Goal: Task Accomplishment & Management: Manage account settings

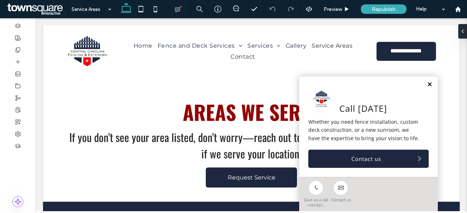
click at [426, 85] on link at bounding box center [428, 85] width 5 height 6
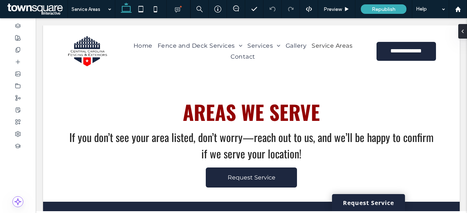
click at [48, 7] on span at bounding box center [36, 9] width 62 height 15
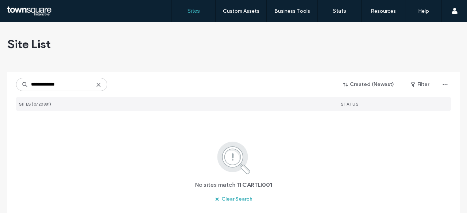
click at [71, 89] on input "**********" at bounding box center [61, 84] width 91 height 13
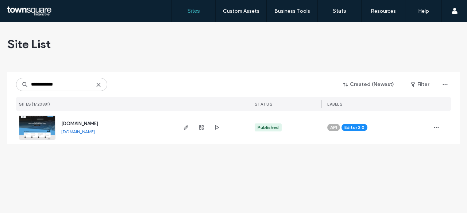
type input "**********"
click at [98, 124] on span "[DOMAIN_NAME]" at bounding box center [79, 123] width 37 height 5
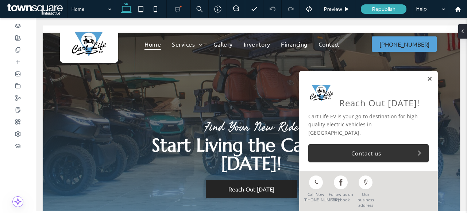
click at [426, 82] on link at bounding box center [428, 79] width 5 height 6
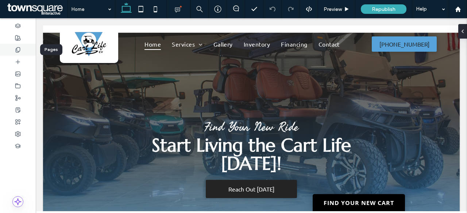
click at [26, 51] on div at bounding box center [18, 50] width 36 height 12
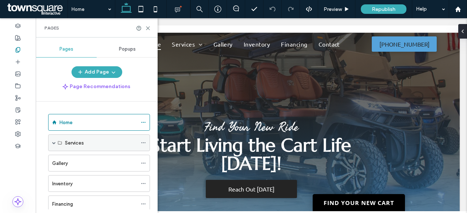
click at [55, 143] on span at bounding box center [54, 143] width 4 height 4
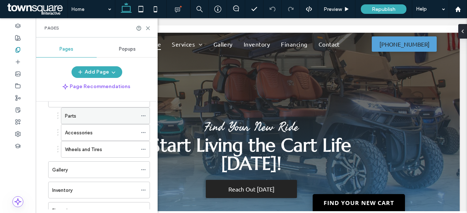
scroll to position [44, 0]
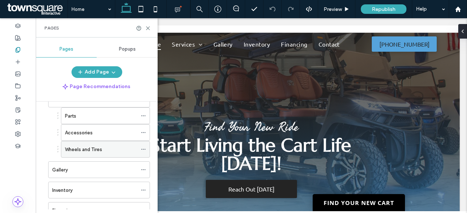
click at [143, 149] on use at bounding box center [143, 149] width 4 height 1
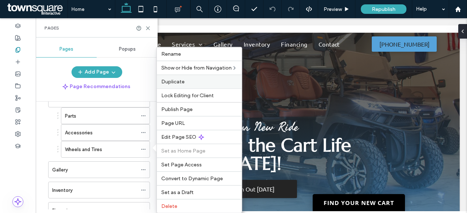
click at [188, 81] on label "Duplicate" at bounding box center [199, 82] width 76 height 6
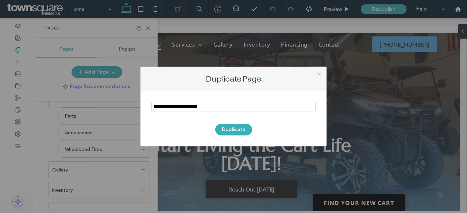
click at [212, 105] on input "notEmpty" at bounding box center [233, 106] width 164 height 9
type input "**********"
click at [229, 125] on button "Duplicate" at bounding box center [233, 130] width 37 height 12
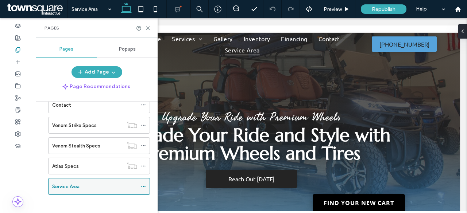
click at [146, 185] on icon at bounding box center [143, 186] width 5 height 5
click at [113, 206] on div "Home Services Parts Accessories Wheels and Tires Gallery Inventory Financing Co…" at bounding box center [96, 77] width 105 height 272
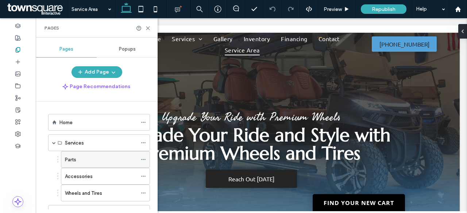
click at [145, 157] on icon at bounding box center [143, 159] width 5 height 5
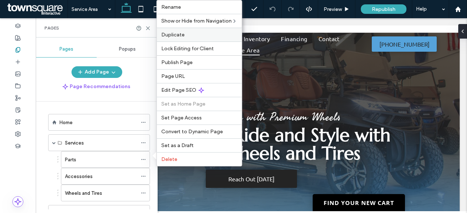
click at [183, 42] on div "Duplicate" at bounding box center [199, 35] width 85 height 14
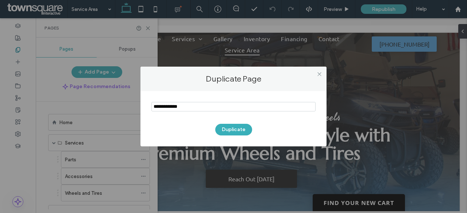
click at [212, 110] on input "notEmpty" at bounding box center [233, 106] width 164 height 9
type input "**********"
click at [232, 126] on button "Duplicate" at bounding box center [233, 130] width 37 height 12
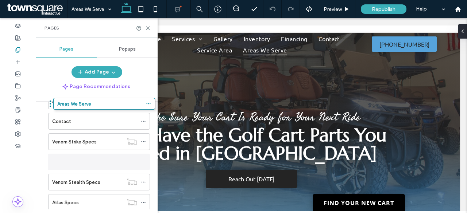
scroll to position [146, 0]
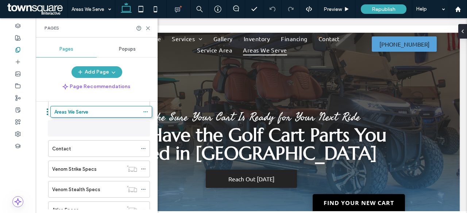
drag, startPoint x: 44, startPoint y: 183, endPoint x: 47, endPoint y: 114, distance: 68.6
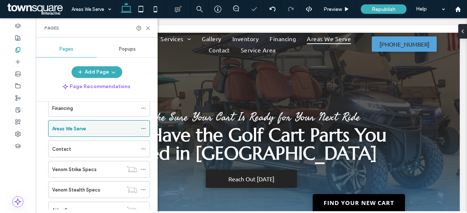
click at [145, 126] on icon at bounding box center [143, 128] width 5 height 5
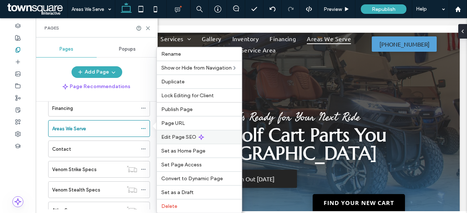
click at [169, 134] on span "Edit Page SEO" at bounding box center [178, 137] width 35 height 6
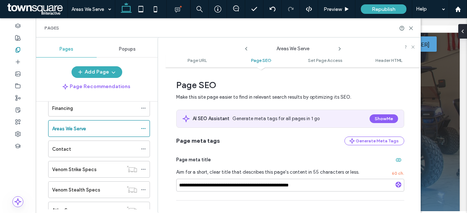
scroll to position [193, 0]
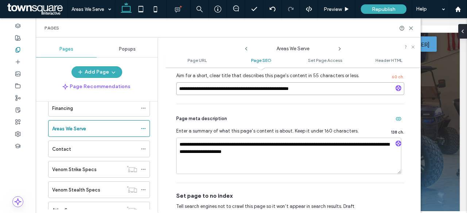
click at [266, 89] on input "**********" at bounding box center [290, 88] width 228 height 13
click at [259, 160] on textarea "**********" at bounding box center [288, 156] width 225 height 36
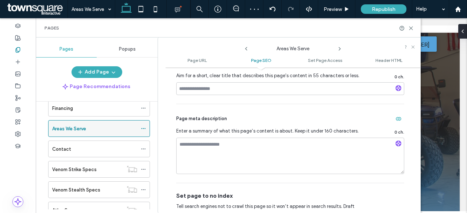
click at [104, 126] on div "Areas We Serve" at bounding box center [94, 129] width 85 height 8
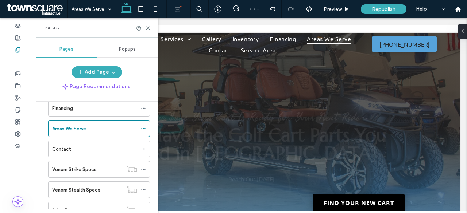
scroll to position [0, 0]
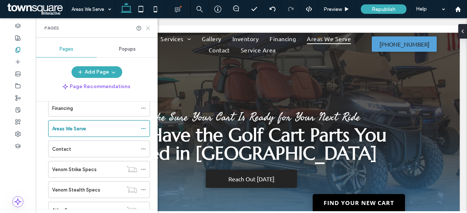
click at [149, 28] on icon at bounding box center [147, 28] width 5 height 5
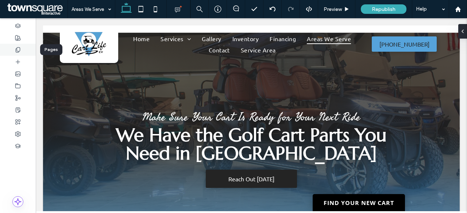
click at [21, 45] on div at bounding box center [18, 50] width 36 height 12
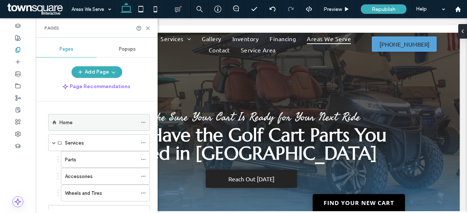
scroll to position [151, 0]
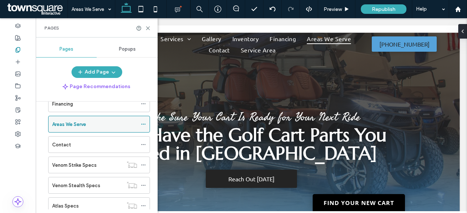
click at [144, 122] on icon at bounding box center [143, 124] width 5 height 5
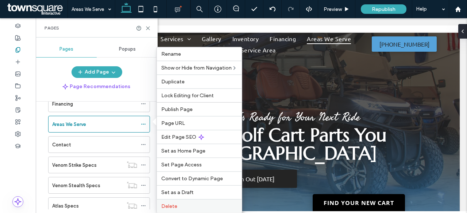
click at [184, 199] on div "Delete" at bounding box center [199, 206] width 85 height 14
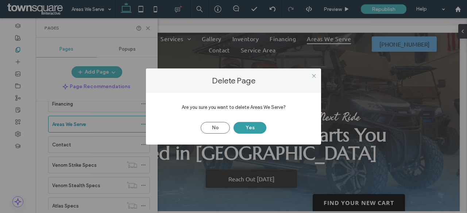
click at [259, 122] on button "Yes" at bounding box center [249, 128] width 33 height 12
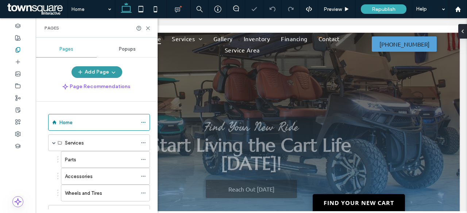
click at [109, 67] on span "button" at bounding box center [112, 72] width 7 height 11
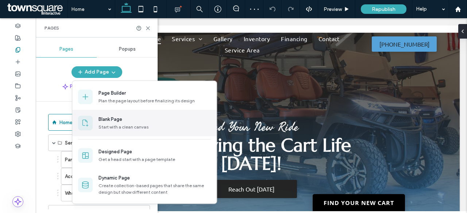
click at [118, 120] on div "Blank Page" at bounding box center [110, 119] width 24 height 7
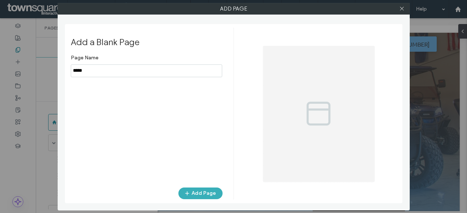
drag, startPoint x: 179, startPoint y: 60, endPoint x: 180, endPoint y: 68, distance: 8.1
click at [180, 68] on div "Page Name" at bounding box center [147, 64] width 152 height 26
click at [180, 68] on input "notEmpty" at bounding box center [146, 71] width 151 height 13
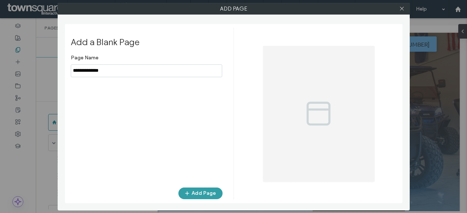
type input "**********"
click at [203, 194] on button "Add Page" at bounding box center [200, 194] width 44 height 12
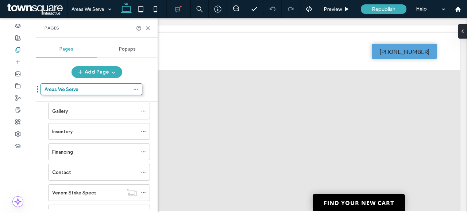
scroll to position [88, 0]
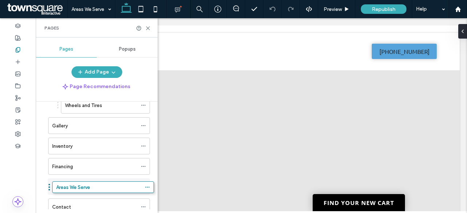
drag, startPoint x: 45, startPoint y: 181, endPoint x: 47, endPoint y: 186, distance: 5.4
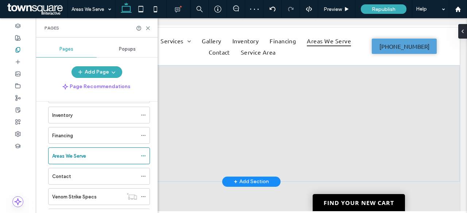
scroll to position [0, 0]
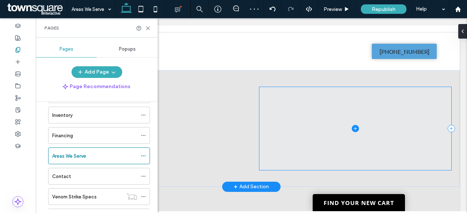
click at [364, 102] on span at bounding box center [355, 128] width 192 height 83
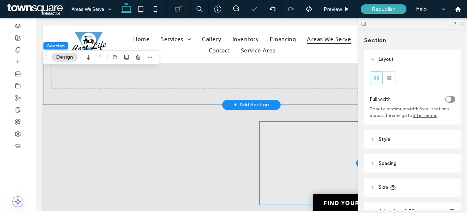
scroll to position [82, 0]
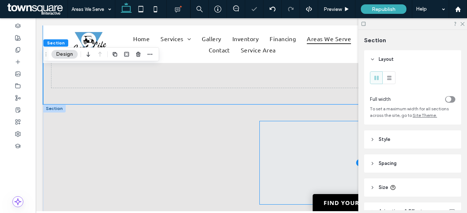
click at [311, 156] on span at bounding box center [359, 162] width 200 height 83
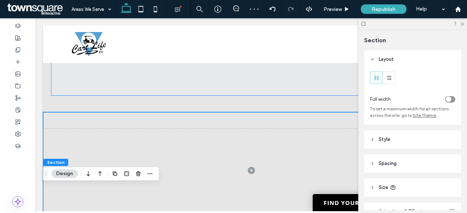
scroll to position [0, 0]
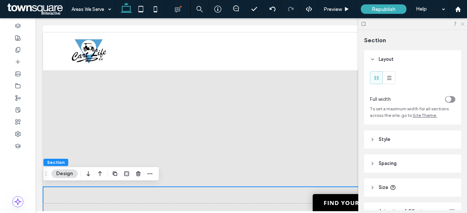
click at [461, 25] on icon at bounding box center [461, 23] width 5 height 5
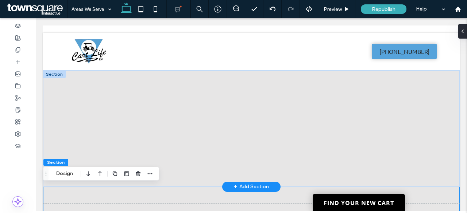
click at [60, 75] on div at bounding box center [54, 74] width 23 height 8
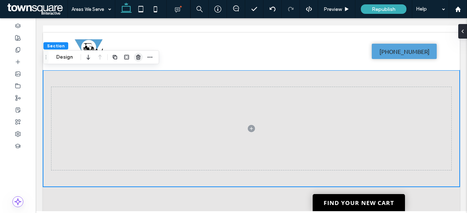
click at [139, 56] on use "button" at bounding box center [138, 57] width 4 height 5
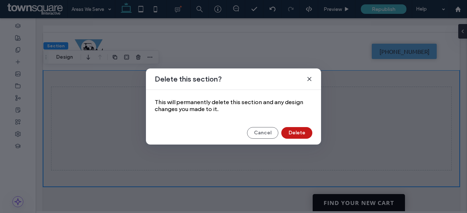
click at [301, 133] on button "Delete" at bounding box center [296, 133] width 31 height 12
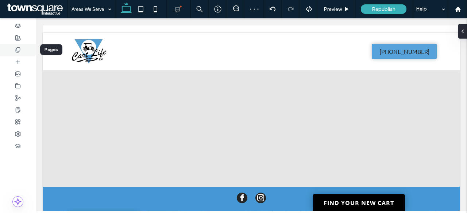
click at [20, 47] on use at bounding box center [18, 49] width 4 height 5
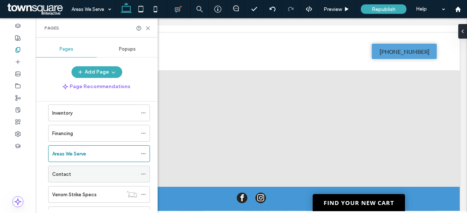
scroll to position [121, 0]
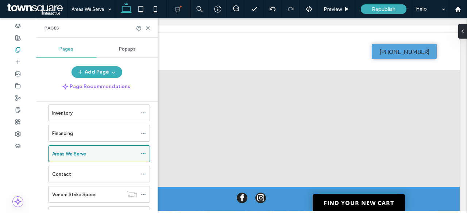
click at [145, 152] on icon at bounding box center [143, 153] width 5 height 5
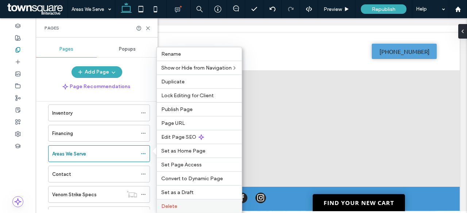
click at [166, 204] on span "Delete" at bounding box center [169, 206] width 16 height 6
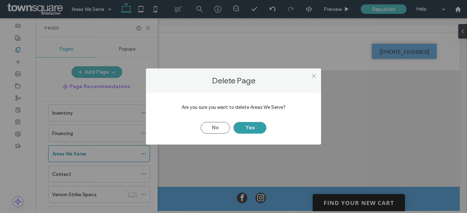
click at [246, 133] on button "Yes" at bounding box center [249, 128] width 33 height 12
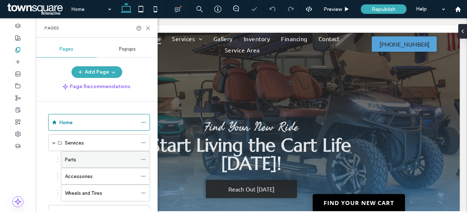
click at [144, 161] on icon at bounding box center [143, 159] width 5 height 5
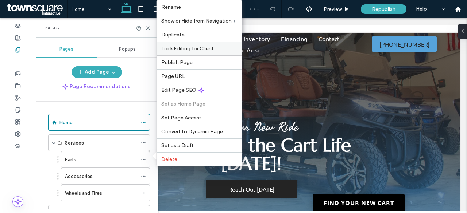
click at [176, 49] on span "Lock Editing for Client" at bounding box center [187, 49] width 52 height 6
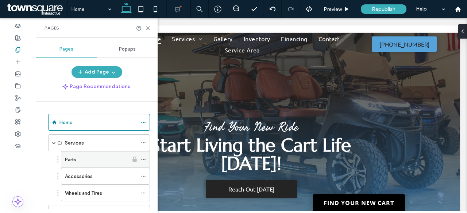
click at [140, 158] on div at bounding box center [134, 159] width 12 height 7
click at [140, 159] on div at bounding box center [134, 159] width 12 height 7
click at [143, 160] on icon at bounding box center [143, 159] width 5 height 5
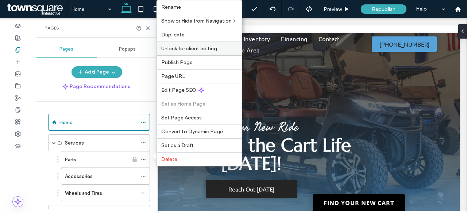
click at [182, 55] on div "Unlock for client editing" at bounding box center [199, 49] width 85 height 14
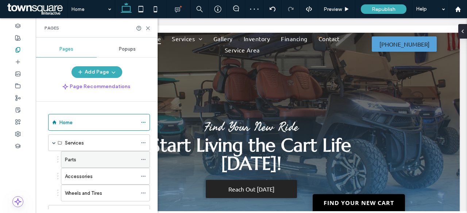
click at [141, 157] on icon at bounding box center [143, 159] width 5 height 5
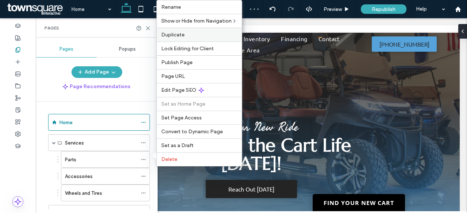
click at [188, 41] on div "Duplicate" at bounding box center [199, 35] width 85 height 14
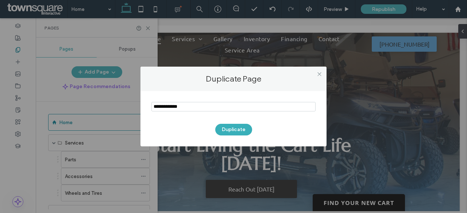
click at [228, 110] on input "notEmpty" at bounding box center [233, 106] width 164 height 9
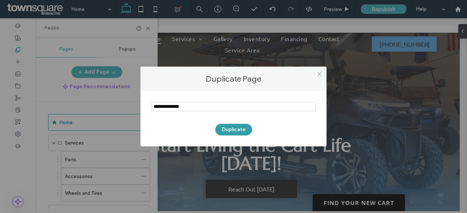
type input "**********"
click at [230, 126] on button "Duplicate" at bounding box center [233, 130] width 37 height 12
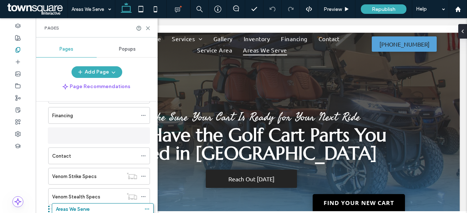
scroll to position [141, 0]
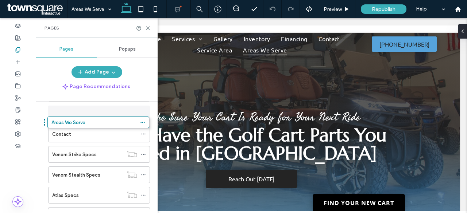
drag, startPoint x: 46, startPoint y: 186, endPoint x: 45, endPoint y: 127, distance: 58.7
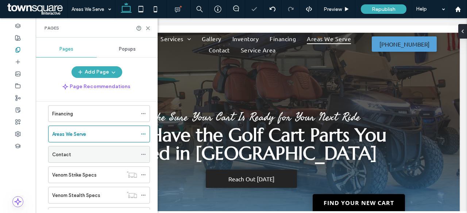
scroll to position [102, 0]
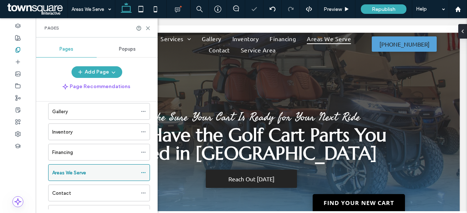
click at [143, 170] on icon at bounding box center [143, 172] width 5 height 5
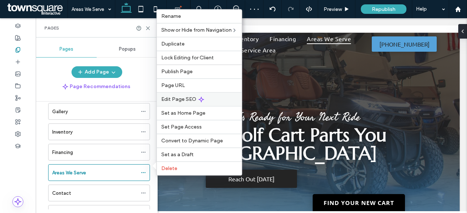
click at [177, 99] on span "Edit Page SEO" at bounding box center [178, 99] width 35 height 6
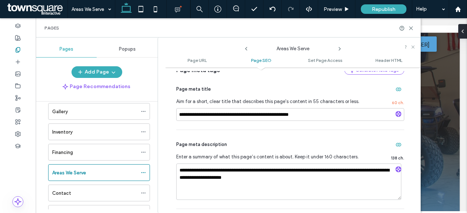
scroll to position [166, 0]
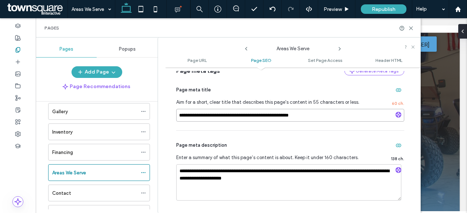
click at [209, 114] on input "**********" at bounding box center [290, 115] width 228 height 13
click at [213, 188] on textarea "**********" at bounding box center [288, 182] width 225 height 36
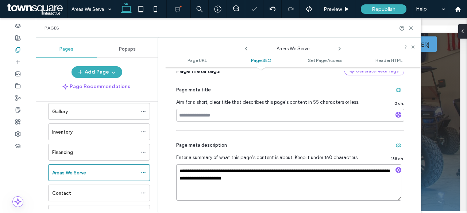
click at [213, 188] on textarea "**********" at bounding box center [288, 182] width 225 height 36
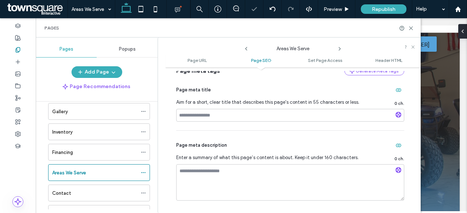
click at [173, 116] on div "Page URL Customize the URL of this page on the live site as it appears in the b…" at bounding box center [292, 140] width 255 height 138
click at [77, 173] on label "Areas We Serve" at bounding box center [69, 173] width 34 height 13
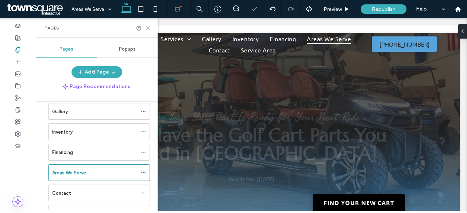
scroll to position [0, 0]
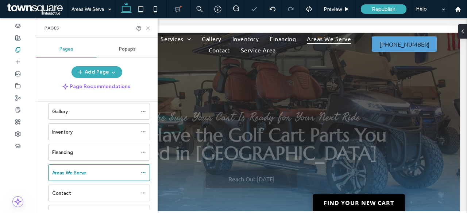
click at [149, 29] on icon at bounding box center [147, 28] width 5 height 5
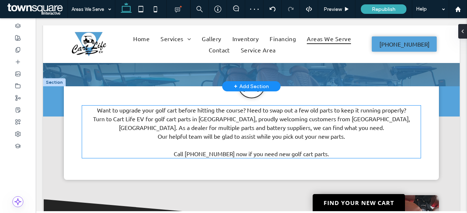
scroll to position [181, 0]
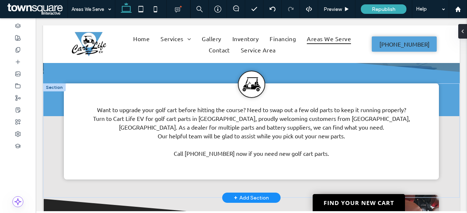
click at [243, 196] on div "+ Add Section" at bounding box center [251, 198] width 35 height 8
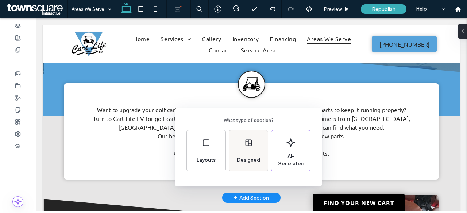
click at [235, 156] on div "Designed" at bounding box center [249, 160] width 30 height 16
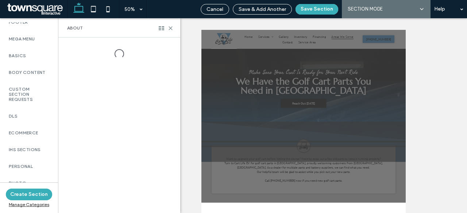
scroll to position [553, 0]
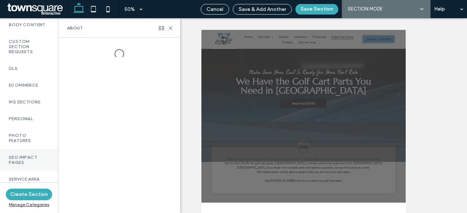
click at [31, 165] on div "SEO Impact Pages" at bounding box center [29, 160] width 58 height 22
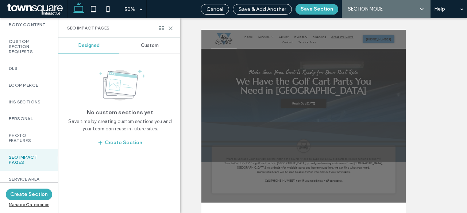
click at [147, 45] on span "Custom" at bounding box center [150, 46] width 18 height 6
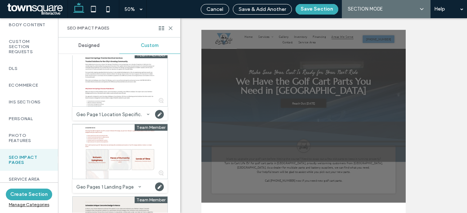
scroll to position [229, 0]
click at [117, 142] on div at bounding box center [120, 151] width 95 height 55
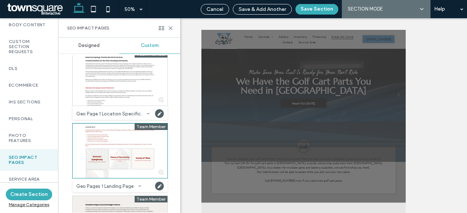
scroll to position [144, 0]
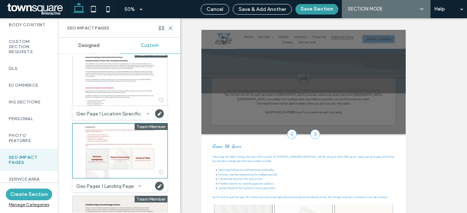
click at [315, 11] on button "Save Section" at bounding box center [316, 9] width 43 height 11
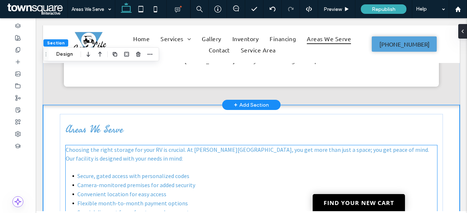
scroll to position [272, 0]
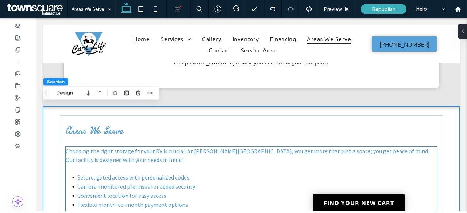
click at [106, 175] on span "Secure, gated access with personalized codes" at bounding box center [133, 177] width 112 height 7
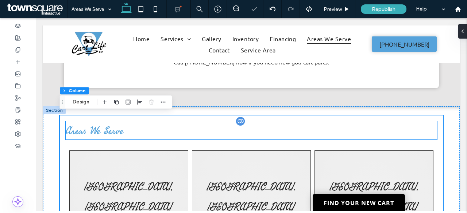
click at [176, 131] on h3 "Areas We Serve" at bounding box center [251, 130] width 371 height 18
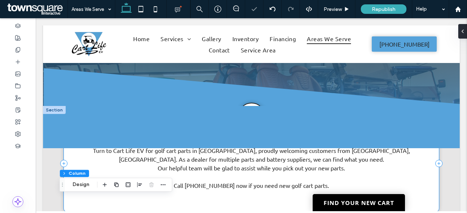
scroll to position [148, 0]
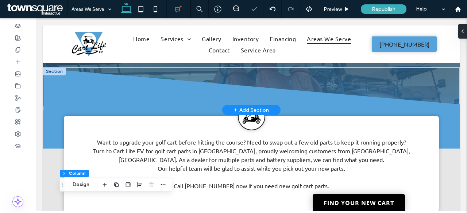
click at [53, 74] on div at bounding box center [54, 71] width 23 height 8
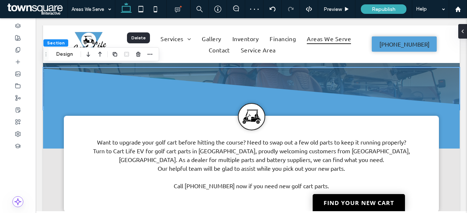
click at [138, 59] on div at bounding box center [138, 54] width 9 height 13
click at [138, 58] on span "button" at bounding box center [138, 54] width 9 height 9
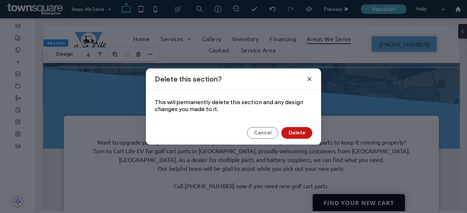
click at [302, 132] on button "Delete" at bounding box center [296, 133] width 31 height 12
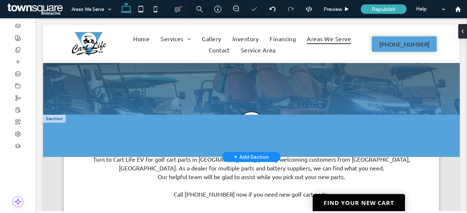
click at [53, 117] on div at bounding box center [54, 119] width 23 height 8
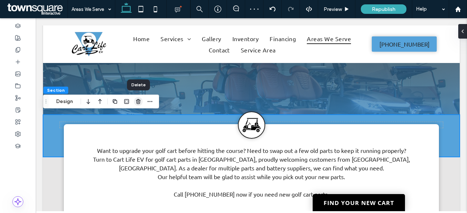
click at [138, 101] on icon "button" at bounding box center [138, 102] width 6 height 6
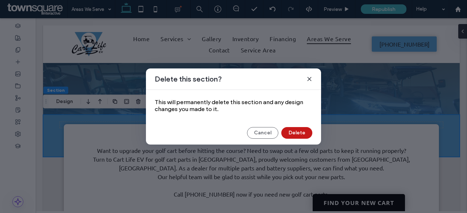
click at [302, 135] on button "Delete" at bounding box center [296, 133] width 31 height 12
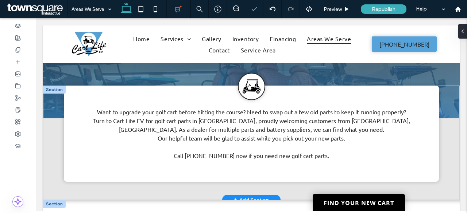
click at [54, 90] on div at bounding box center [54, 90] width 23 height 8
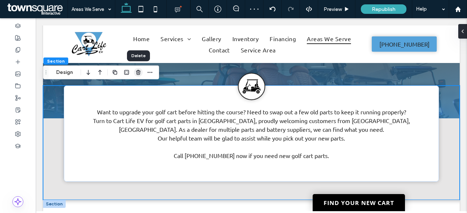
click at [134, 71] on span "button" at bounding box center [138, 72] width 9 height 9
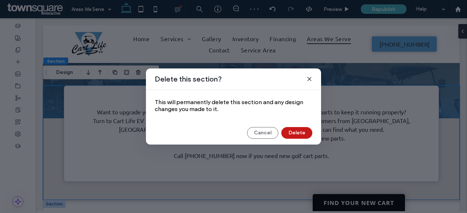
click at [300, 129] on button "Delete" at bounding box center [296, 133] width 31 height 12
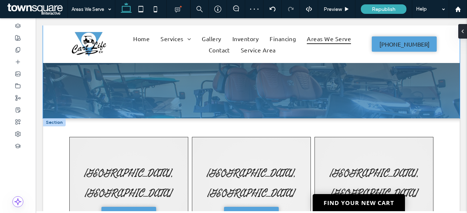
scroll to position [0, 0]
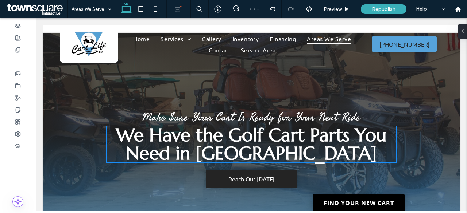
click at [241, 136] on span "We Have the Golf Cart Parts You Need in Charleston" at bounding box center [251, 144] width 270 height 41
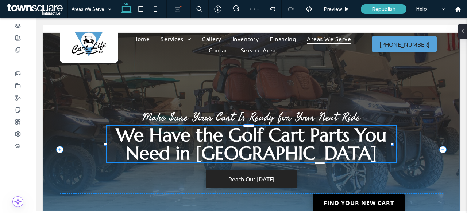
click at [241, 136] on span "We Have the Golf Cart Parts You Need in Charleston" at bounding box center [251, 144] width 270 height 41
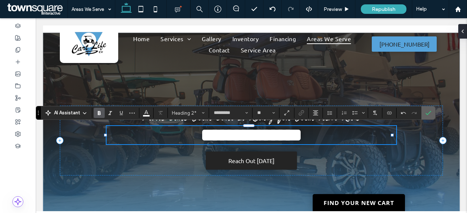
click at [428, 110] on icon "Confirm" at bounding box center [428, 113] width 6 height 6
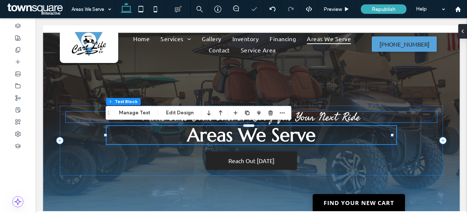
click at [339, 117] on span "Make Sure Your Cart Is Ready for Your Next Ride" at bounding box center [251, 117] width 218 height 20
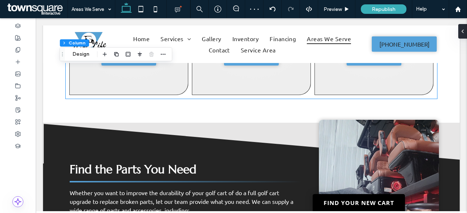
scroll to position [391, 0]
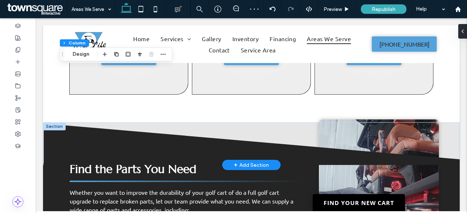
click at [47, 123] on div at bounding box center [54, 126] width 23 height 8
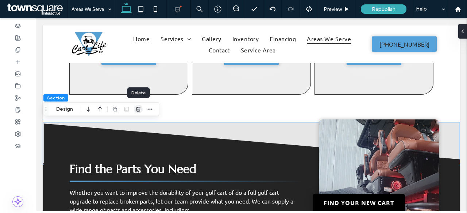
click at [141, 109] on icon "button" at bounding box center [138, 109] width 6 height 6
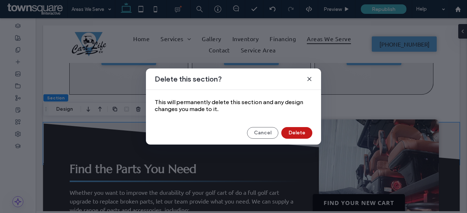
click at [290, 134] on button "Delete" at bounding box center [296, 133] width 31 height 12
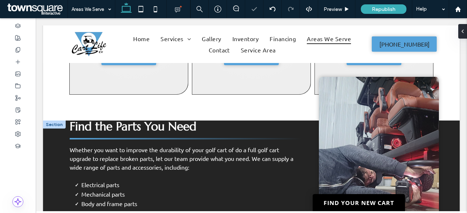
click at [54, 124] on div at bounding box center [54, 125] width 23 height 8
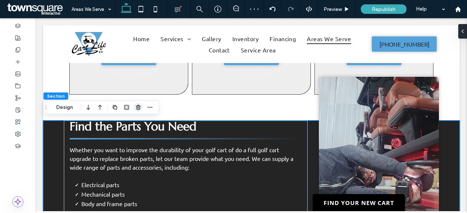
click at [136, 108] on icon "button" at bounding box center [138, 108] width 6 height 6
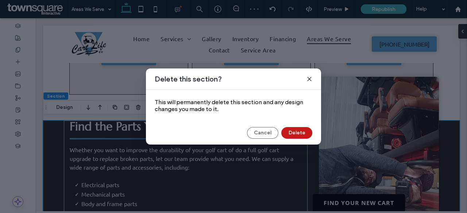
click at [299, 132] on button "Delete" at bounding box center [296, 133] width 31 height 12
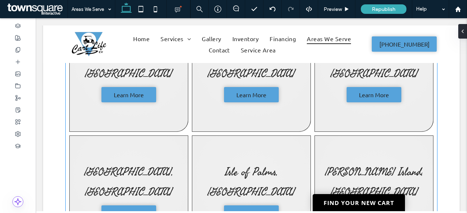
scroll to position [236, 0]
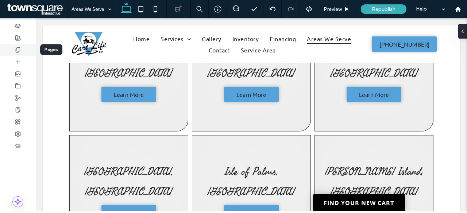
click at [25, 47] on div at bounding box center [18, 50] width 36 height 12
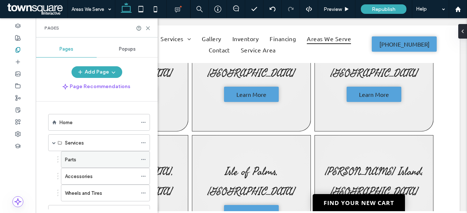
scroll to position [190, 0]
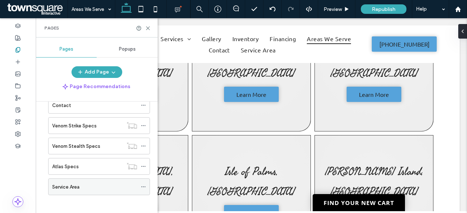
click at [144, 184] on icon at bounding box center [143, 186] width 5 height 5
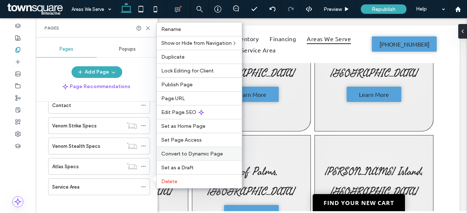
click at [192, 155] on span "Convert to Dynamic Page" at bounding box center [192, 154] width 62 height 6
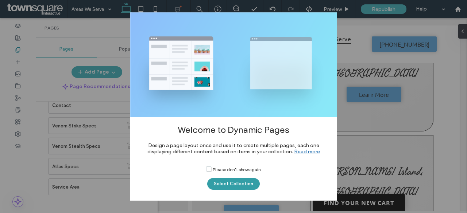
click at [230, 179] on button "Select Collection" at bounding box center [233, 184] width 52 height 12
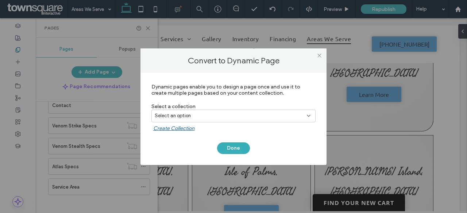
click at [223, 114] on div "Select an option" at bounding box center [229, 115] width 149 height 7
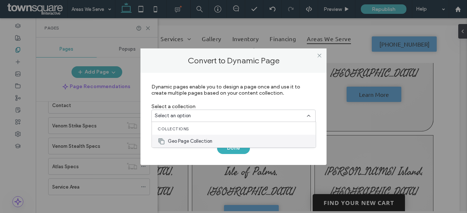
click at [186, 140] on span "Geo Page Collection" at bounding box center [190, 141] width 44 height 7
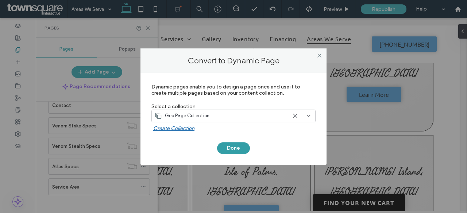
click at [233, 143] on button "Done" at bounding box center [233, 149] width 33 height 12
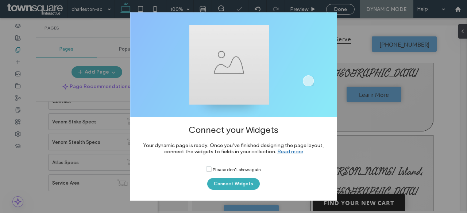
scroll to position [140, 0]
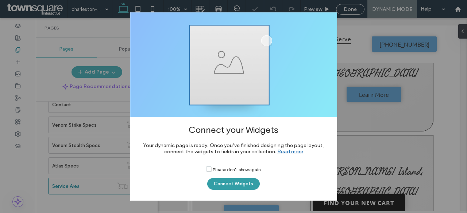
click at [247, 187] on button "Connect Widgets" at bounding box center [233, 184] width 52 height 12
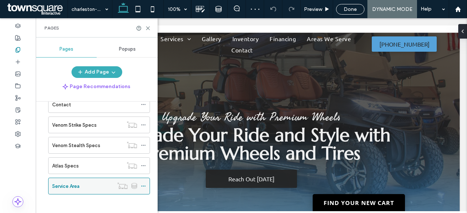
click at [143, 185] on icon at bounding box center [143, 186] width 5 height 5
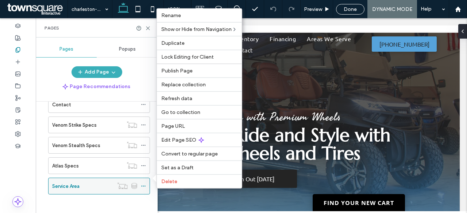
click at [90, 179] on div "Service Area" at bounding box center [82, 186] width 61 height 16
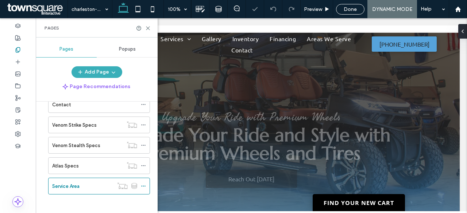
click at [146, 25] on div "Pages" at bounding box center [97, 27] width 122 height 19
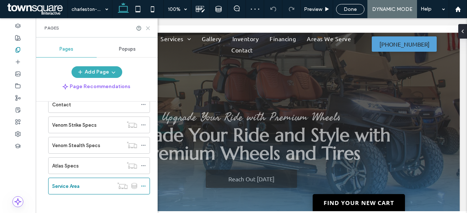
click at [147, 26] on icon at bounding box center [147, 28] width 5 height 5
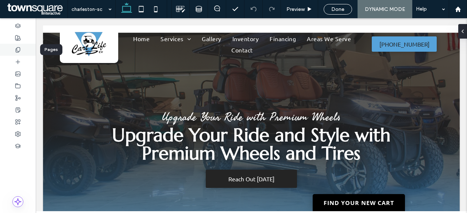
click at [23, 48] on div at bounding box center [18, 50] width 36 height 12
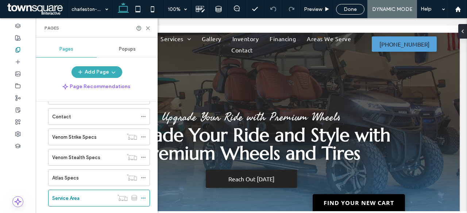
scroll to position [140, 0]
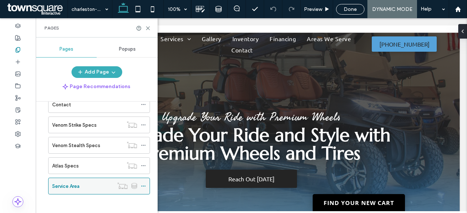
click at [143, 184] on icon at bounding box center [143, 186] width 5 height 5
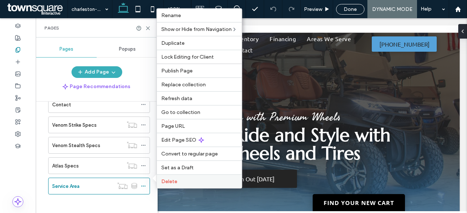
click at [169, 184] on span "Delete" at bounding box center [169, 182] width 16 height 6
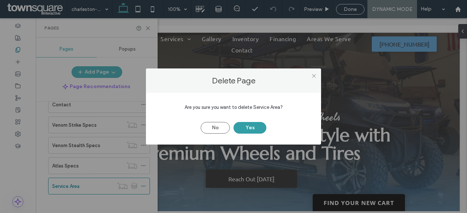
click at [250, 133] on button "Yes" at bounding box center [249, 128] width 33 height 12
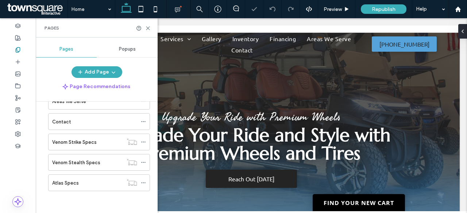
scroll to position [120, 0]
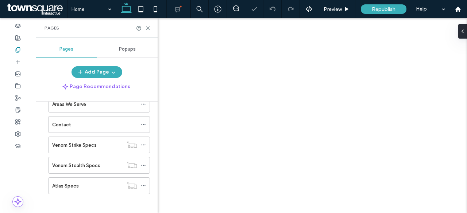
click at [103, 70] on button "Add Page" at bounding box center [96, 72] width 51 height 12
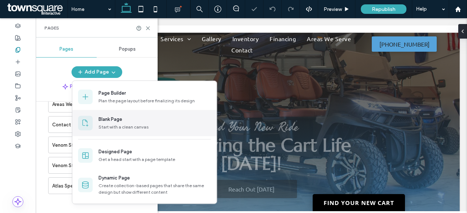
click at [109, 118] on div "Blank Page" at bounding box center [110, 119] width 24 height 7
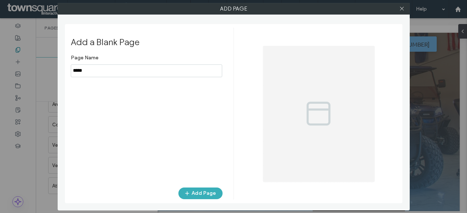
click at [152, 71] on input "notEmpty" at bounding box center [146, 71] width 151 height 13
type input "**********"
click at [194, 194] on button "Add Page" at bounding box center [200, 194] width 44 height 12
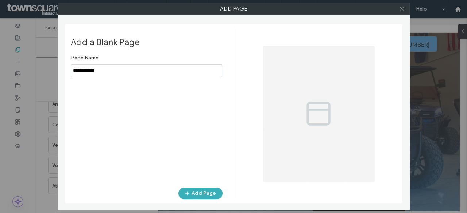
scroll to position [140, 0]
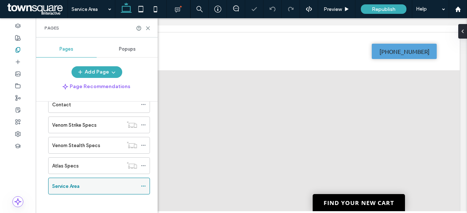
click at [141, 185] on icon at bounding box center [143, 186] width 5 height 5
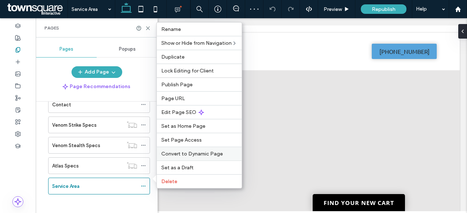
click at [200, 152] on span "Convert to Dynamic Page" at bounding box center [192, 154] width 62 height 6
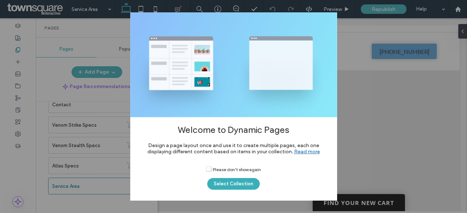
click at [236, 177] on label "Please don't show again" at bounding box center [233, 172] width 55 height 12
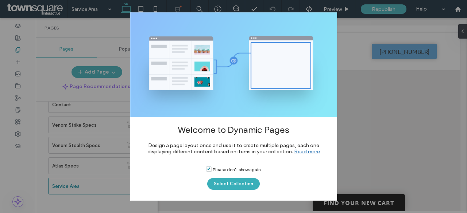
click at [223, 169] on span "Please don't show again" at bounding box center [233, 169] width 55 height 6
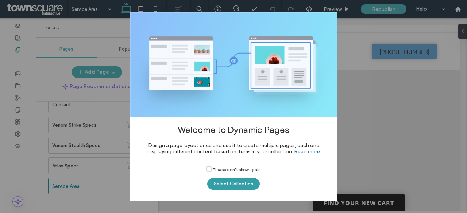
click at [231, 180] on button "Select Collection" at bounding box center [233, 184] width 52 height 12
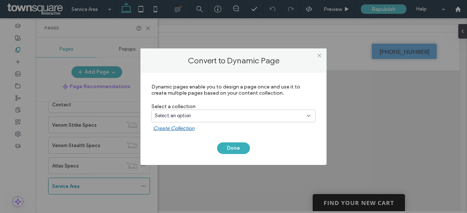
click at [231, 117] on div "Select an option" at bounding box center [229, 115] width 149 height 7
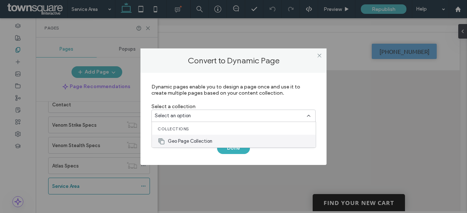
click at [206, 140] on span "Geo Page Collection" at bounding box center [190, 141] width 44 height 7
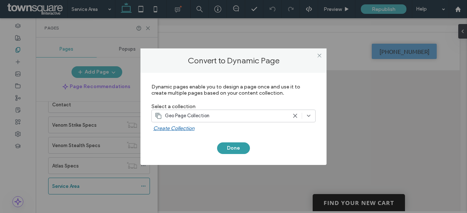
click at [230, 143] on button "Done" at bounding box center [233, 149] width 33 height 12
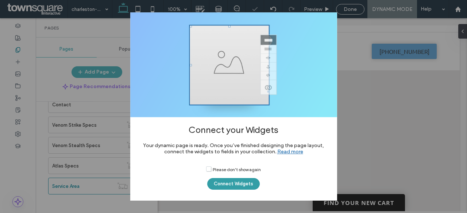
click at [231, 187] on button "Connect Widgets" at bounding box center [233, 184] width 52 height 12
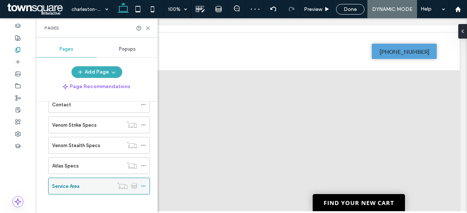
click at [87, 183] on div "Service Area" at bounding box center [82, 187] width 61 height 8
click at [148, 28] on use at bounding box center [147, 28] width 3 height 3
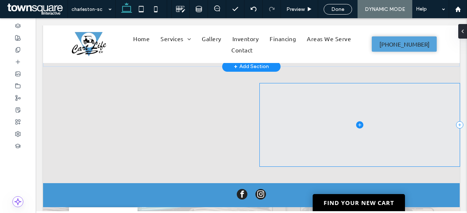
scroll to position [139, 0]
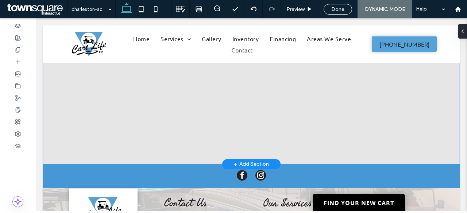
click at [241, 163] on div "+ Add Section" at bounding box center [251, 164] width 35 height 8
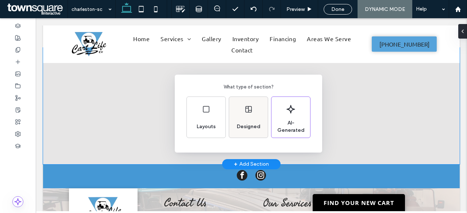
click at [260, 101] on div "Designed" at bounding box center [248, 117] width 39 height 41
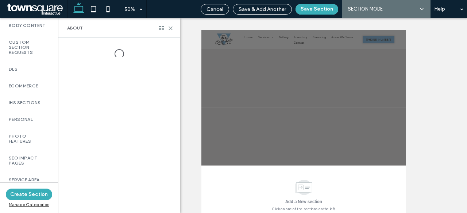
scroll to position [553, 0]
click at [28, 151] on div "SEO Impact Pages" at bounding box center [29, 160] width 58 height 22
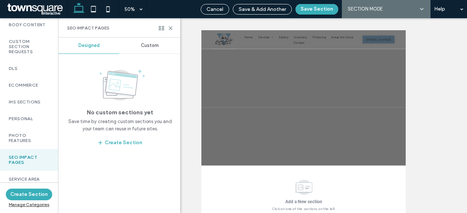
click at [155, 42] on div "Custom" at bounding box center [149, 46] width 61 height 16
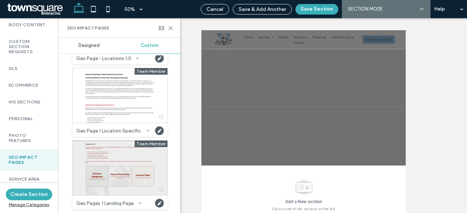
scroll to position [210, 0]
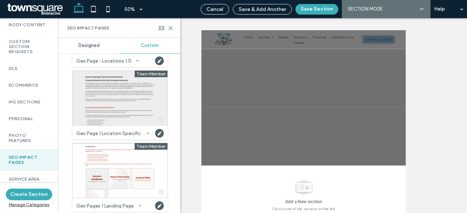
click at [109, 101] on div at bounding box center [120, 98] width 95 height 55
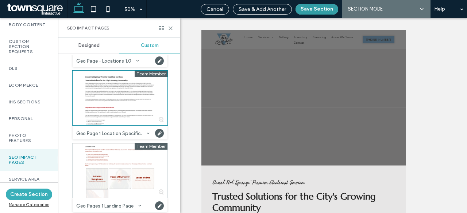
click at [311, 8] on button "Save Section" at bounding box center [316, 9] width 43 height 11
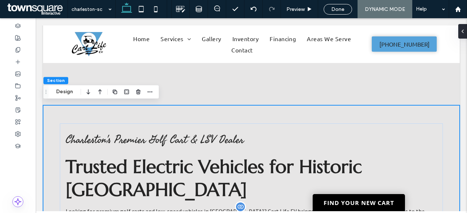
scroll to position [0, 0]
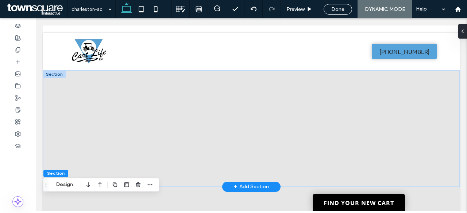
click at [60, 74] on div at bounding box center [54, 74] width 23 height 8
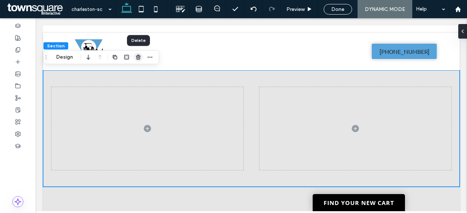
click at [141, 54] on span "button" at bounding box center [138, 57] width 9 height 9
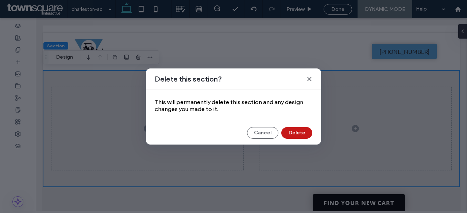
click at [298, 134] on button "Delete" at bounding box center [296, 133] width 31 height 12
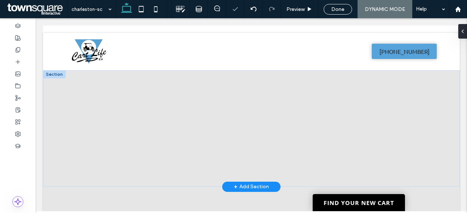
click at [47, 74] on div at bounding box center [54, 74] width 23 height 8
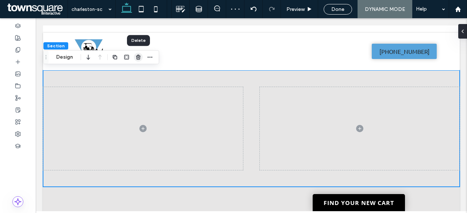
click at [142, 60] on span "button" at bounding box center [138, 57] width 9 height 9
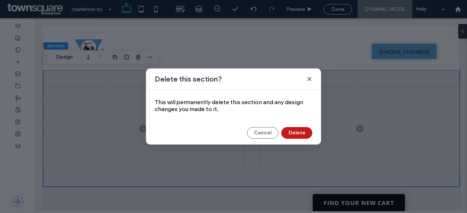
click at [294, 133] on button "Delete" at bounding box center [296, 133] width 31 height 12
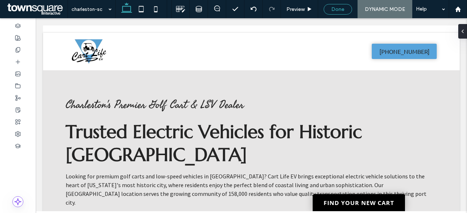
click at [339, 7] on span "Done" at bounding box center [337, 9] width 13 height 6
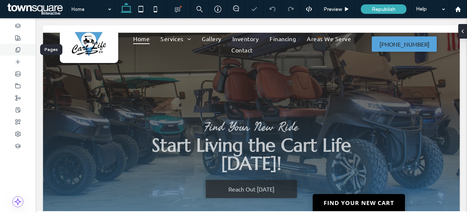
click at [19, 50] on icon at bounding box center [18, 50] width 6 height 6
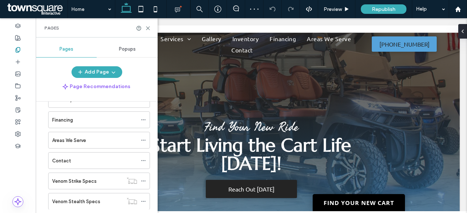
scroll to position [83, 0]
click at [79, 135] on div "Areas We Serve" at bounding box center [94, 141] width 85 height 16
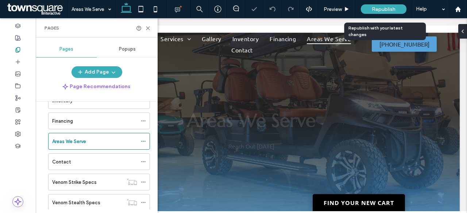
click at [371, 10] on div "Republish" at bounding box center [383, 8] width 46 height 9
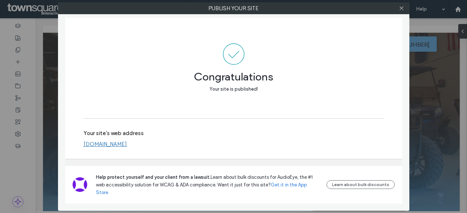
click at [120, 148] on link "www.cartlife-ev.com" at bounding box center [104, 144] width 43 height 7
click at [401, 7] on icon at bounding box center [400, 7] width 5 height 5
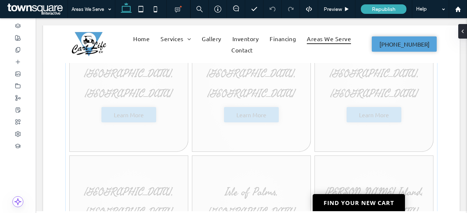
scroll to position [216, 0]
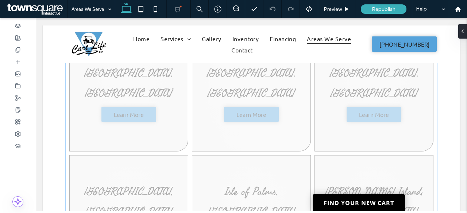
click at [239, 119] on link at bounding box center [251, 94] width 119 height 115
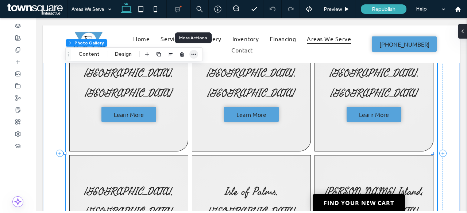
click at [193, 56] on icon "button" at bounding box center [194, 54] width 6 height 6
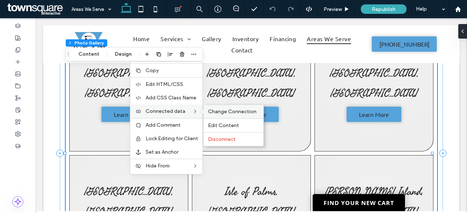
click at [209, 112] on span "Change Connection" at bounding box center [232, 112] width 48 height 6
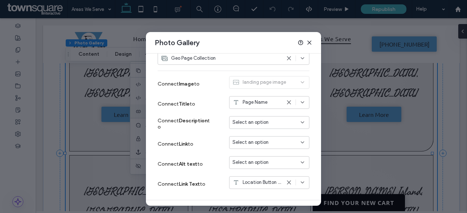
scroll to position [74, 0]
click at [242, 137] on div "Select an option" at bounding box center [269, 143] width 80 height 13
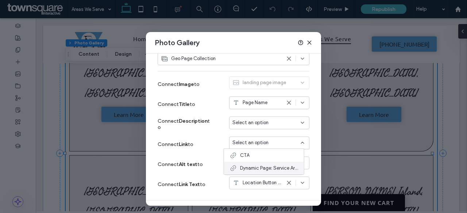
click at [276, 167] on span "Dynamic Page: Service Area" at bounding box center [269, 168] width 58 height 7
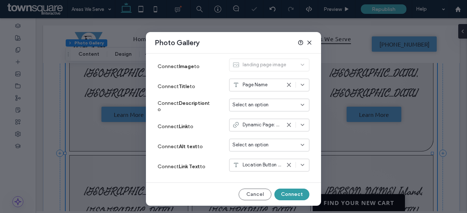
click at [289, 193] on button "Connect" at bounding box center [291, 195] width 35 height 12
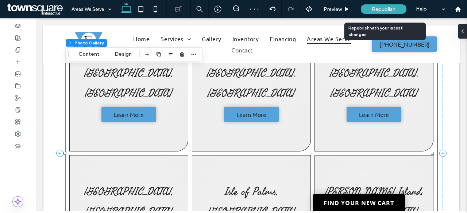
click at [378, 10] on span "Republish" at bounding box center [383, 9] width 24 height 6
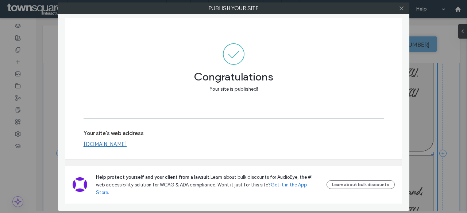
click at [115, 148] on link "www.cartlife-ev.com" at bounding box center [104, 144] width 43 height 7
click at [401, 8] on use at bounding box center [401, 9] width 4 height 4
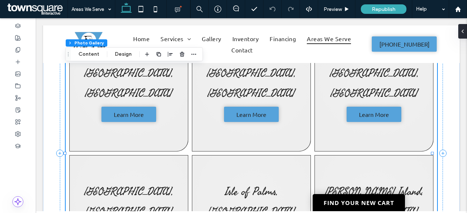
click at [51, 10] on span at bounding box center [36, 9] width 62 height 15
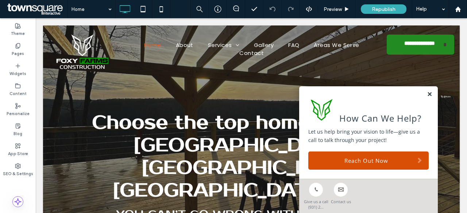
click at [426, 97] on link at bounding box center [428, 94] width 5 height 6
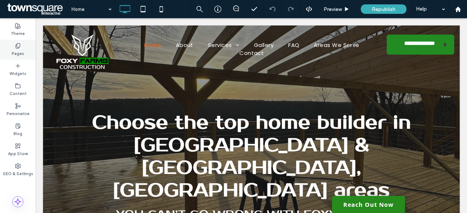
click at [23, 40] on div "Pages" at bounding box center [18, 50] width 36 height 20
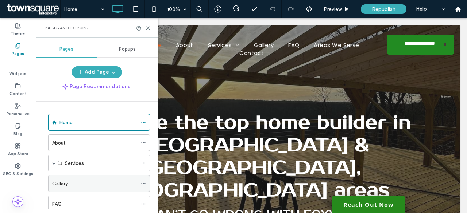
scroll to position [60, 0]
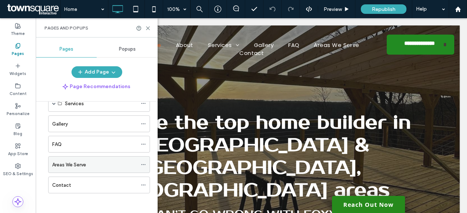
click at [83, 160] on label "Areas We Serve" at bounding box center [69, 165] width 34 height 13
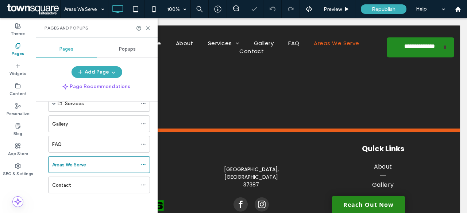
scroll to position [299, 0]
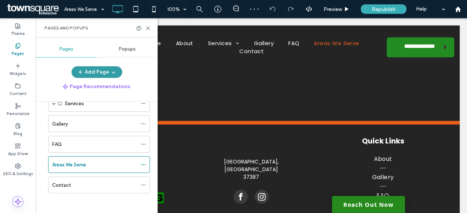
click at [103, 70] on button "Add Page" at bounding box center [96, 72] width 51 height 12
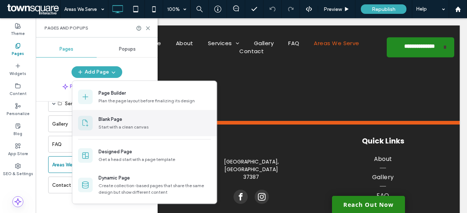
click at [108, 117] on div "Blank Page" at bounding box center [110, 119] width 24 height 7
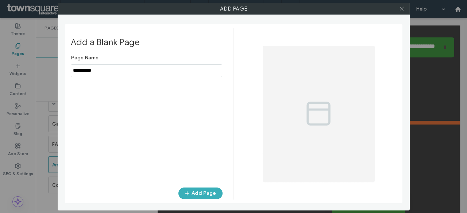
click at [145, 77] on input "notEmpty" at bounding box center [146, 71] width 151 height 13
type input "**********"
click at [199, 198] on button "Add Page" at bounding box center [200, 194] width 44 height 12
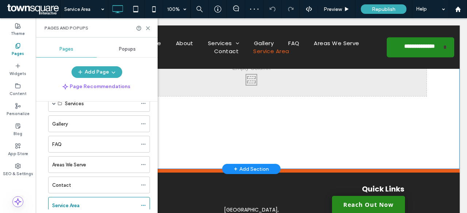
scroll to position [94, 0]
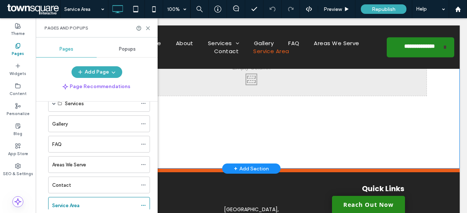
click at [253, 168] on div "+ Add Section" at bounding box center [251, 169] width 35 height 8
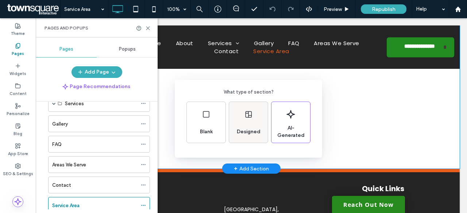
click at [250, 131] on span "Designed" at bounding box center [249, 131] width 30 height 7
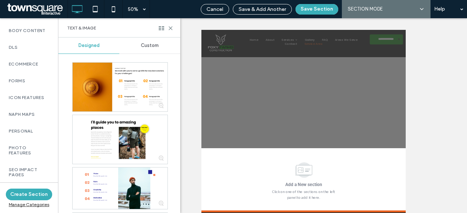
scroll to position [516, 0]
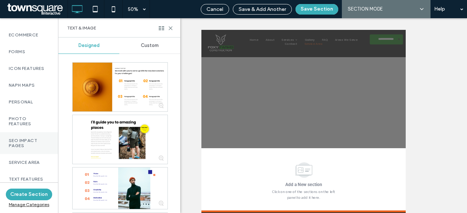
click at [27, 150] on div "SEO Impact Pages" at bounding box center [29, 143] width 58 height 22
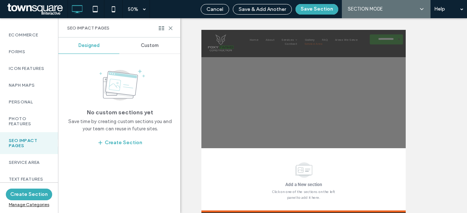
click at [137, 48] on div "Custom" at bounding box center [149, 46] width 61 height 16
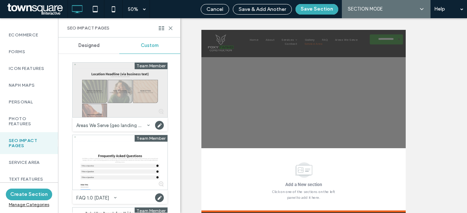
scroll to position [68, 0]
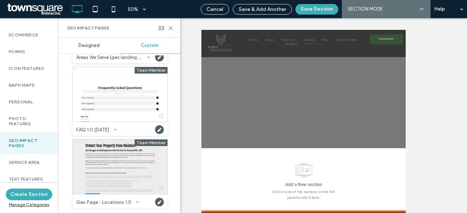
click at [114, 176] on div at bounding box center [120, 167] width 95 height 55
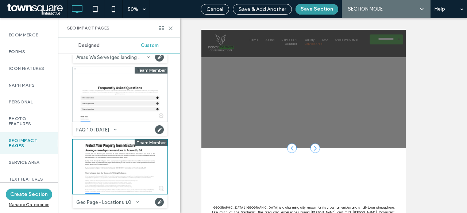
click at [310, 14] on button "Save Section" at bounding box center [316, 9] width 43 height 11
click at [310, 14] on div "50% Cancel Save & Add Another Save Section AI SECTION MODE SECTION MODE Help Si…" at bounding box center [233, 106] width 467 height 213
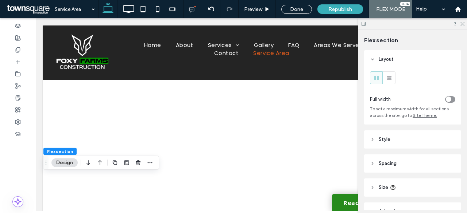
scroll to position [7, 0]
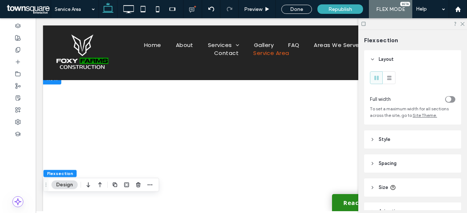
click at [56, 84] on div "Click To Paste Click To Paste Row + Add Section" at bounding box center [251, 164] width 416 height 182
drag, startPoint x: 292, startPoint y: 9, endPoint x: 198, endPoint y: 83, distance: 119.6
click at [292, 9] on div "Done" at bounding box center [296, 9] width 31 height 9
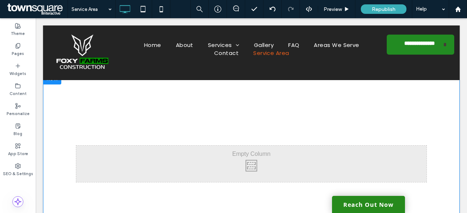
click at [51, 82] on div at bounding box center [52, 79] width 18 height 12
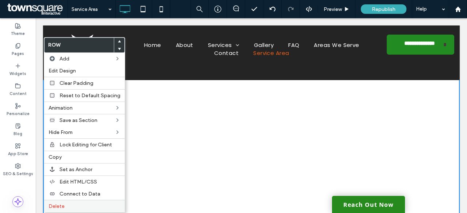
click at [60, 203] on span "Delete" at bounding box center [56, 206] width 16 height 6
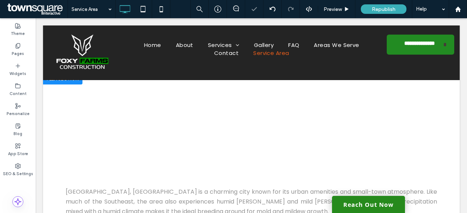
click at [133, 137] on span "Protect Your Property from Moisture" at bounding box center [206, 127] width 280 height 45
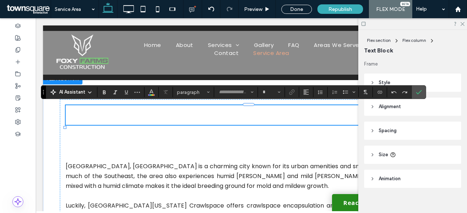
type input "**********"
type input "**"
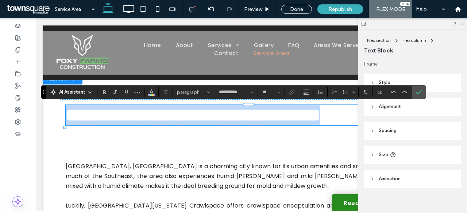
click at [133, 124] on span "**********" at bounding box center [193, 115] width 254 height 18
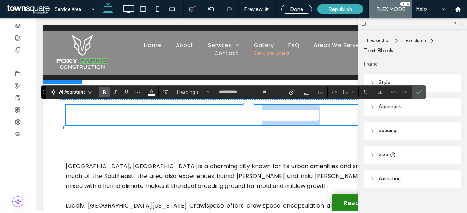
click at [133, 124] on span "**********" at bounding box center [193, 115] width 254 height 18
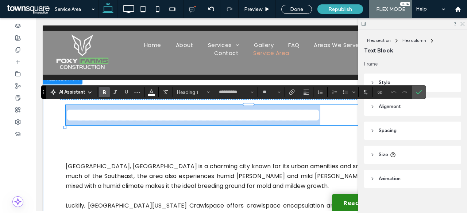
click at [133, 124] on span "**********" at bounding box center [193, 115] width 254 height 18
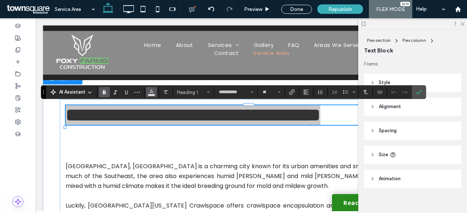
click at [150, 93] on use "Color" at bounding box center [151, 92] width 4 height 4
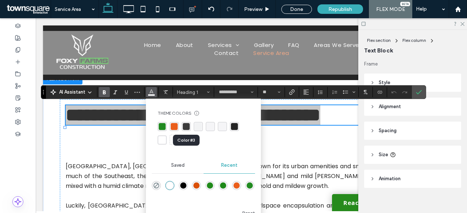
click at [185, 125] on div "rgba(59, 59, 59, 1)" at bounding box center [186, 126] width 7 height 7
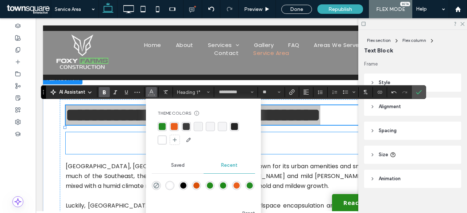
click at [112, 156] on span "Arrange crawlspace services in [GEOGRAPHIC_DATA], [GEOGRAPHIC_DATA]" at bounding box center [199, 143] width 266 height 25
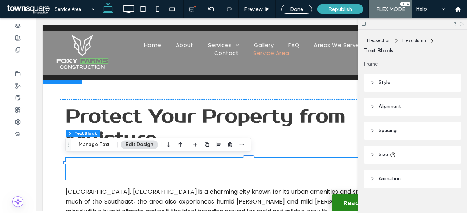
click at [112, 163] on span "Arrange crawlspace services in [GEOGRAPHIC_DATA], [GEOGRAPHIC_DATA]" at bounding box center [199, 168] width 266 height 25
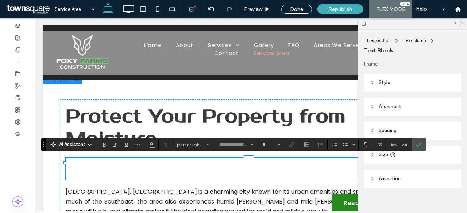
type input "**********"
type input "**"
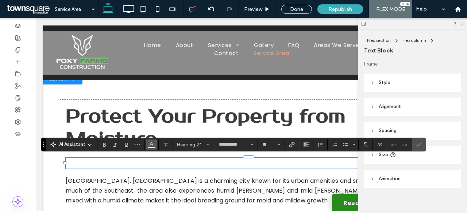
click at [152, 147] on icon "Color" at bounding box center [151, 144] width 6 height 6
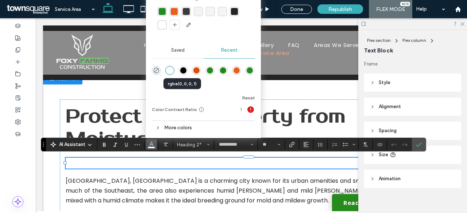
click at [183, 69] on div "rgba(0, 0, 0, 1)" at bounding box center [183, 70] width 6 height 6
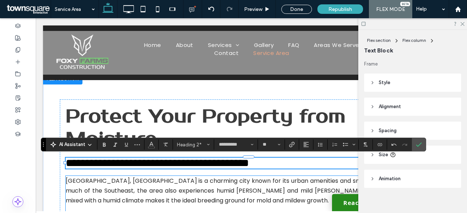
click at [118, 187] on span "[GEOGRAPHIC_DATA], [GEOGRAPHIC_DATA] is a charming city known for its urban ame…" at bounding box center [251, 191] width 371 height 28
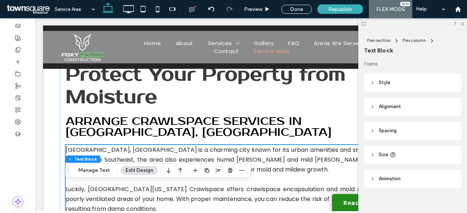
scroll to position [0, 0]
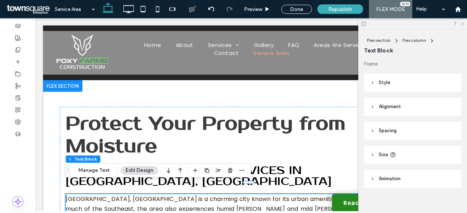
click at [461, 25] on icon at bounding box center [461, 23] width 5 height 5
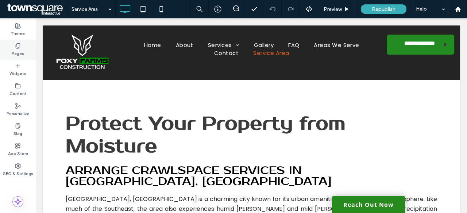
click at [32, 49] on div "Pages" at bounding box center [18, 50] width 36 height 20
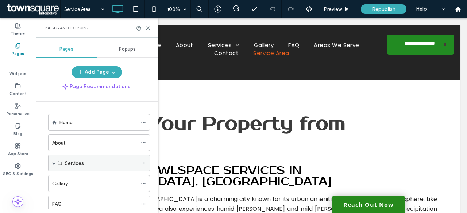
click at [52, 161] on span at bounding box center [54, 163] width 4 height 4
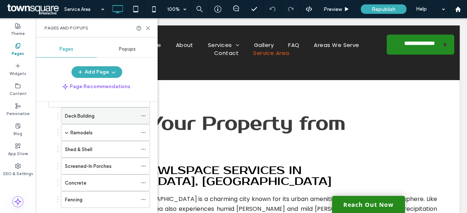
scroll to position [69, 0]
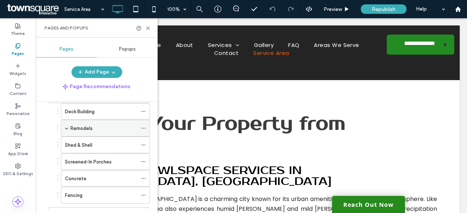
click at [67, 130] on span at bounding box center [67, 128] width 4 height 16
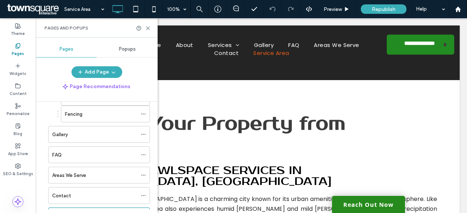
scroll to position [208, 0]
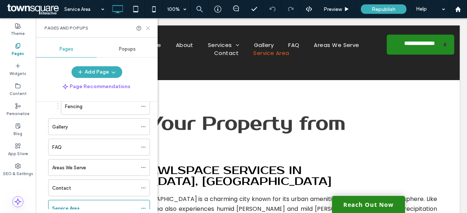
click at [149, 28] on icon at bounding box center [147, 28] width 5 height 5
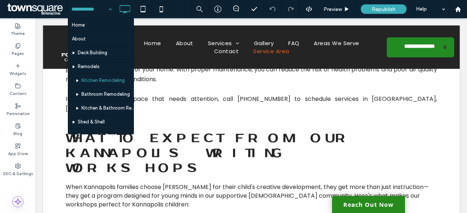
scroll to position [109, 0]
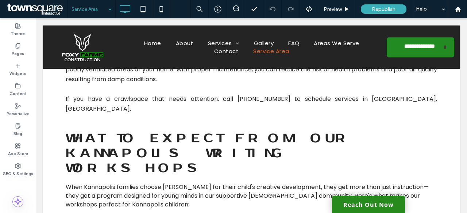
click at [107, 11] on div "Service Area" at bounding box center [91, 9] width 47 height 18
click at [15, 51] on label "Pages" at bounding box center [18, 53] width 12 height 8
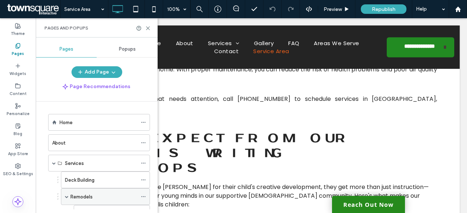
scroll to position [229, 0]
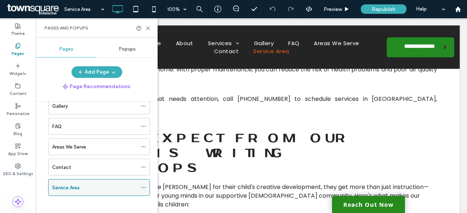
click at [144, 185] on icon at bounding box center [143, 187] width 5 height 5
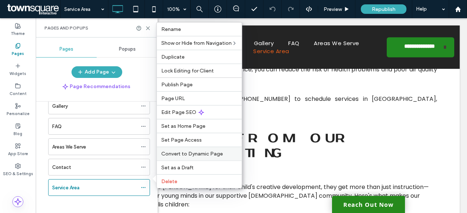
click at [192, 153] on span "Convert to Dynamic Page" at bounding box center [192, 154] width 62 height 6
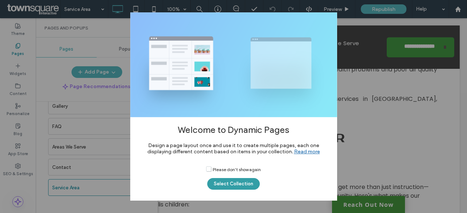
click at [230, 188] on button "Select Collection" at bounding box center [233, 184] width 52 height 12
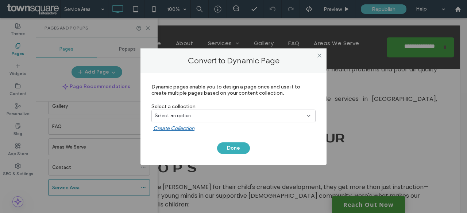
click at [234, 122] on div "Select an option" at bounding box center [233, 116] width 164 height 13
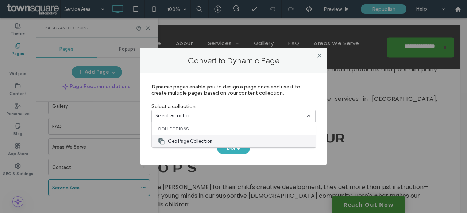
click at [210, 142] on span "Geo Page Collection" at bounding box center [190, 141] width 44 height 7
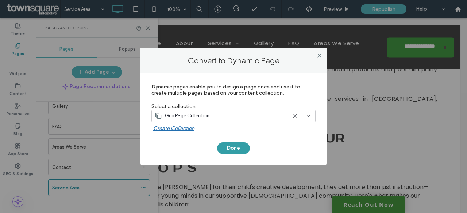
click at [237, 146] on button "Done" at bounding box center [233, 149] width 33 height 12
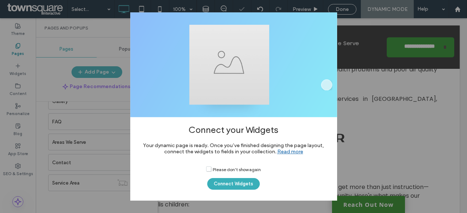
scroll to position [80, 0]
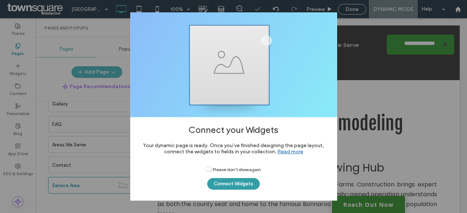
click at [235, 181] on button "Connect Widgets" at bounding box center [233, 184] width 52 height 12
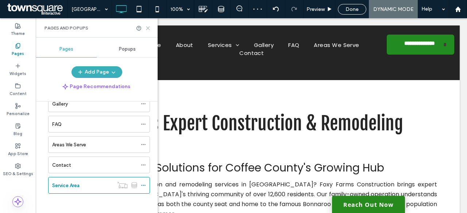
click at [150, 27] on icon at bounding box center [147, 28] width 5 height 5
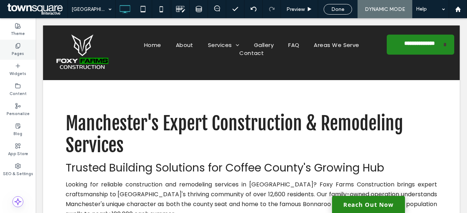
click at [17, 47] on icon at bounding box center [18, 46] width 6 height 6
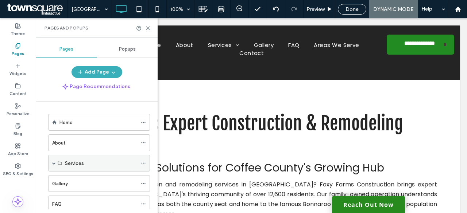
click at [51, 164] on div "Services" at bounding box center [99, 163] width 102 height 17
click at [54, 163] on span at bounding box center [54, 163] width 4 height 4
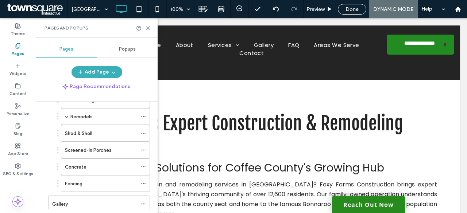
scroll to position [78, 0]
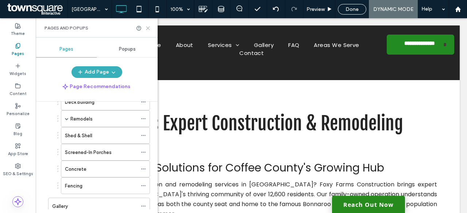
click at [149, 26] on icon at bounding box center [147, 28] width 5 height 5
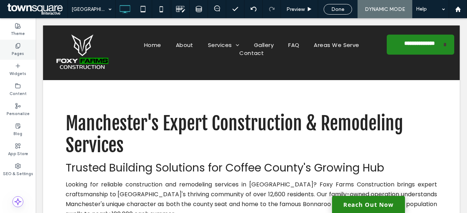
click at [16, 49] on label "Pages" at bounding box center [18, 53] width 12 height 8
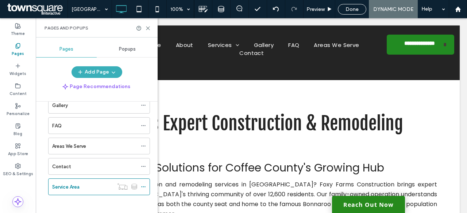
scroll to position [131, 0]
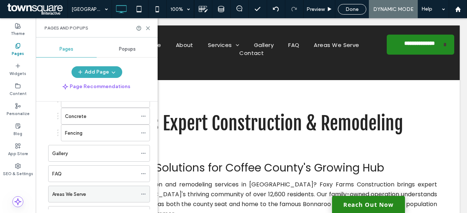
click at [85, 195] on div "Areas We Serve" at bounding box center [94, 194] width 85 height 16
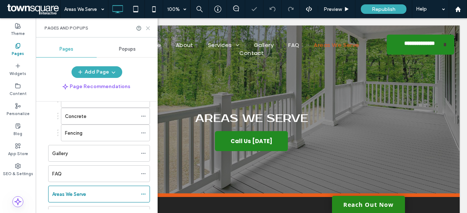
click at [147, 29] on use at bounding box center [147, 28] width 3 height 3
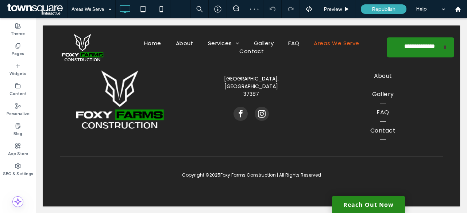
scroll to position [298, 0]
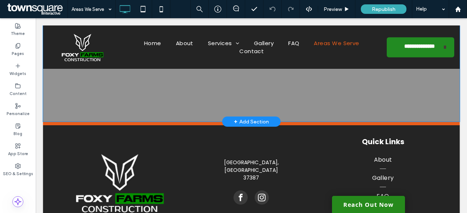
click at [237, 115] on div "Click to edit in Flex Mode" at bounding box center [251, 8] width 416 height 227
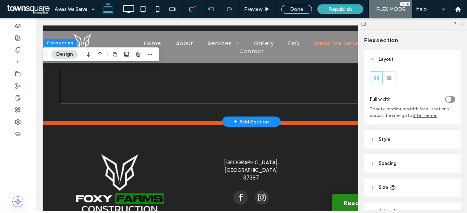
click at [237, 120] on div "+ Add Section" at bounding box center [251, 122] width 35 height 8
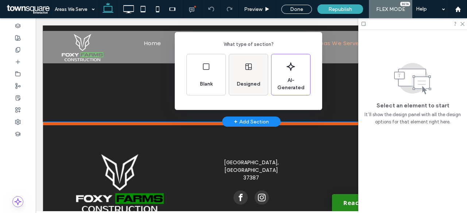
click at [247, 84] on span "Designed" at bounding box center [249, 84] width 30 height 7
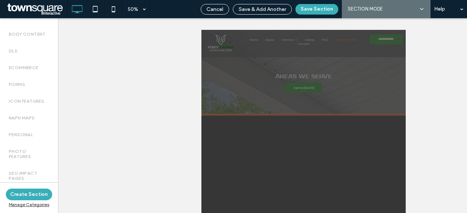
scroll to position [513, 0]
click at [212, 11] on span "Cancel" at bounding box center [214, 9] width 17 height 6
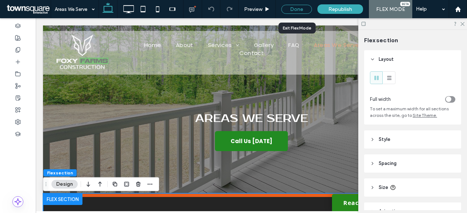
drag, startPoint x: 302, startPoint y: 11, endPoint x: 280, endPoint y: 141, distance: 132.4
click at [302, 11] on div "Done" at bounding box center [296, 9] width 31 height 9
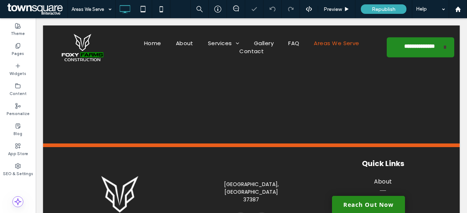
scroll to position [276, 0]
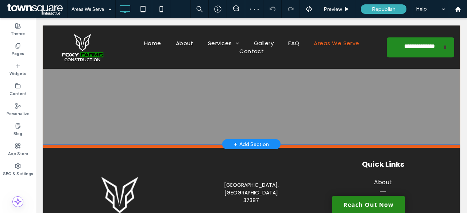
click at [230, 140] on div "+ Add Section" at bounding box center [251, 144] width 58 height 10
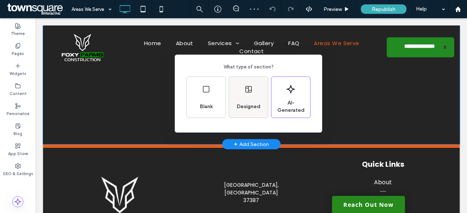
click at [249, 93] on icon at bounding box center [248, 89] width 9 height 9
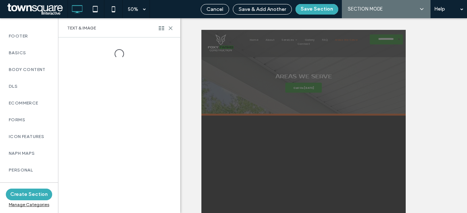
scroll to position [516, 0]
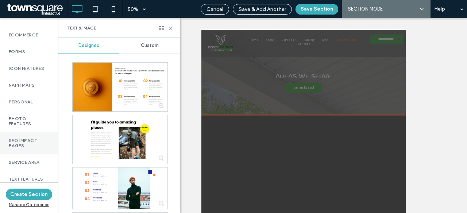
click at [31, 141] on label "SEO Impact Pages" at bounding box center [29, 143] width 40 height 10
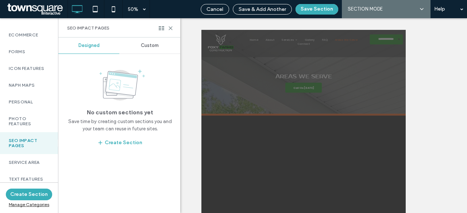
click at [156, 48] on span "Custom" at bounding box center [150, 46] width 18 height 6
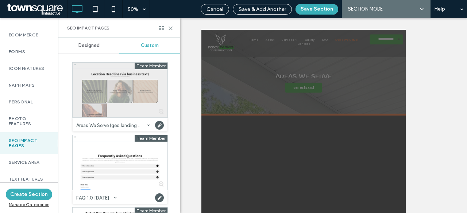
click at [110, 77] on div at bounding box center [120, 90] width 95 height 55
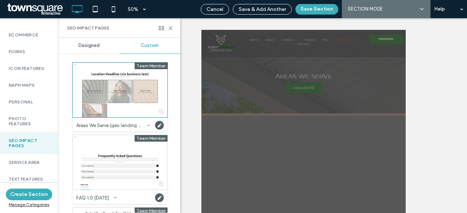
scroll to position [301, 0]
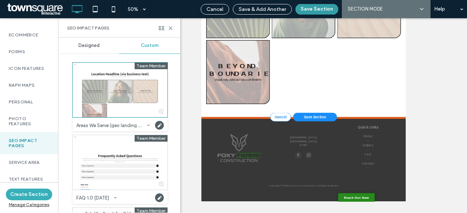
click at [316, 9] on button "Save Section" at bounding box center [316, 9] width 43 height 11
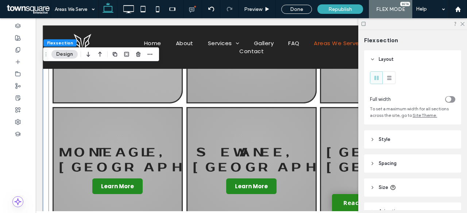
scroll to position [542, 0]
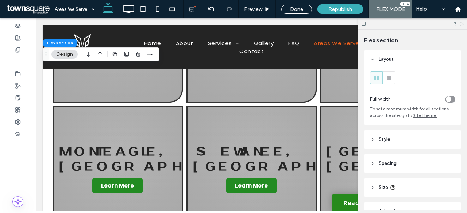
click at [462, 23] on icon at bounding box center [461, 23] width 5 height 5
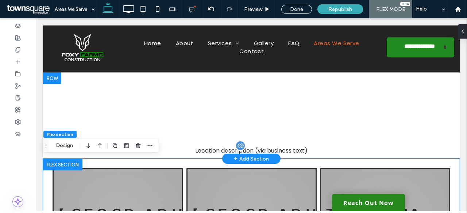
scroll to position [348, 0]
click at [53, 81] on div "Location Headline (via business text) Location description (via business text) …" at bounding box center [251, 116] width 416 height 86
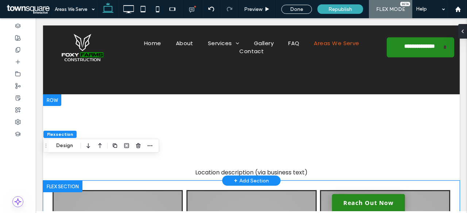
scroll to position [318, 0]
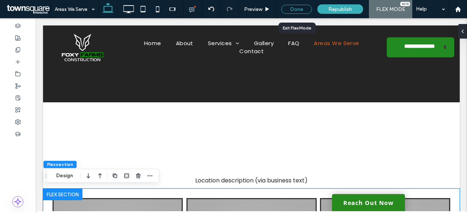
click at [302, 11] on div "Done" at bounding box center [296, 9] width 31 height 9
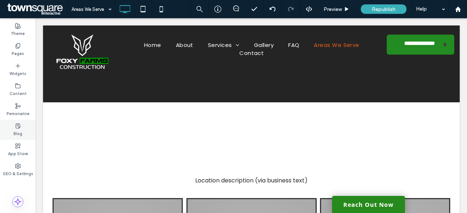
scroll to position [0, 0]
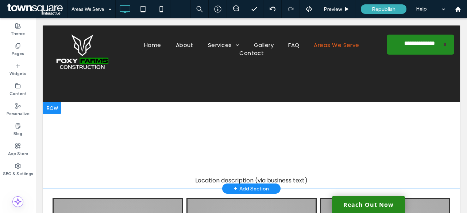
click at [55, 110] on div at bounding box center [52, 108] width 18 height 12
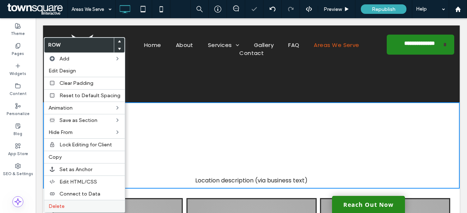
click at [77, 204] on label "Delete" at bounding box center [84, 206] width 72 height 6
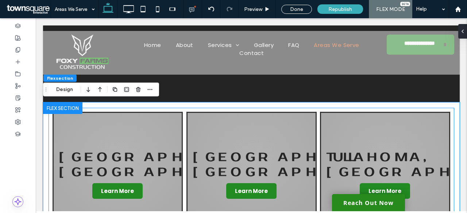
click at [210, 149] on link at bounding box center [251, 176] width 130 height 128
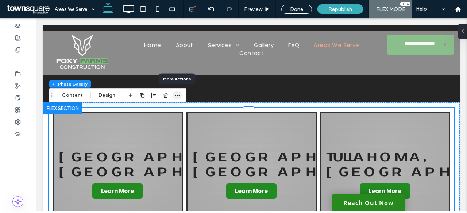
click at [177, 98] on span "button" at bounding box center [177, 95] width 9 height 9
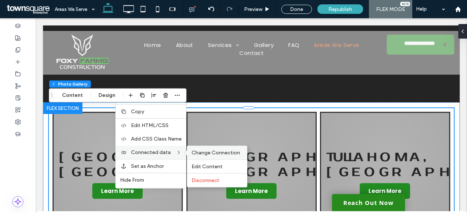
click at [200, 148] on div "Change Connection" at bounding box center [217, 152] width 60 height 13
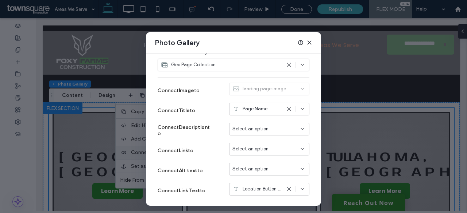
scroll to position [69, 0]
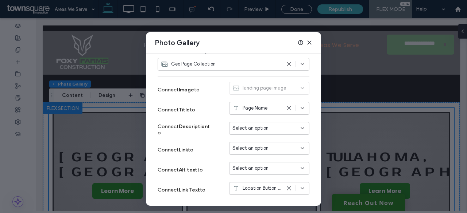
click at [262, 147] on span "Select an option" at bounding box center [250, 148] width 36 height 7
click at [264, 173] on span "Dynamic Page: Service Area" at bounding box center [269, 173] width 58 height 7
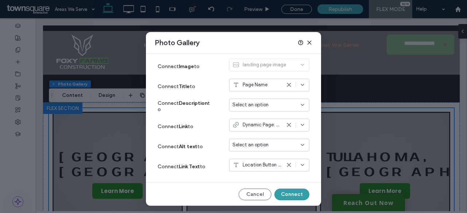
click at [290, 197] on button "Connect" at bounding box center [291, 195] width 35 height 12
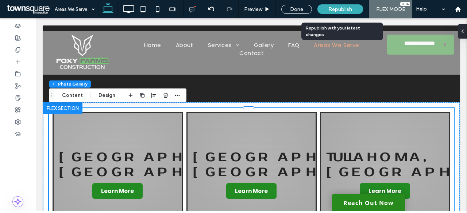
click at [355, 13] on div "Republish" at bounding box center [340, 8] width 46 height 9
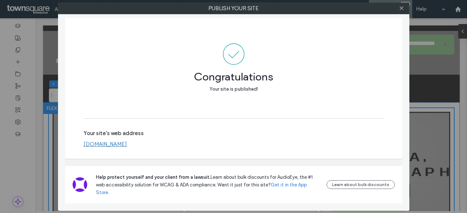
click at [125, 148] on link "www.foxyfarmsconstructiontn.com" at bounding box center [104, 144] width 43 height 7
click at [402, 9] on icon at bounding box center [400, 7] width 5 height 5
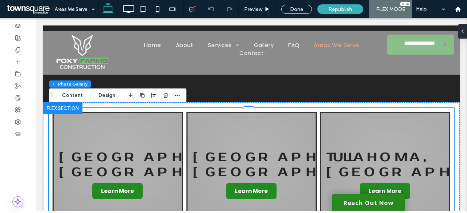
click at [28, 13] on span at bounding box center [27, 9] width 45 height 15
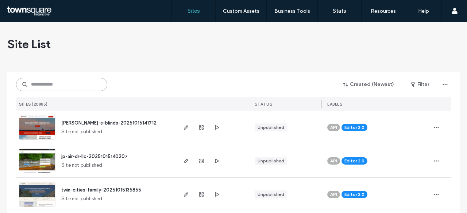
click at [80, 80] on input at bounding box center [61, 84] width 91 height 13
paste input "**********"
type input "**********"
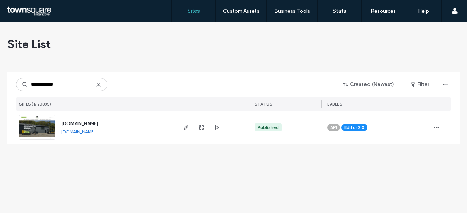
click at [98, 121] on span "[DOMAIN_NAME]" at bounding box center [79, 123] width 37 height 5
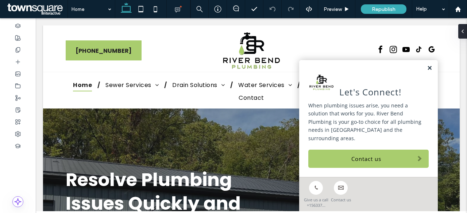
click at [426, 68] on link at bounding box center [428, 68] width 5 height 6
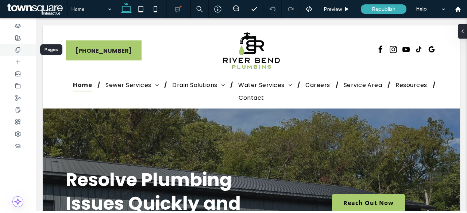
click at [18, 48] on icon at bounding box center [18, 50] width 6 height 6
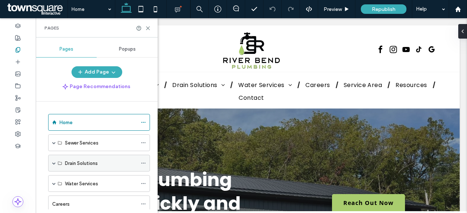
scroll to position [100, 0]
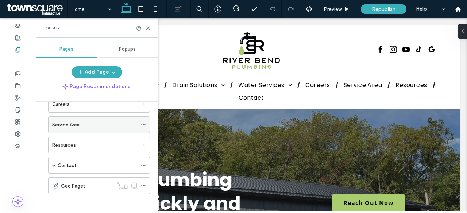
click at [97, 117] on div "Service Area" at bounding box center [94, 125] width 85 height 16
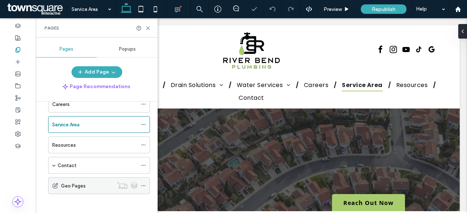
click at [143, 185] on icon at bounding box center [143, 185] width 5 height 5
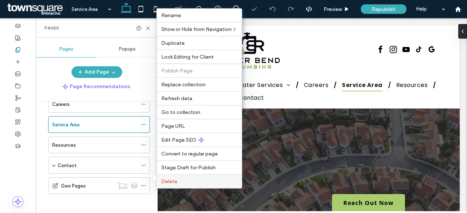
click at [167, 181] on span "Delete" at bounding box center [169, 182] width 16 height 6
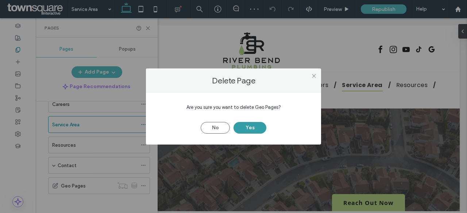
click at [256, 131] on button "Yes" at bounding box center [249, 128] width 33 height 12
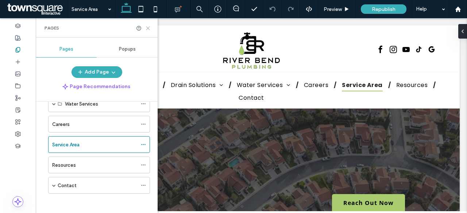
click at [147, 26] on icon at bounding box center [147, 28] width 5 height 5
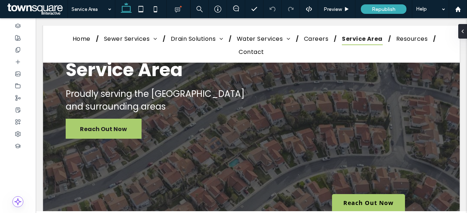
scroll to position [99, 0]
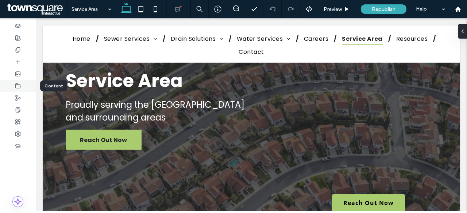
click at [22, 81] on div at bounding box center [18, 86] width 36 height 12
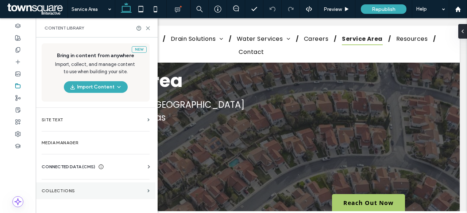
click at [109, 196] on section "Collections" at bounding box center [96, 191] width 120 height 17
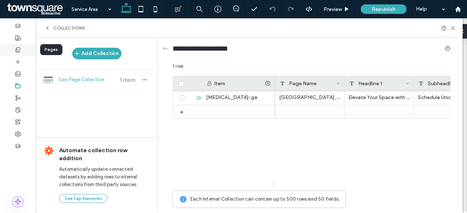
click at [24, 50] on div at bounding box center [18, 50] width 36 height 12
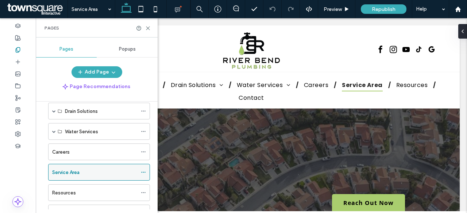
scroll to position [0, 0]
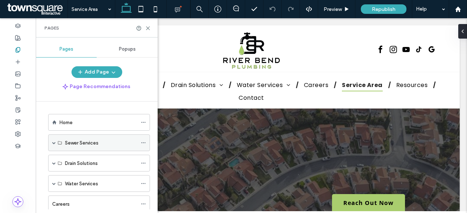
click at [112, 143] on div "Sewer Services" at bounding box center [101, 143] width 72 height 8
click at [74, 137] on div "Sewer Services" at bounding box center [101, 143] width 72 height 16
click at [54, 143] on span at bounding box center [54, 143] width 4 height 4
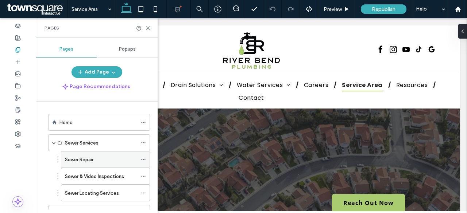
click at [93, 163] on div "Sewer Repair" at bounding box center [101, 160] width 72 height 16
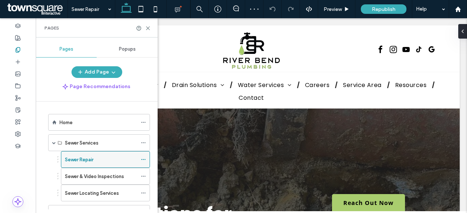
click at [144, 159] on icon at bounding box center [143, 159] width 5 height 5
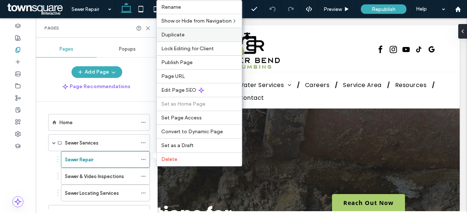
click at [180, 38] on span "Duplicate" at bounding box center [172, 35] width 23 height 6
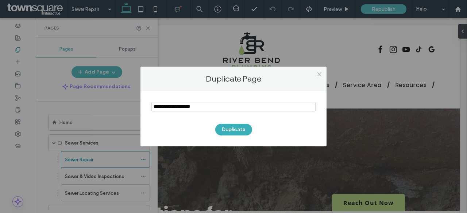
click at [207, 112] on input "notEmpty" at bounding box center [233, 106] width 164 height 9
type input "***"
click at [228, 130] on button "Duplicate" at bounding box center [233, 130] width 37 height 12
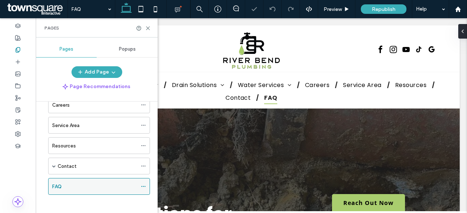
click at [144, 184] on icon at bounding box center [143, 186] width 5 height 5
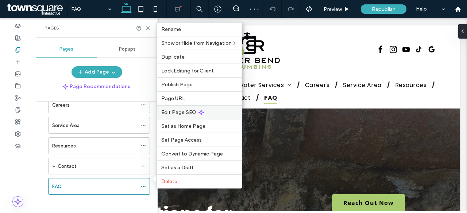
click at [178, 115] on span "Edit Page SEO" at bounding box center [178, 112] width 35 height 6
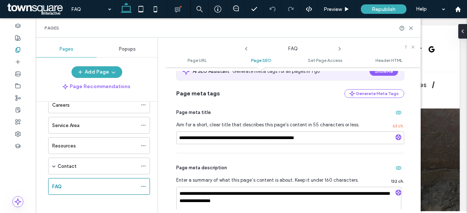
scroll to position [149, 0]
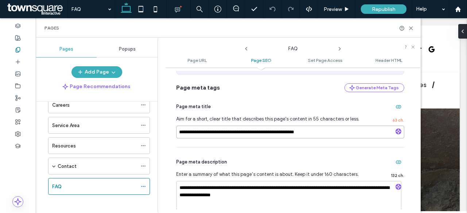
click at [238, 137] on input "**********" at bounding box center [290, 132] width 228 height 13
click at [251, 204] on textarea "**********" at bounding box center [288, 199] width 225 height 36
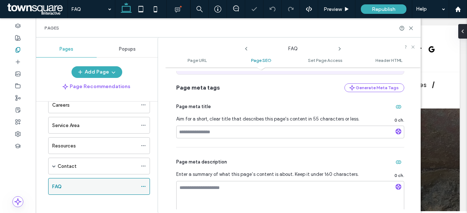
click at [84, 183] on div "FAQ" at bounding box center [94, 187] width 85 height 8
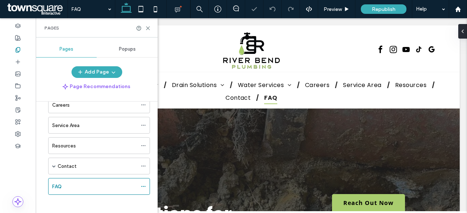
scroll to position [0, 0]
click at [45, 184] on div "FAQ" at bounding box center [96, 186] width 105 height 17
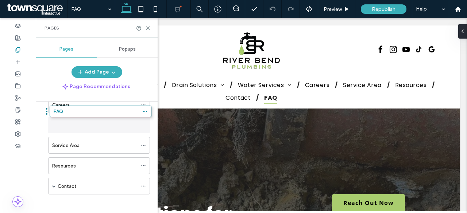
drag, startPoint x: 45, startPoint y: 183, endPoint x: 47, endPoint y: 114, distance: 68.5
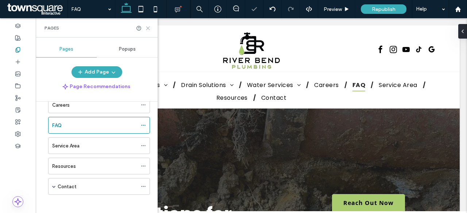
click at [149, 27] on use at bounding box center [147, 28] width 3 height 3
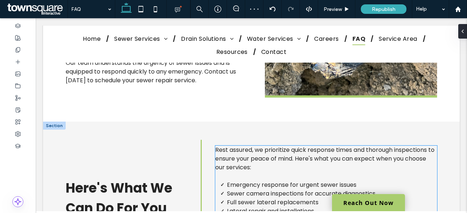
scroll to position [401, 0]
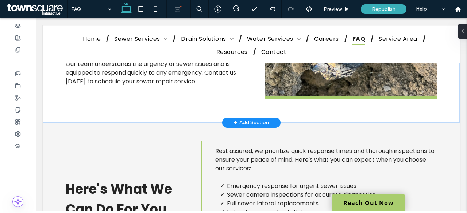
click at [246, 120] on div "+ Add Section" at bounding box center [251, 123] width 35 height 8
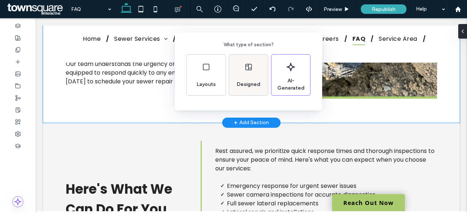
click at [248, 72] on div "Designed" at bounding box center [248, 75] width 39 height 41
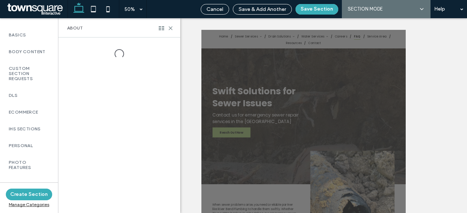
scroll to position [570, 0]
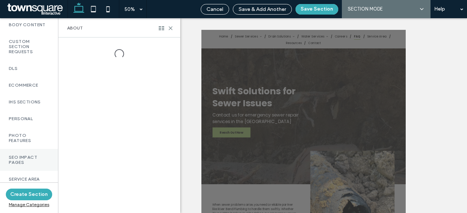
click at [30, 156] on label "SEO Impact Pages" at bounding box center [29, 160] width 40 height 10
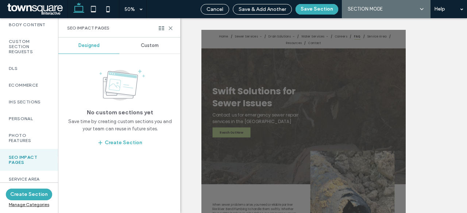
click at [141, 41] on div "Custom" at bounding box center [149, 46] width 61 height 16
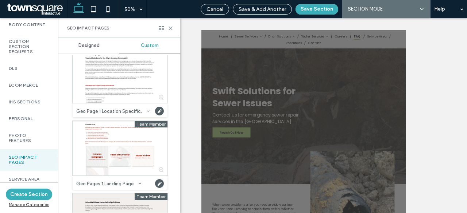
scroll to position [0, 0]
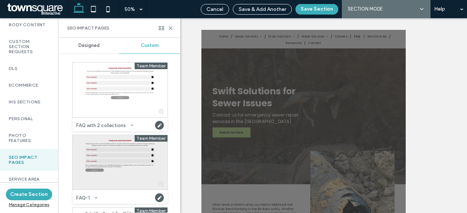
click at [99, 144] on div at bounding box center [120, 162] width 95 height 55
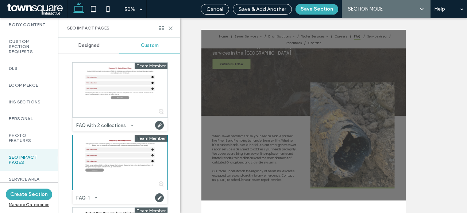
scroll to position [157, 0]
click at [321, 12] on button "Save Section" at bounding box center [316, 9] width 43 height 11
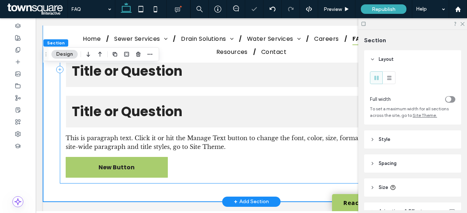
scroll to position [587, 0]
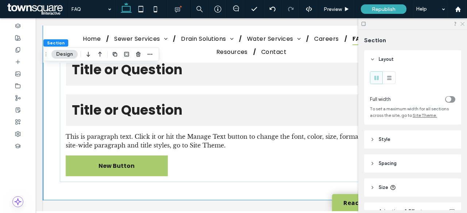
click at [461, 24] on use at bounding box center [462, 24] width 4 height 4
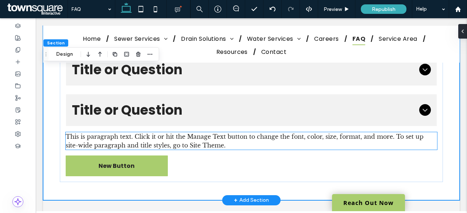
click at [267, 143] on p "This is paragraph text. Click it or hit the Manage Text button to change the fo…" at bounding box center [251, 140] width 371 height 17
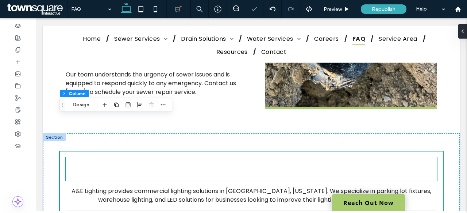
scroll to position [391, 0]
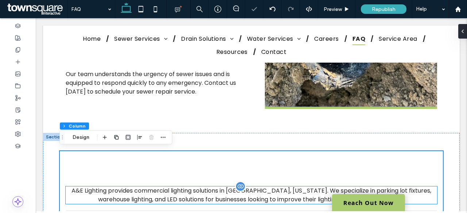
click at [199, 198] on span "A&E Lighting provides commercial lighting solutions in Longview, Texas. We spec…" at bounding box center [250, 195] width 359 height 17
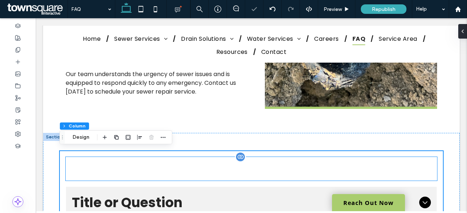
click at [259, 167] on span "Frequently Asked Questions" at bounding box center [251, 169] width 262 height 26
click at [259, 167] on div "Frequently Asked Questions" at bounding box center [251, 169] width 371 height 24
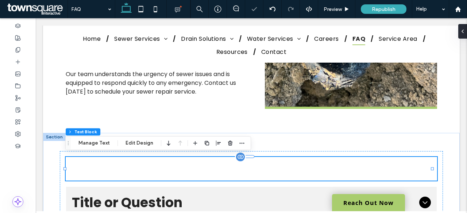
click at [259, 167] on span "Frequently Asked Questions" at bounding box center [251, 169] width 262 height 26
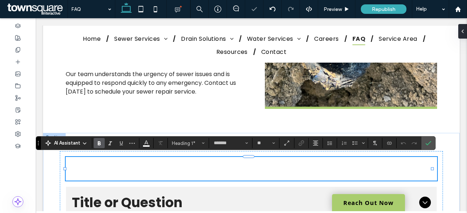
click at [259, 167] on h1 "﻿" at bounding box center [251, 169] width 371 height 24
click at [145, 145] on icon "Color" at bounding box center [146, 143] width 6 height 6
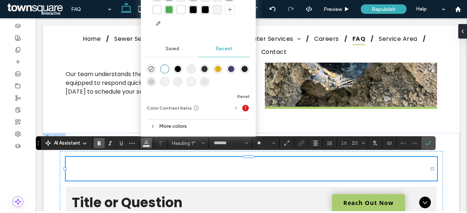
click at [167, 10] on div "rgba(76,175,80,1)" at bounding box center [168, 9] width 7 height 7
click at [199, 170] on h1 "﻿" at bounding box center [251, 169] width 371 height 24
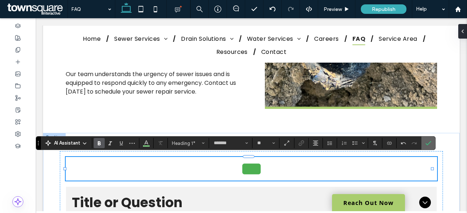
click at [427, 143] on use "Confirm" at bounding box center [428, 143] width 6 height 4
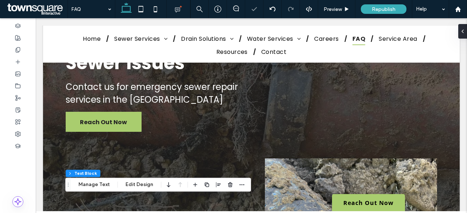
scroll to position [0, 0]
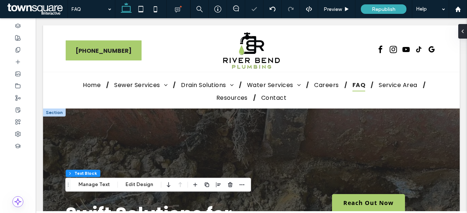
click at [54, 114] on div at bounding box center [54, 113] width 23 height 8
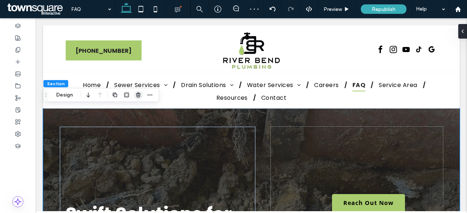
click at [136, 97] on icon "button" at bounding box center [138, 95] width 6 height 6
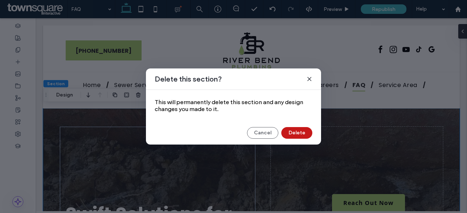
click at [300, 132] on button "Delete" at bounding box center [296, 133] width 31 height 12
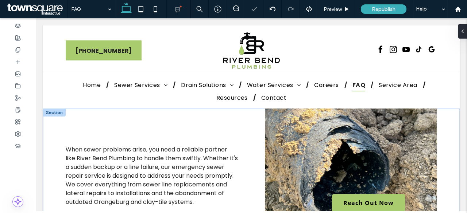
click at [54, 112] on div at bounding box center [54, 113] width 23 height 8
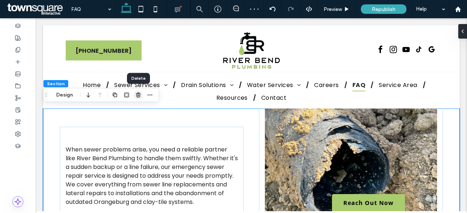
click at [138, 94] on use "button" at bounding box center [138, 95] width 4 height 5
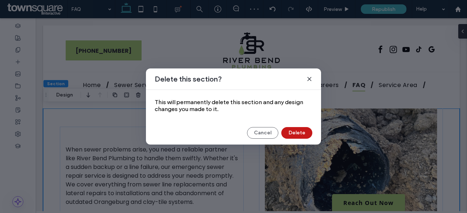
click at [302, 128] on button "Delete" at bounding box center [296, 133] width 31 height 12
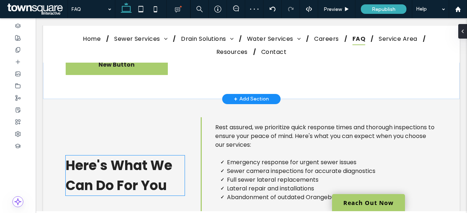
scroll to position [180, 0]
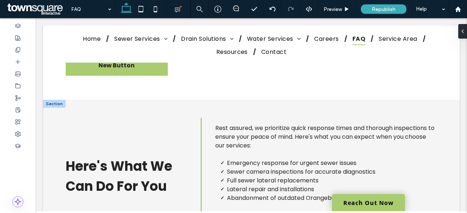
click at [54, 102] on div at bounding box center [54, 104] width 23 height 8
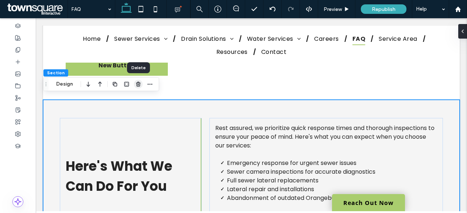
click at [138, 84] on use "button" at bounding box center [138, 84] width 4 height 5
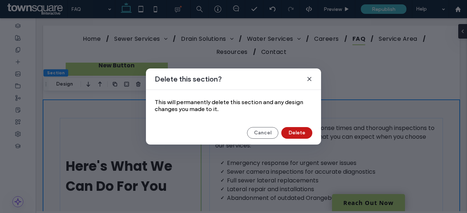
click at [306, 137] on button "Delete" at bounding box center [296, 133] width 31 height 12
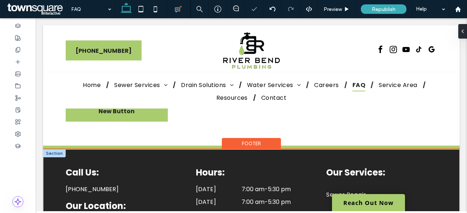
scroll to position [0, 0]
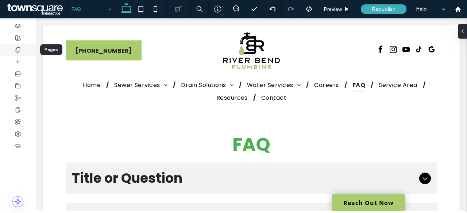
click at [21, 52] on div at bounding box center [18, 50] width 36 height 12
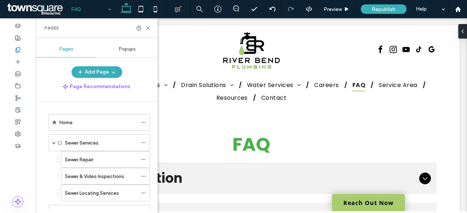
scroll to position [149, 0]
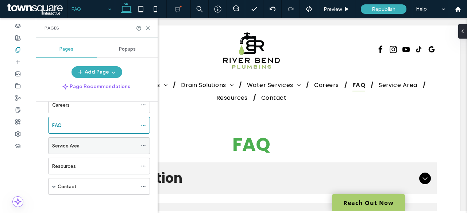
click at [131, 143] on div "Service Area" at bounding box center [94, 146] width 85 height 8
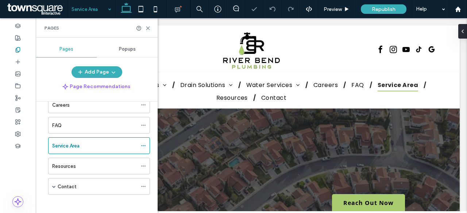
click at [46, 145] on div at bounding box center [44, 145] width 1 height 1
click at [144, 143] on icon at bounding box center [143, 145] width 5 height 5
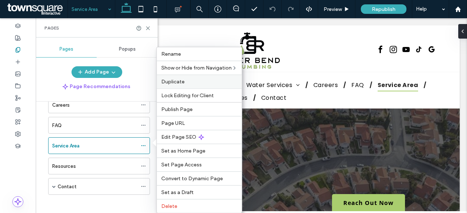
click at [186, 79] on label "Duplicate" at bounding box center [199, 82] width 76 height 6
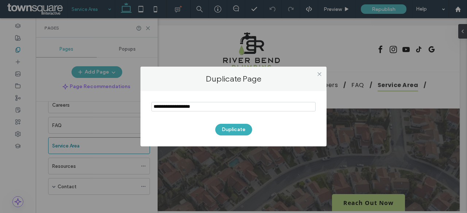
click at [205, 107] on input "notEmpty" at bounding box center [233, 106] width 164 height 9
type input "**********"
click at [226, 129] on button "Duplicate" at bounding box center [233, 130] width 37 height 12
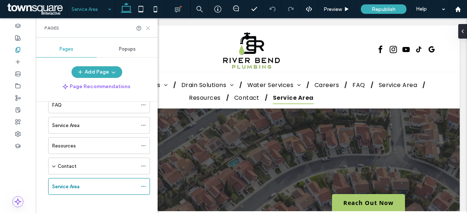
click at [146, 26] on icon at bounding box center [147, 28] width 5 height 5
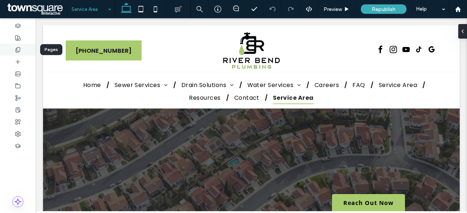
click at [20, 48] on icon at bounding box center [18, 50] width 6 height 6
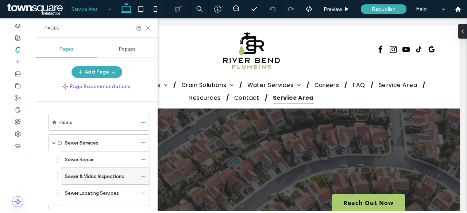
scroll to position [170, 0]
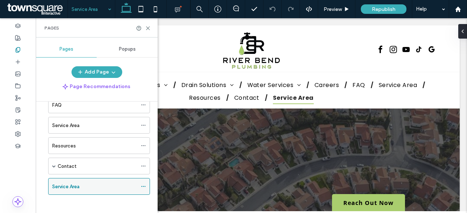
click at [144, 184] on icon at bounding box center [143, 186] width 5 height 5
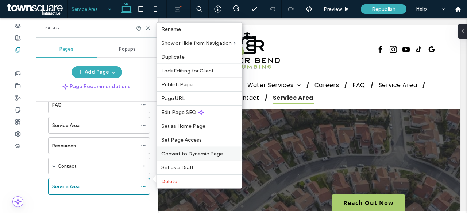
click at [182, 150] on div "Convert to Dynamic Page" at bounding box center [199, 154] width 85 height 14
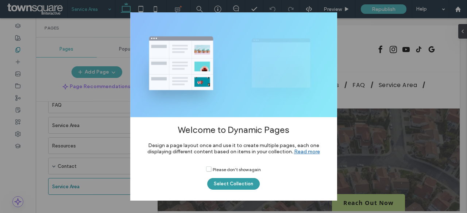
click at [242, 186] on button "Select Collection" at bounding box center [233, 184] width 52 height 12
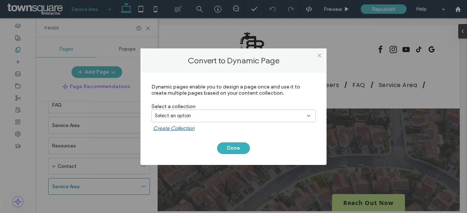
click at [219, 116] on div "Select an option" at bounding box center [229, 115] width 149 height 7
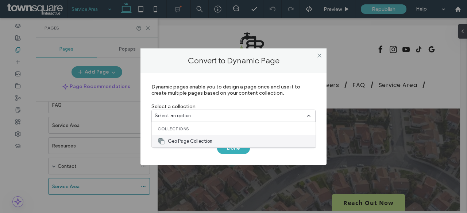
click at [198, 138] on span "Geo Page Collection" at bounding box center [190, 141] width 44 height 7
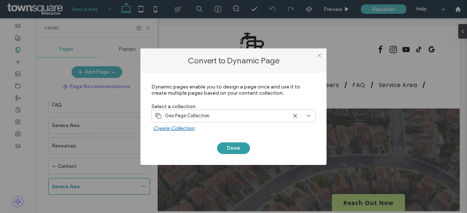
click at [227, 144] on button "Done" at bounding box center [233, 149] width 33 height 12
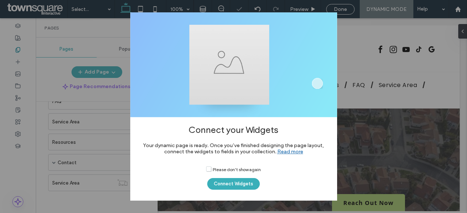
scroll to position [120, 0]
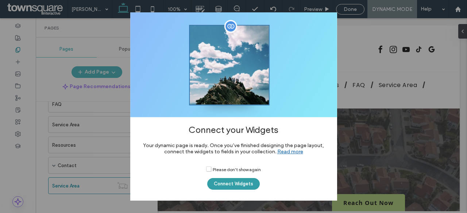
click at [250, 183] on button "Connect Widgets" at bounding box center [233, 184] width 52 height 12
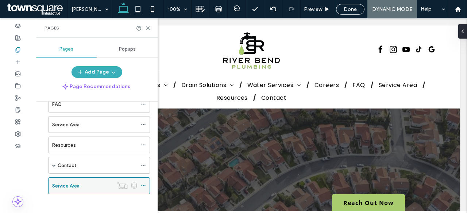
click at [78, 181] on label "Service Area" at bounding box center [65, 186] width 27 height 13
click at [146, 26] on icon at bounding box center [147, 28] width 5 height 5
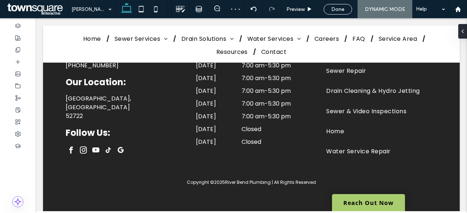
scroll to position [383, 0]
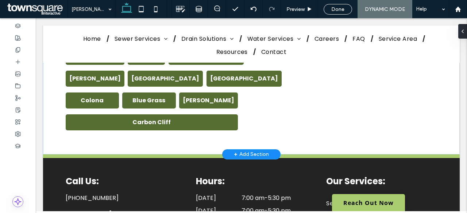
click at [238, 151] on div "+ Add Section" at bounding box center [251, 155] width 35 height 8
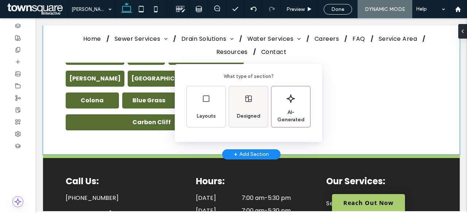
click at [247, 105] on div "Designed" at bounding box center [248, 106] width 39 height 41
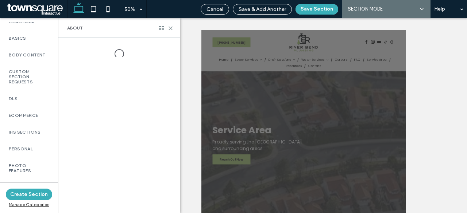
scroll to position [570, 0]
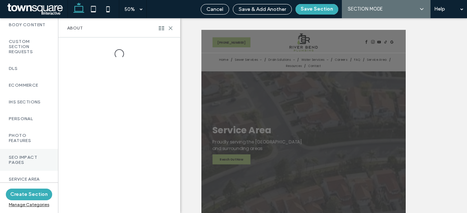
click at [40, 157] on label "SEO Impact Pages" at bounding box center [29, 160] width 40 height 10
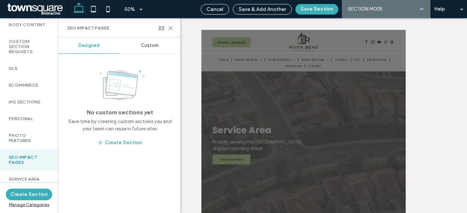
click at [156, 52] on div "Custom" at bounding box center [149, 46] width 61 height 16
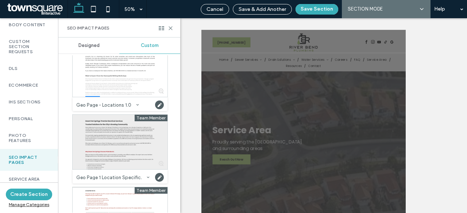
scroll to position [182, 0]
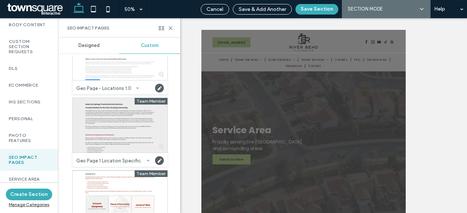
click at [106, 118] on div at bounding box center [120, 125] width 95 height 55
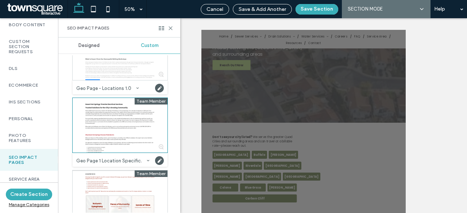
scroll to position [174, 0]
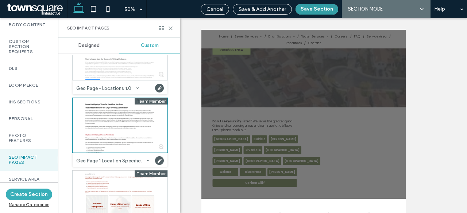
click at [313, 9] on button "Save Section" at bounding box center [316, 9] width 43 height 11
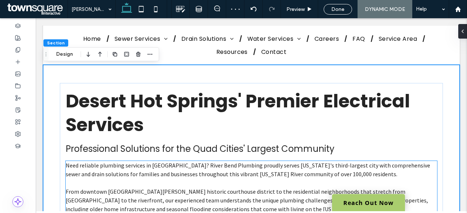
scroll to position [454, 0]
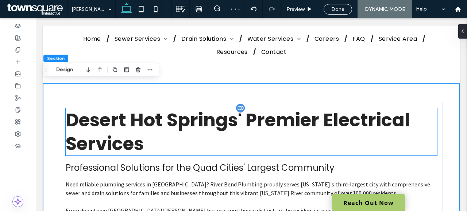
click at [197, 139] on h1 "Desert Hot Springs' Premier Electrical Services" at bounding box center [251, 131] width 371 height 47
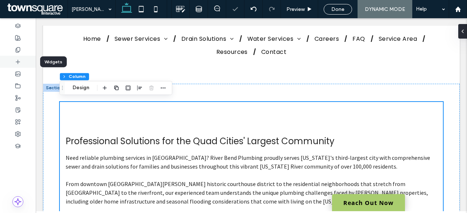
click at [16, 60] on icon at bounding box center [18, 62] width 6 height 6
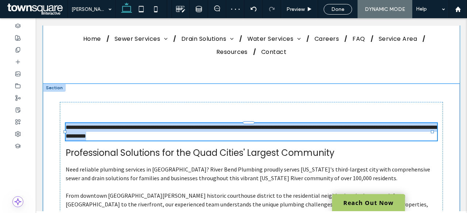
type input "*******"
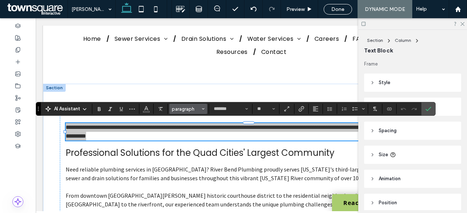
click at [204, 114] on button "paragraph" at bounding box center [188, 109] width 38 height 10
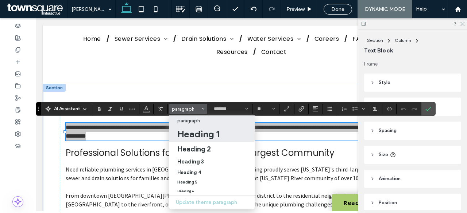
click at [189, 134] on h1 "Heading 1" at bounding box center [198, 134] width 42 height 12
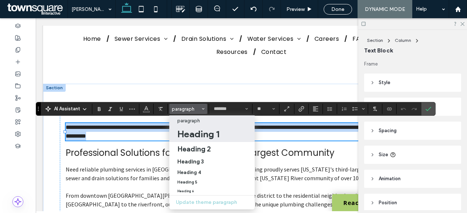
scroll to position [439, 0]
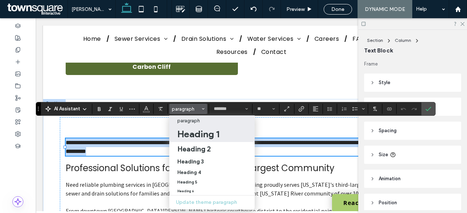
type input "**"
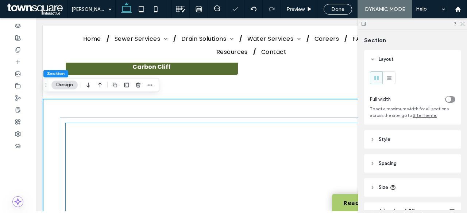
click at [137, 142] on span "This is paragraph text. Click it or hit the Manage Text button to change the fo…" at bounding box center [250, 182] width 369 height 121
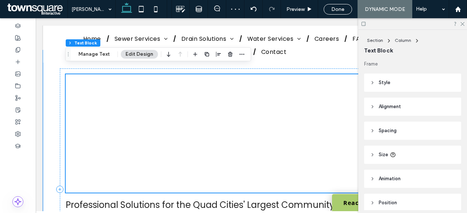
scroll to position [481, 0]
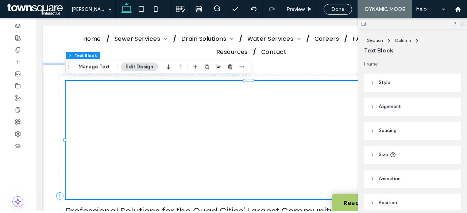
click at [245, 70] on div "Section Column Text Block Manage Text Edit Design" at bounding box center [158, 67] width 186 height 14
click at [244, 69] on span "button" at bounding box center [241, 66] width 9 height 9
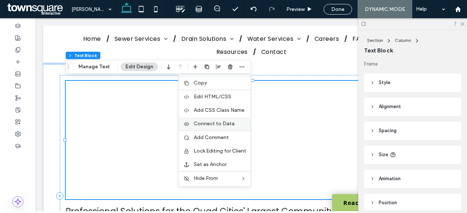
click at [225, 122] on span "Connect to Data" at bounding box center [214, 124] width 41 height 6
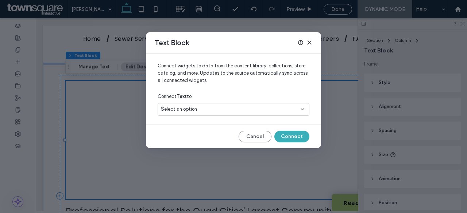
click at [236, 108] on div "Select an option" at bounding box center [229, 109] width 136 height 7
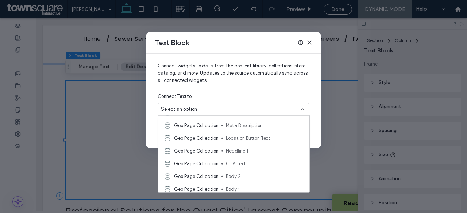
scroll to position [60, 0]
click at [251, 152] on span "Headline 1" at bounding box center [265, 150] width 78 height 7
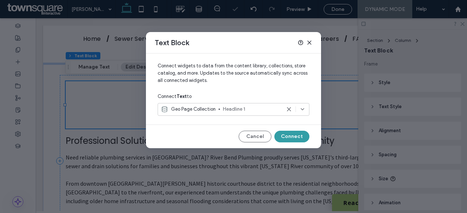
click at [299, 140] on button "Connect" at bounding box center [291, 137] width 35 height 12
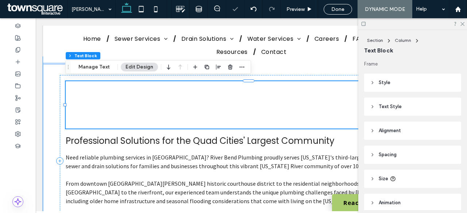
click at [235, 113] on div "Davenport's Premier Plumbing Services" at bounding box center [251, 104] width 371 height 47
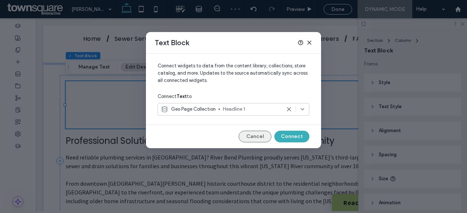
click at [252, 137] on button "Cancel" at bounding box center [254, 137] width 33 height 12
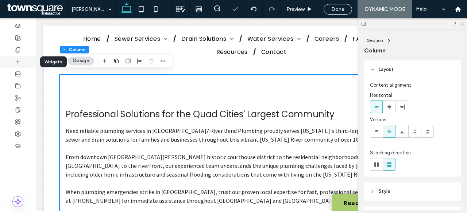
click at [15, 56] on div at bounding box center [18, 62] width 36 height 12
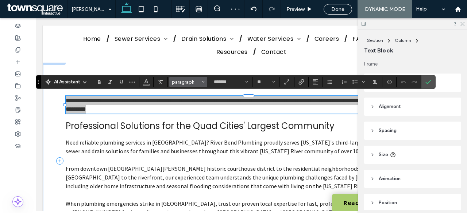
click at [183, 83] on span "paragraph" at bounding box center [186, 81] width 28 height 5
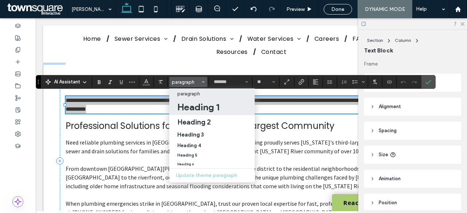
click at [193, 108] on h1 "Heading 1" at bounding box center [198, 107] width 42 height 12
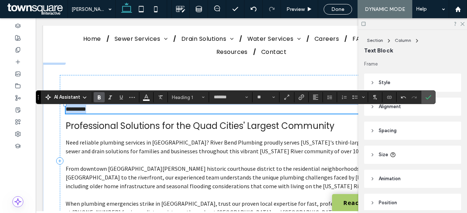
type input "**"
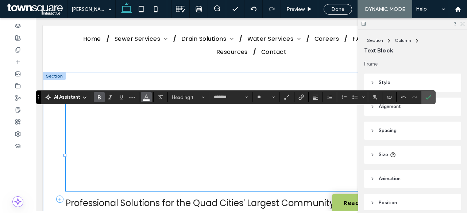
click at [149, 96] on button "Color" at bounding box center [146, 97] width 11 height 10
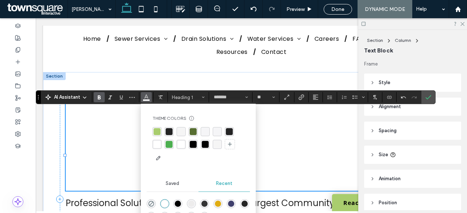
click at [168, 128] on div "rgba(36, 36, 36, 1)" at bounding box center [168, 131] width 9 height 9
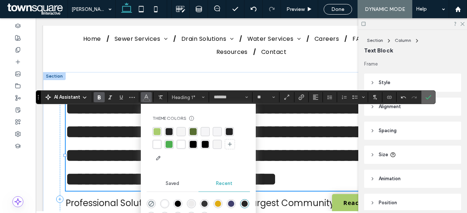
click at [425, 97] on icon "Confirm" at bounding box center [428, 97] width 6 height 6
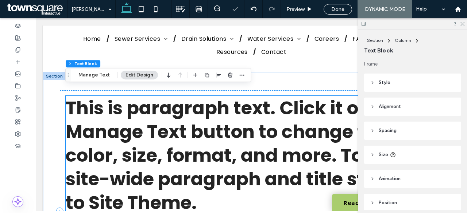
scroll to position [473, 0]
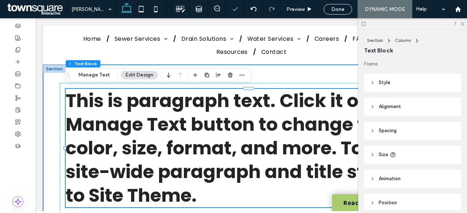
click at [55, 118] on div "This is paragraph text. Click it or hit the Manage Text button to change the fo…" at bounding box center [251, 196] width 416 height 262
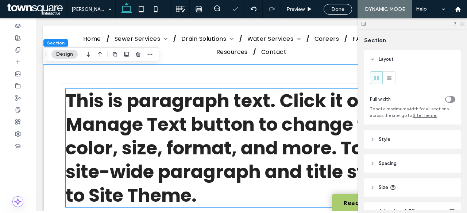
click at [149, 113] on span "This is paragraph text. Click it or hit the Manage Text button to change the fo…" at bounding box center [250, 148] width 369 height 121
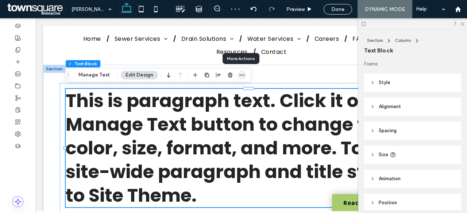
click at [239, 74] on icon "button" at bounding box center [242, 75] width 6 height 6
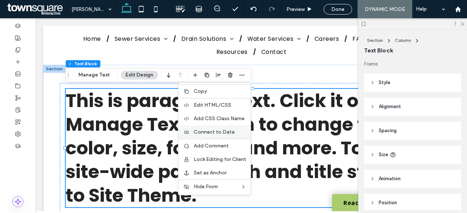
click at [235, 131] on label "Connect to Data" at bounding box center [220, 132] width 52 height 6
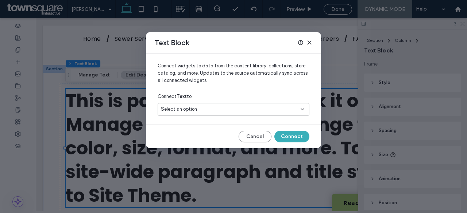
click at [263, 109] on div "Select an option" at bounding box center [229, 109] width 136 height 7
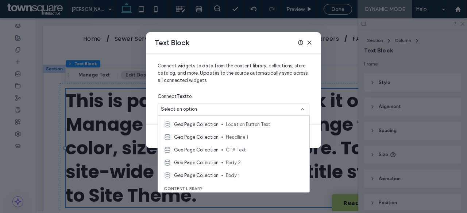
scroll to position [74, 0]
click at [239, 141] on div "Geo Page Collection Headline 1" at bounding box center [233, 137] width 151 height 13
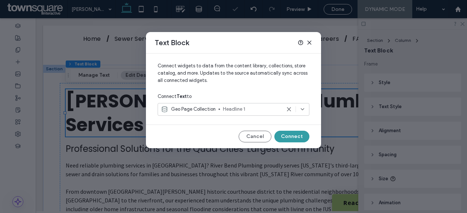
click at [297, 134] on button "Connect" at bounding box center [291, 137] width 35 height 12
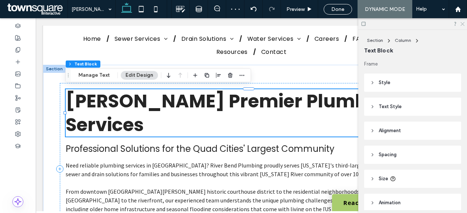
click at [461, 24] on use at bounding box center [462, 24] width 4 height 4
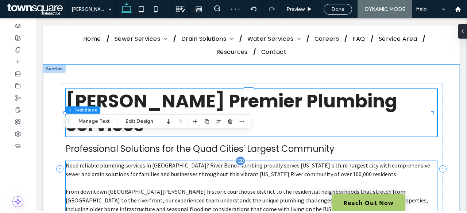
click at [422, 161] on p "Need reliable plumbing services in Davenport? River Bend Plumbing proudly serve…" at bounding box center [251, 169] width 371 height 17
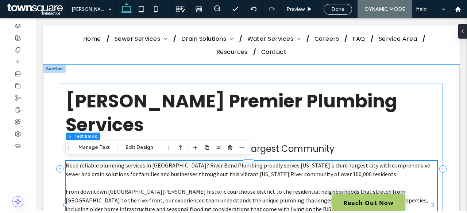
click at [433, 115] on div "Davenport's Premier Plumbing Services Professional Solutions for the Quad Citie…" at bounding box center [251, 169] width 383 height 172
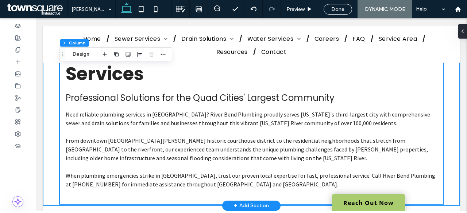
scroll to position [526, 0]
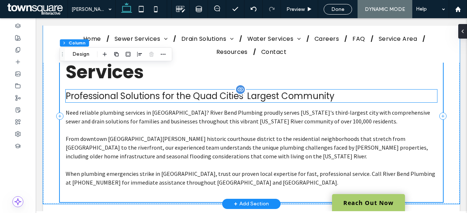
click at [344, 91] on h2 "Professional Solutions for the Quad Cities' Largest Community" at bounding box center [251, 96] width 371 height 13
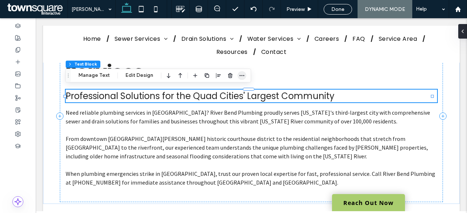
click at [244, 77] on span "button" at bounding box center [241, 75] width 9 height 9
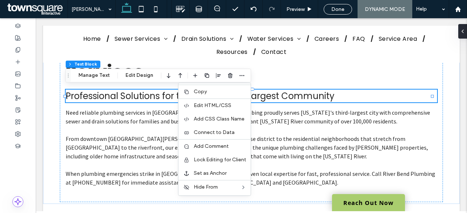
click at [43, 140] on body "(563) 370-0071 (563) 370-0071 Section Home Sewer Services Sewer Repair Sewer & …" at bounding box center [251, 46] width 431 height 1109
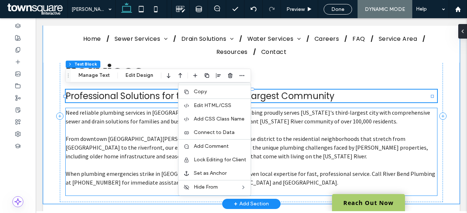
click at [87, 127] on div "Need reliable plumbing services in Davenport? River Bend Plumbing proudly serve…" at bounding box center [251, 147] width 371 height 79
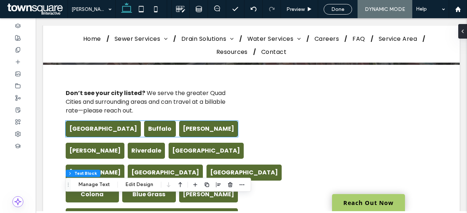
scroll to position [289, 0]
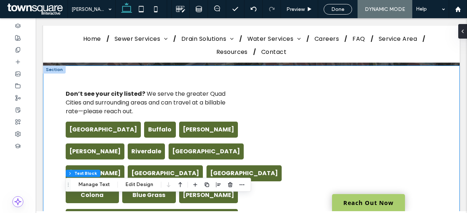
click at [52, 69] on div at bounding box center [54, 70] width 23 height 8
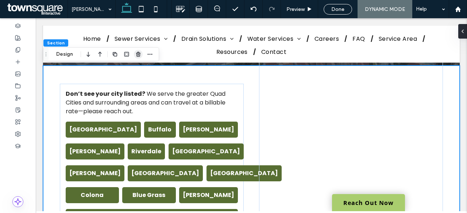
click at [141, 52] on span "button" at bounding box center [138, 54] width 9 height 9
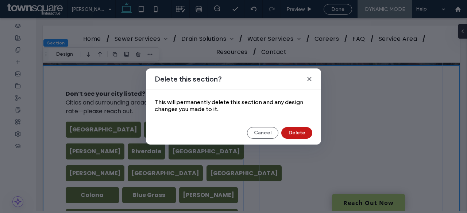
click at [302, 135] on button "Delete" at bounding box center [296, 133] width 31 height 12
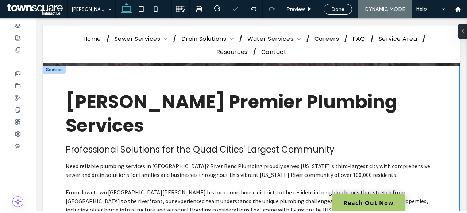
scroll to position [0, 0]
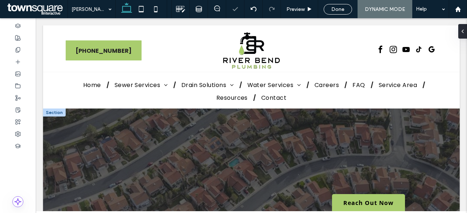
click at [57, 113] on div at bounding box center [54, 113] width 23 height 8
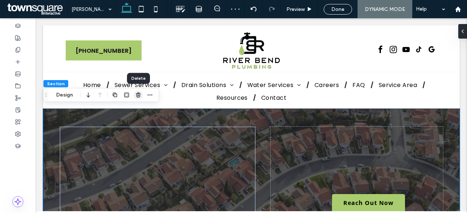
click at [138, 91] on span "button" at bounding box center [138, 95] width 9 height 9
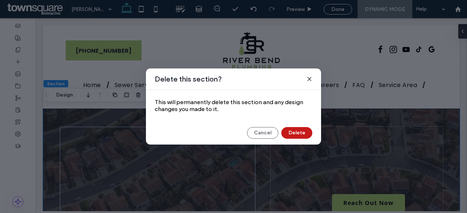
click at [306, 135] on button "Delete" at bounding box center [296, 133] width 31 height 12
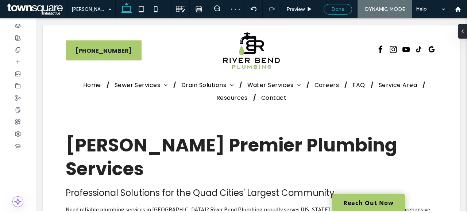
click at [339, 11] on span "Done" at bounding box center [337, 9] width 13 height 6
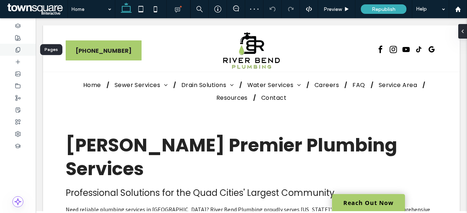
click at [21, 52] on div at bounding box center [18, 50] width 36 height 12
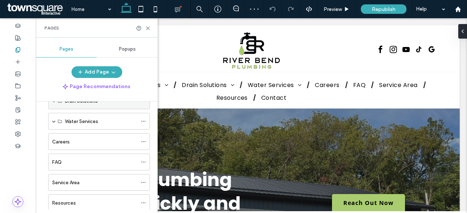
scroll to position [62, 0]
click at [86, 155] on div "FAQ" at bounding box center [94, 163] width 85 height 16
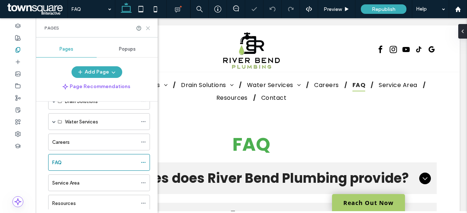
click at [147, 28] on use at bounding box center [147, 28] width 3 height 3
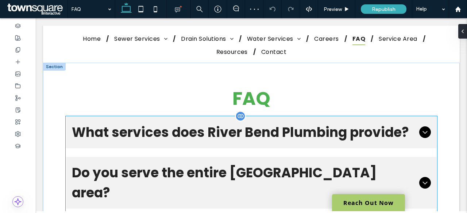
scroll to position [1, 0]
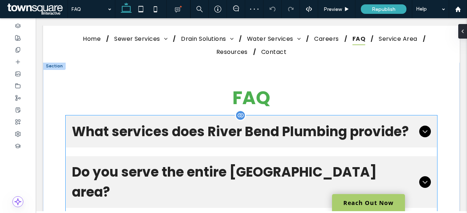
click at [233, 130] on span "What services does River Bend Plumbing provide?" at bounding box center [244, 132] width 344 height 20
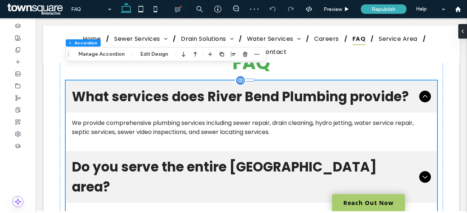
scroll to position [55, 0]
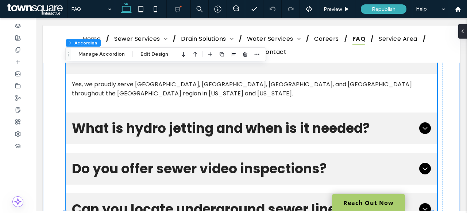
scroll to position [135, 0]
click at [182, 118] on span "What is hydro jetting and when is it needed?" at bounding box center [244, 128] width 344 height 20
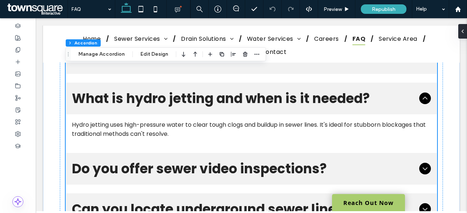
scroll to position [86, 0]
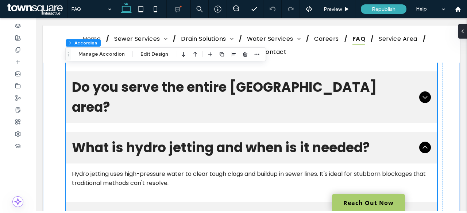
click at [218, 91] on span "Do you serve the entire [GEOGRAPHIC_DATA] area?" at bounding box center [244, 97] width 344 height 40
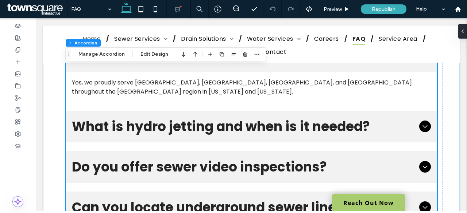
scroll to position [136, 0]
click at [211, 117] on span "What is hydro jetting and when is it needed?" at bounding box center [244, 127] width 344 height 20
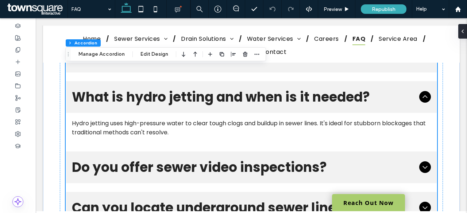
scroll to position [172, 0]
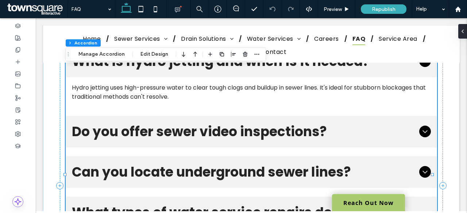
click at [211, 122] on span "Do you offer sewer video inspections?" at bounding box center [244, 132] width 344 height 20
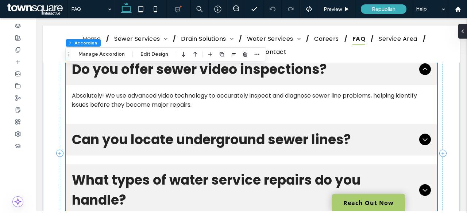
scroll to position [211, 0]
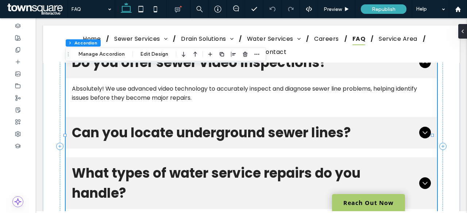
click at [211, 123] on span "Can you locate underground sewer lines?" at bounding box center [244, 133] width 344 height 20
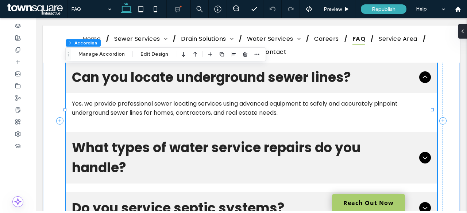
click at [196, 138] on span "What types of water service repairs do you handle?" at bounding box center [244, 158] width 344 height 40
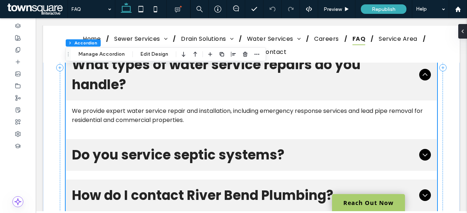
click at [167, 145] on span "Do you service septic systems?" at bounding box center [244, 155] width 344 height 20
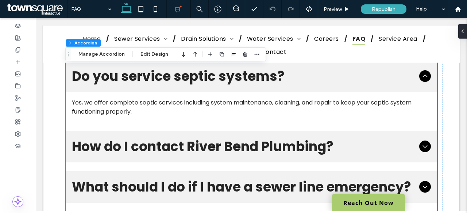
click at [153, 137] on span "How do I contact River Bend Plumbing?" at bounding box center [244, 147] width 344 height 20
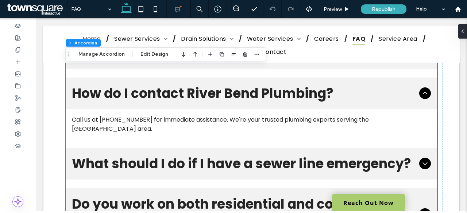
scroll to position [363, 0]
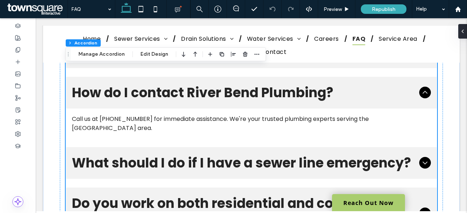
click at [153, 153] on span "What should I do if I have a sewer line emergency?" at bounding box center [244, 163] width 344 height 20
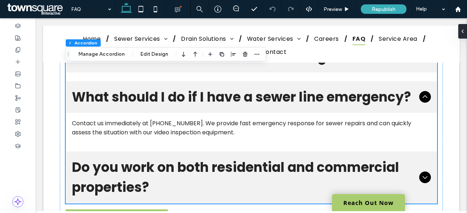
scroll to position [399, 0]
click at [122, 157] on span "Do you work on both residential and commercial properties?" at bounding box center [244, 177] width 344 height 40
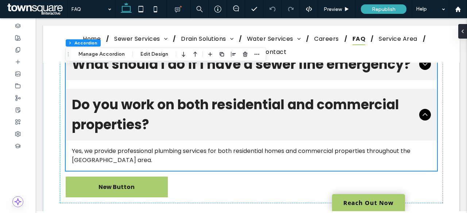
scroll to position [434, 0]
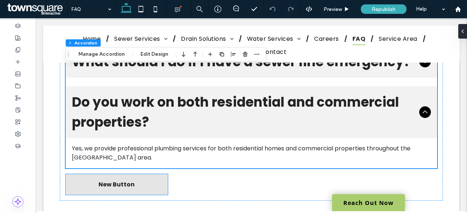
click at [110, 180] on span "New Button" at bounding box center [116, 184] width 36 height 9
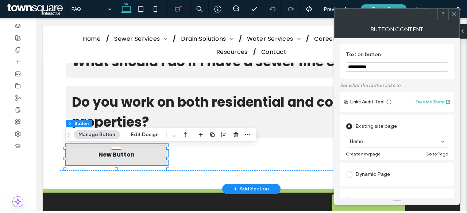
type input "**"
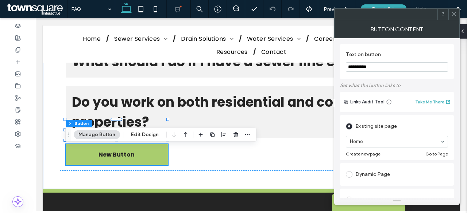
click at [399, 66] on input "**********" at bounding box center [397, 66] width 102 height 9
type input "*"
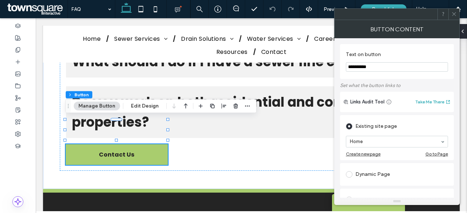
type input "**********"
click at [405, 148] on section "Home" at bounding box center [397, 141] width 102 height 19
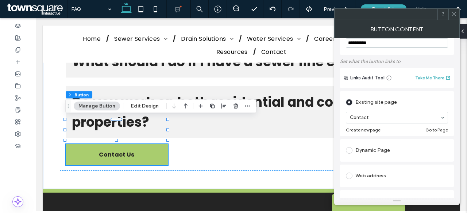
scroll to position [0, 0]
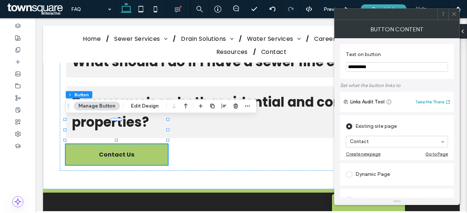
click at [455, 13] on icon at bounding box center [453, 13] width 5 height 5
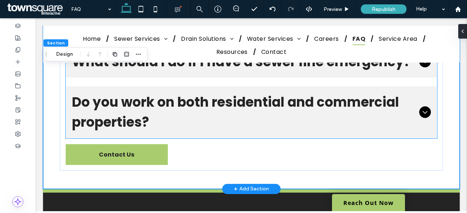
click at [265, 106] on span "Do you work on both residential and commercial properties?" at bounding box center [244, 112] width 344 height 40
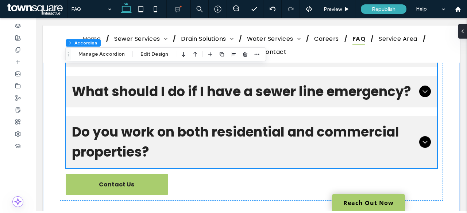
scroll to position [463, 0]
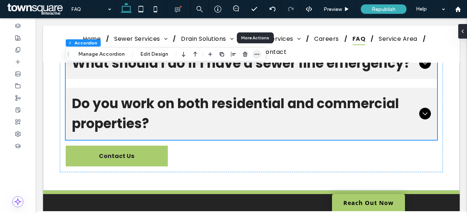
click at [254, 53] on icon "button" at bounding box center [257, 54] width 6 height 6
click at [84, 56] on button "Manage Accordion" at bounding box center [102, 54] width 56 height 9
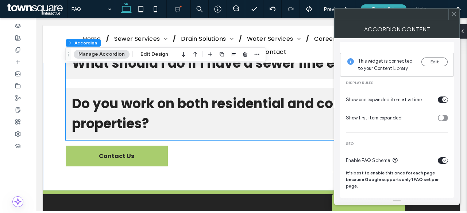
click at [452, 15] on icon at bounding box center [453, 13] width 5 height 5
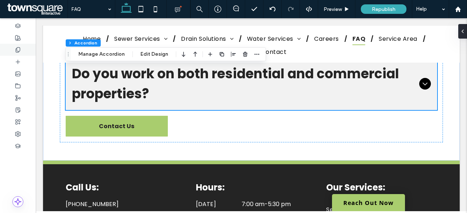
scroll to position [434, 0]
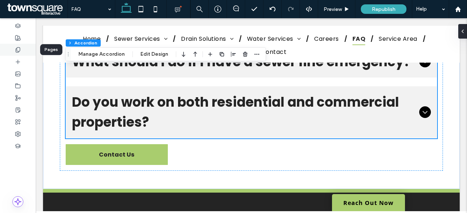
click at [20, 51] on use at bounding box center [18, 49] width 4 height 5
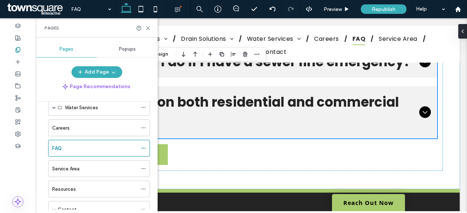
scroll to position [77, 0]
click at [72, 168] on label "Service Area" at bounding box center [65, 168] width 27 height 13
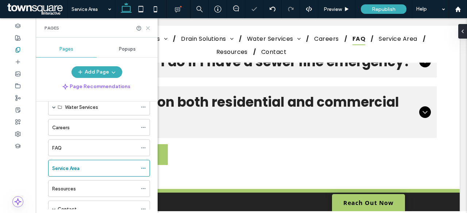
click at [148, 28] on icon at bounding box center [147, 28] width 5 height 5
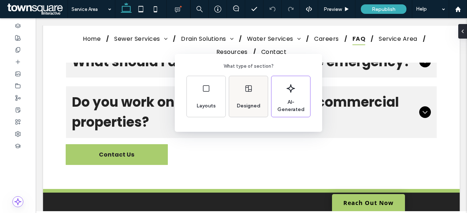
click at [247, 90] on icon at bounding box center [248, 88] width 9 height 9
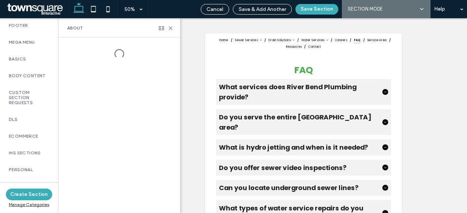
scroll to position [570, 0]
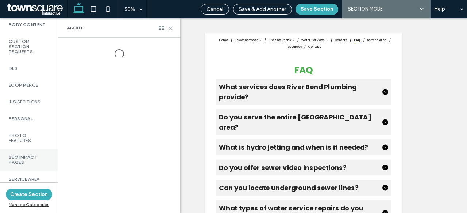
click at [32, 156] on label "SEO Impact Pages" at bounding box center [29, 160] width 40 height 10
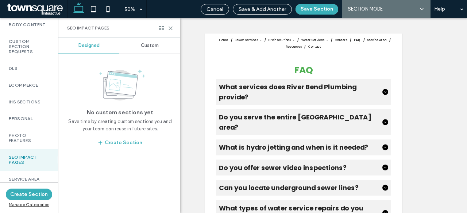
click at [148, 43] on span "Custom" at bounding box center [150, 46] width 18 height 6
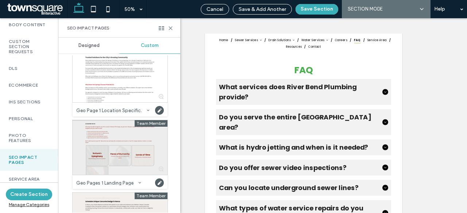
scroll to position [228, 0]
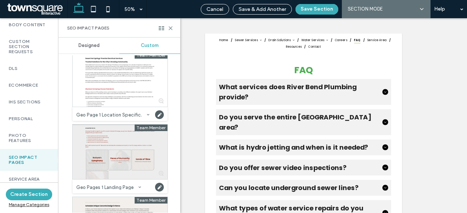
click at [108, 148] on div at bounding box center [120, 152] width 95 height 55
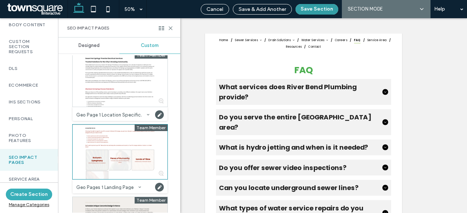
click at [310, 5] on button "Save Section" at bounding box center [316, 9] width 43 height 11
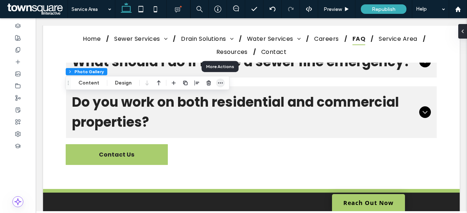
click at [218, 83] on icon "button" at bounding box center [220, 83] width 6 height 6
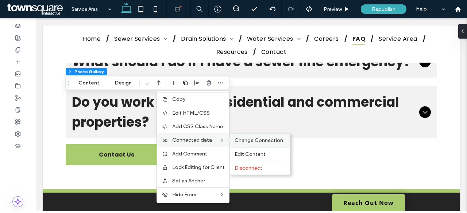
click at [246, 141] on span "Change Connection" at bounding box center [258, 140] width 48 height 6
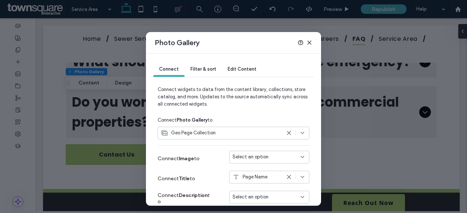
click at [215, 133] on span "Geo Page Collection" at bounding box center [193, 132] width 44 height 7
click at [207, 160] on span "Geo Page Collection" at bounding box center [196, 158] width 44 height 7
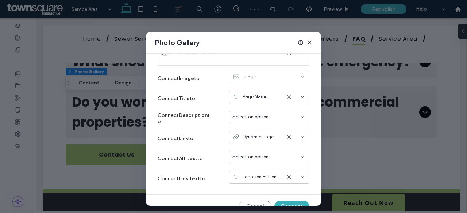
scroll to position [91, 0]
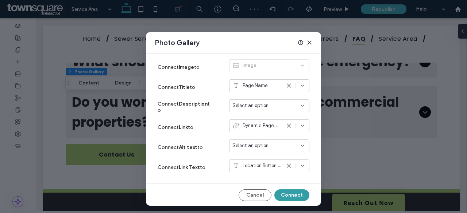
click at [294, 196] on button "Connect" at bounding box center [291, 196] width 35 height 12
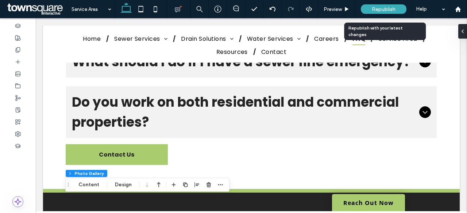
click at [378, 3] on div "Republish" at bounding box center [383, 9] width 46 height 18
click at [381, 7] on span "Republish" at bounding box center [383, 9] width 24 height 6
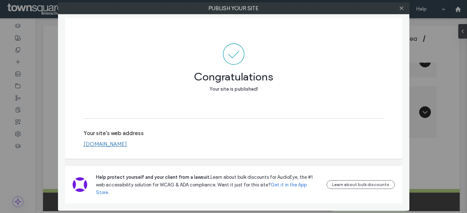
click at [127, 148] on link "www.riverbendplumbingqc.com" at bounding box center [104, 144] width 43 height 7
click at [401, 8] on icon at bounding box center [400, 7] width 5 height 5
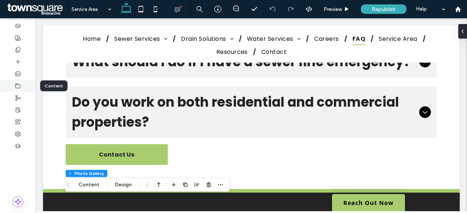
click at [21, 84] on div at bounding box center [18, 86] width 36 height 12
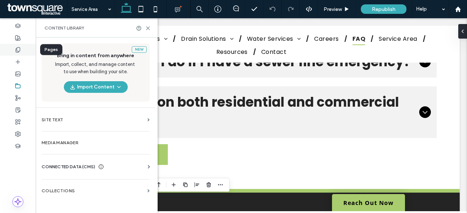
click at [19, 46] on div at bounding box center [18, 50] width 36 height 12
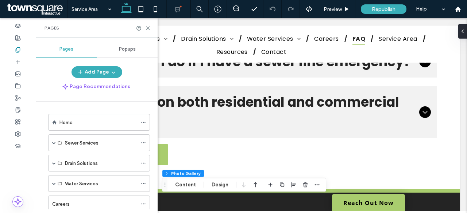
scroll to position [120, 0]
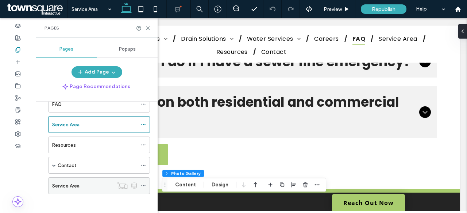
click at [68, 183] on label "Service Area" at bounding box center [65, 186] width 27 height 13
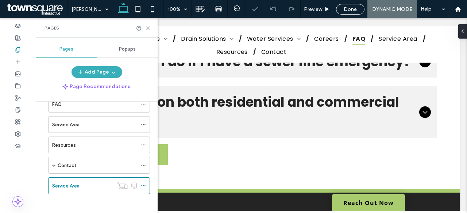
click at [147, 31] on icon at bounding box center [147, 28] width 5 height 5
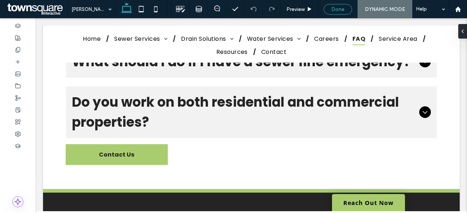
click at [332, 6] on span "Done" at bounding box center [337, 9] width 13 height 6
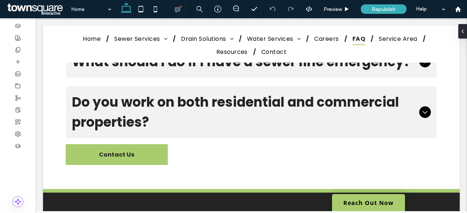
click at [51, 15] on span at bounding box center [36, 9] width 62 height 15
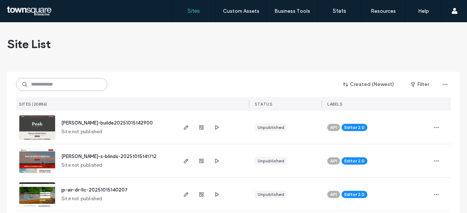
click at [63, 86] on input at bounding box center [61, 84] width 91 height 13
paste input "**********"
type input "**********"
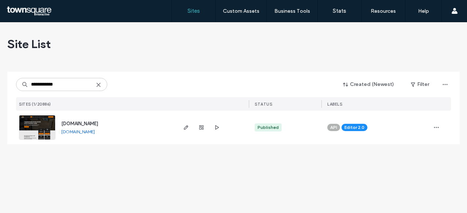
click at [93, 122] on span "[DOMAIN_NAME]" at bounding box center [79, 123] width 37 height 5
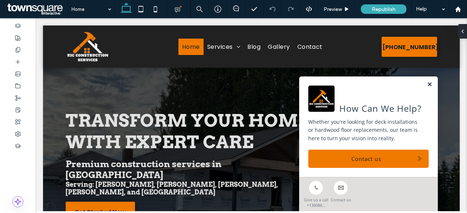
click at [426, 84] on link at bounding box center [428, 85] width 5 height 6
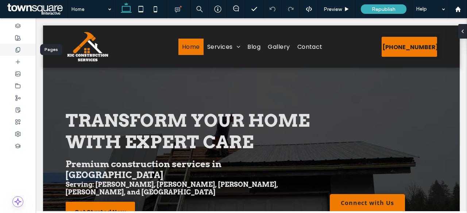
click at [22, 51] on div at bounding box center [18, 50] width 36 height 12
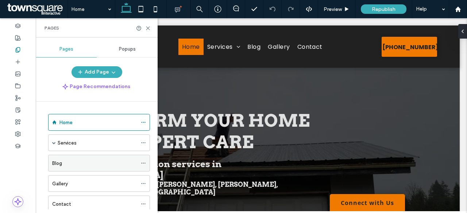
scroll to position [19, 0]
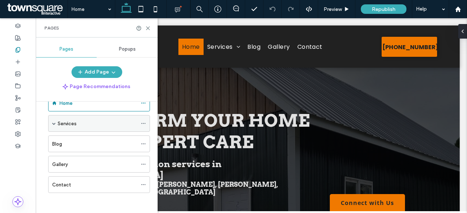
click at [52, 122] on span at bounding box center [54, 124] width 4 height 4
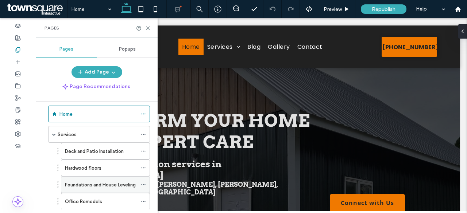
scroll to position [8, 0]
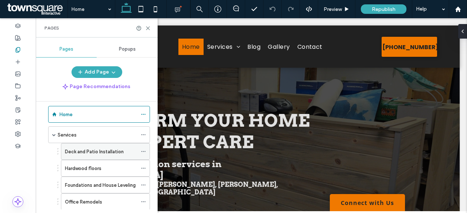
click at [144, 149] on icon at bounding box center [143, 151] width 5 height 5
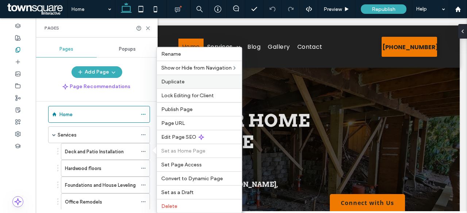
click at [190, 83] on label "Duplicate" at bounding box center [199, 82] width 76 height 6
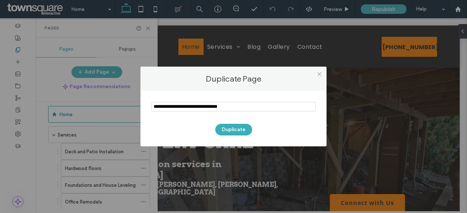
click at [261, 105] on input "notEmpty" at bounding box center [233, 106] width 164 height 9
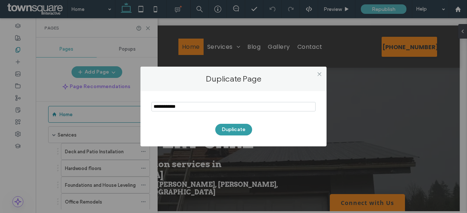
type input "**********"
click at [240, 126] on button "Duplicate" at bounding box center [233, 130] width 37 height 12
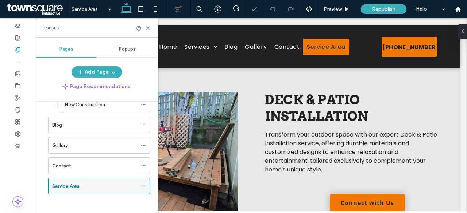
click at [147, 183] on div at bounding box center [145, 186] width 9 height 11
click at [144, 184] on icon at bounding box center [143, 186] width 5 height 5
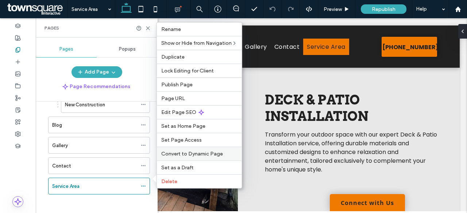
click at [182, 158] on div "Convert to Dynamic Page" at bounding box center [199, 154] width 85 height 14
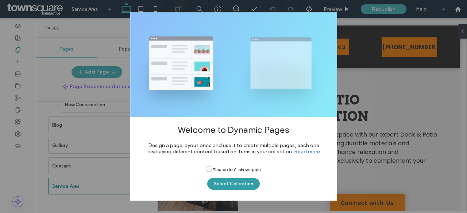
click at [226, 185] on button "Select Collection" at bounding box center [233, 184] width 52 height 12
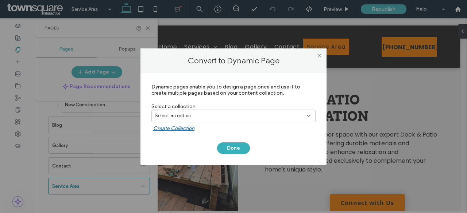
click at [214, 116] on div "Select an option" at bounding box center [229, 115] width 149 height 7
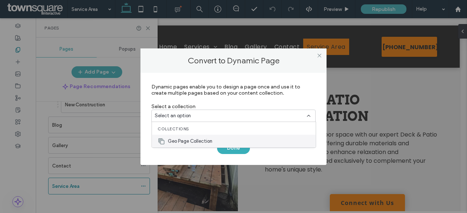
click at [207, 138] on span "Geo Page Collection" at bounding box center [190, 141] width 44 height 7
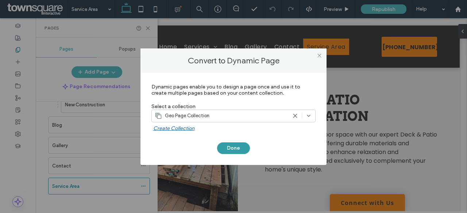
click at [229, 149] on button "Done" at bounding box center [233, 149] width 33 height 12
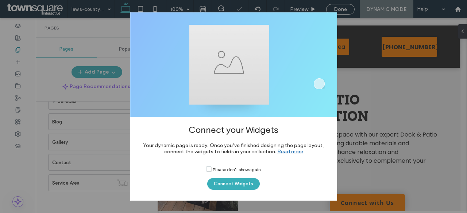
scroll to position [39, 0]
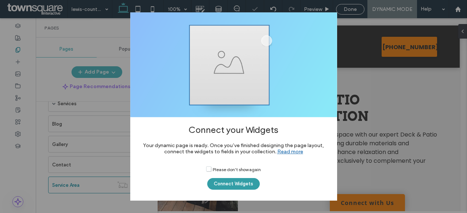
click at [227, 179] on button "Connect Widgets" at bounding box center [233, 184] width 52 height 12
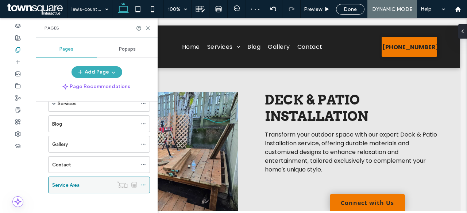
click at [75, 190] on div "Service Area" at bounding box center [82, 185] width 61 height 16
click at [148, 29] on icon at bounding box center [147, 28] width 5 height 5
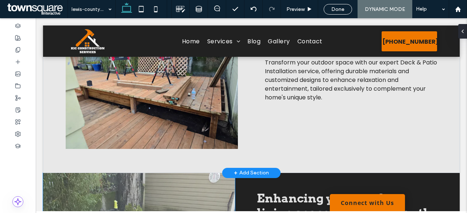
scroll to position [58, 0]
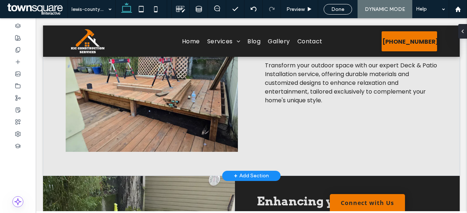
click at [256, 172] on div "+ Add Section" at bounding box center [251, 176] width 35 height 8
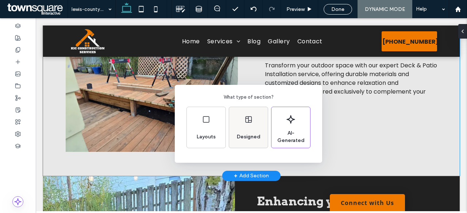
click at [245, 125] on div "Designed" at bounding box center [248, 127] width 39 height 41
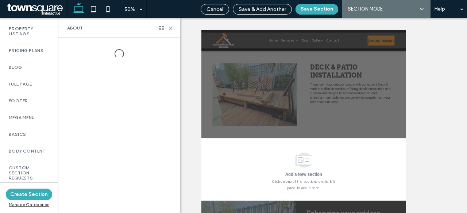
scroll to position [570, 0]
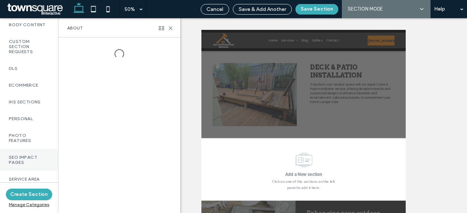
click at [28, 155] on label "SEO Impact Pages" at bounding box center [29, 160] width 40 height 10
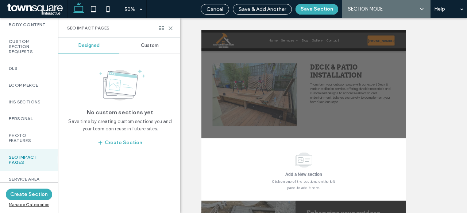
click at [136, 51] on div "Custom" at bounding box center [149, 46] width 61 height 16
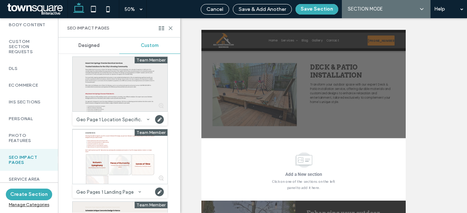
scroll to position [223, 0]
click at [108, 97] on div at bounding box center [120, 84] width 95 height 55
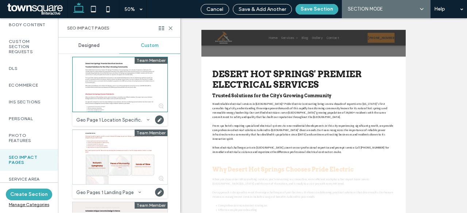
scroll to position [155, 0]
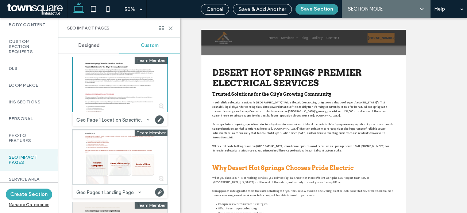
click at [312, 12] on button "Save Section" at bounding box center [316, 9] width 43 height 11
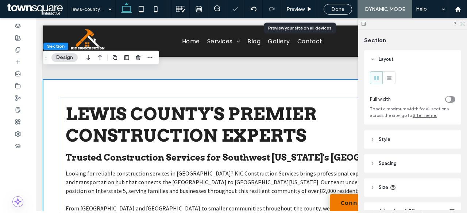
scroll to position [162, 0]
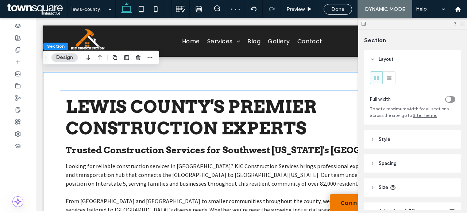
click at [462, 22] on icon at bounding box center [461, 23] width 5 height 5
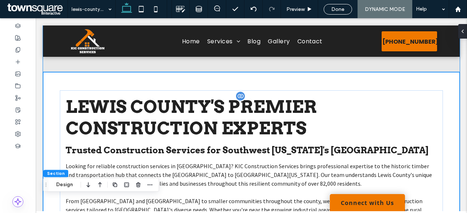
scroll to position [0, 0]
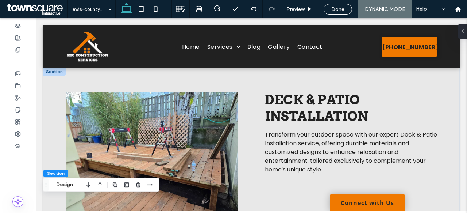
click at [52, 72] on div at bounding box center [54, 72] width 23 height 8
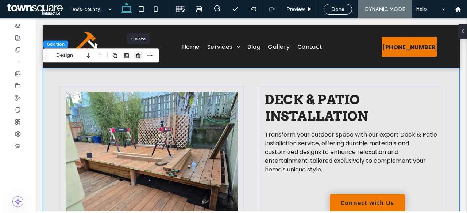
click at [138, 54] on use "button" at bounding box center [138, 55] width 4 height 5
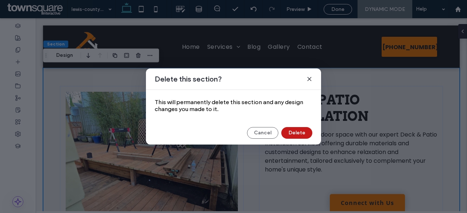
click at [294, 128] on button "Delete" at bounding box center [296, 133] width 31 height 12
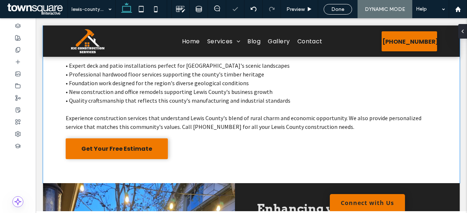
scroll to position [297, 0]
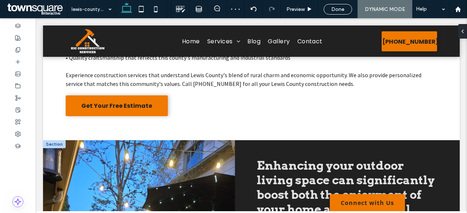
click at [52, 140] on div at bounding box center [54, 144] width 23 height 8
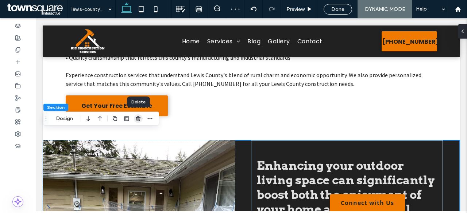
click at [137, 119] on icon "button" at bounding box center [138, 119] width 6 height 6
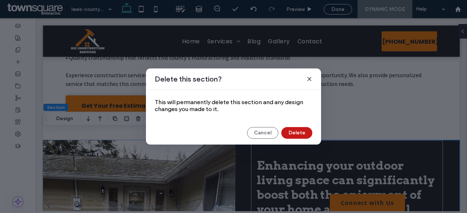
click at [294, 136] on button "Delete" at bounding box center [296, 133] width 31 height 12
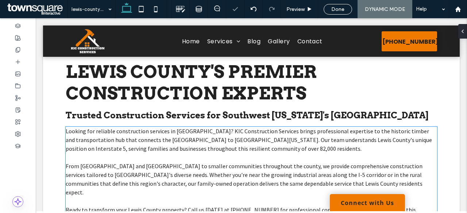
scroll to position [0, 0]
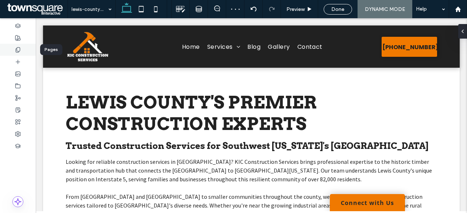
click at [28, 46] on div at bounding box center [18, 50] width 36 height 12
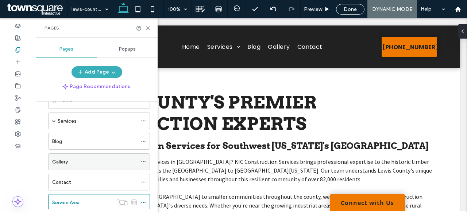
scroll to position [21, 0]
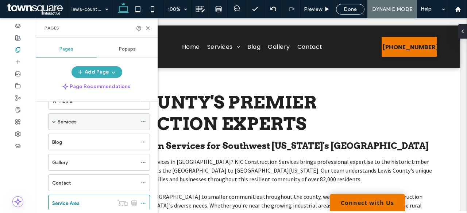
click at [53, 120] on span at bounding box center [54, 122] width 4 height 4
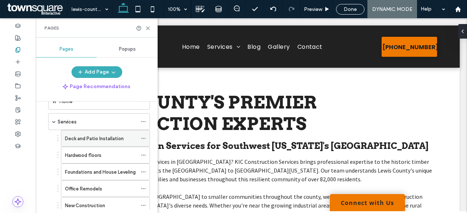
click at [142, 136] on icon at bounding box center [143, 138] width 5 height 5
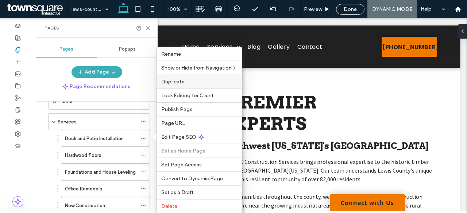
click at [181, 84] on div "Duplicate" at bounding box center [199, 82] width 85 height 14
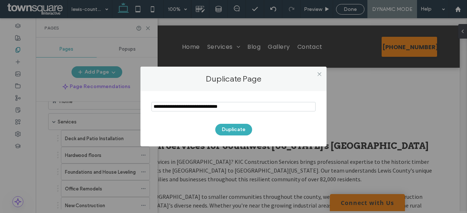
click at [206, 104] on input "notEmpty" at bounding box center [233, 106] width 164 height 9
type input "**********"
click at [238, 129] on button "Duplicate" at bounding box center [233, 130] width 37 height 12
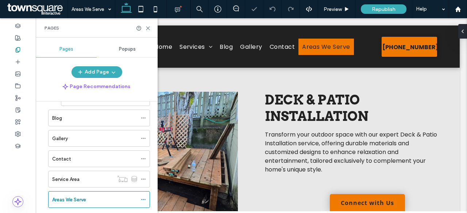
scroll to position [142, 0]
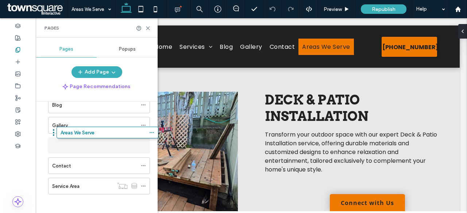
drag, startPoint x: 44, startPoint y: 184, endPoint x: 53, endPoint y: 136, distance: 48.8
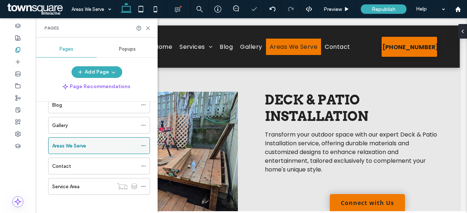
click at [114, 143] on div "Areas We Serve" at bounding box center [94, 146] width 85 height 8
click at [149, 26] on icon at bounding box center [147, 28] width 5 height 5
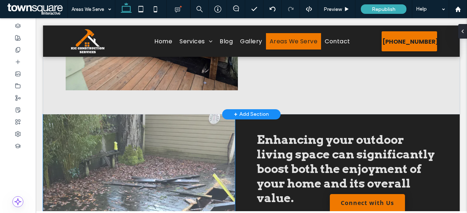
scroll to position [114, 0]
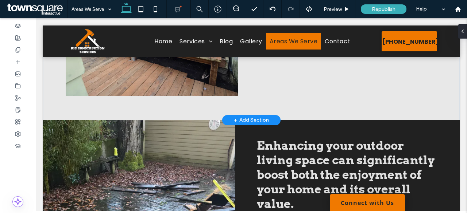
click at [243, 115] on div "+ Add Section" at bounding box center [251, 120] width 58 height 10
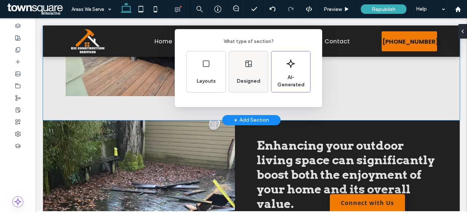
click at [254, 71] on div "Designed" at bounding box center [248, 71] width 39 height 41
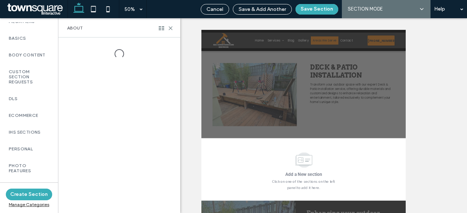
scroll to position [570, 0]
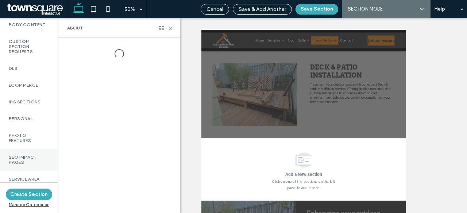
click at [32, 161] on label "SEO Impact Pages" at bounding box center [29, 160] width 40 height 10
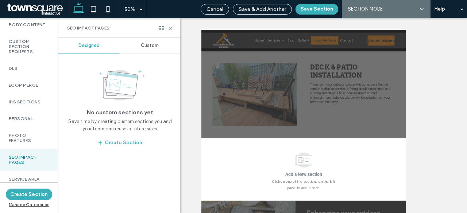
click at [149, 46] on span "Custom" at bounding box center [150, 46] width 18 height 6
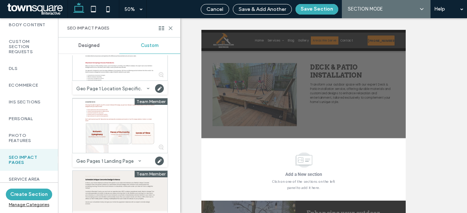
scroll to position [255, 0]
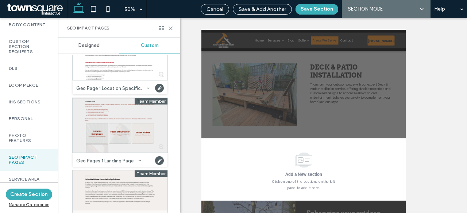
click at [122, 110] on div at bounding box center [120, 125] width 95 height 55
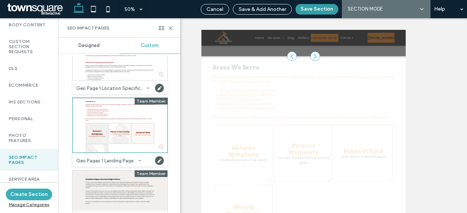
scroll to position [153, 0]
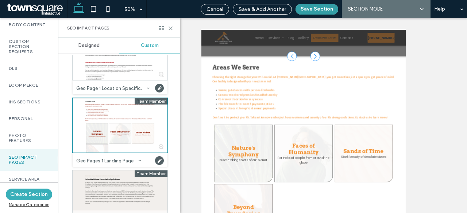
click at [316, 11] on button "Save Section" at bounding box center [316, 9] width 43 height 11
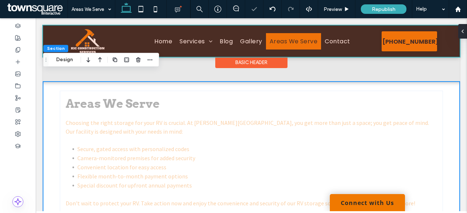
scroll to position [160, 0]
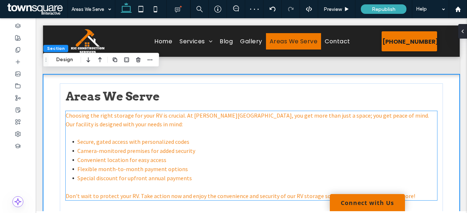
click at [151, 137] on li "Secure, gated access with personalized codes" at bounding box center [257, 141] width 360 height 9
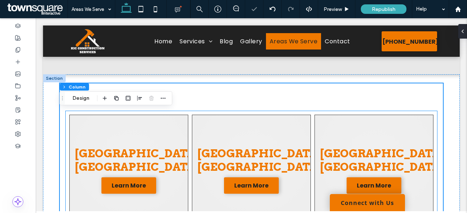
scroll to position [0, 0]
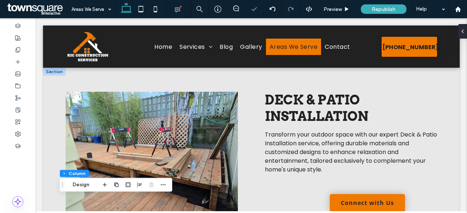
click at [56, 71] on div at bounding box center [54, 72] width 23 height 8
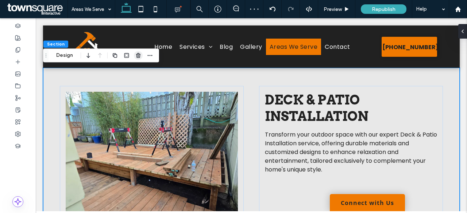
click at [136, 56] on use "button" at bounding box center [138, 55] width 4 height 5
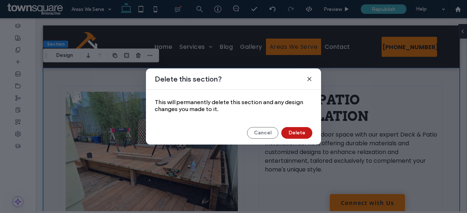
click at [300, 133] on button "Delete" at bounding box center [296, 133] width 31 height 12
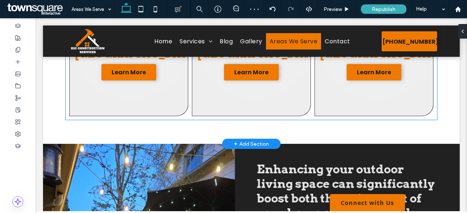
scroll to position [219, 0]
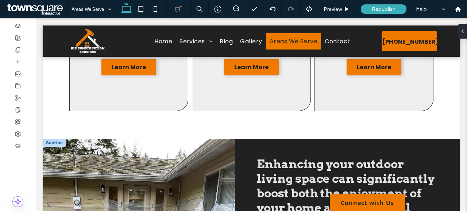
click at [55, 143] on div at bounding box center [54, 143] width 23 height 8
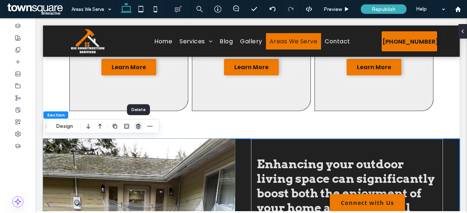
click at [139, 127] on icon "button" at bounding box center [138, 127] width 6 height 6
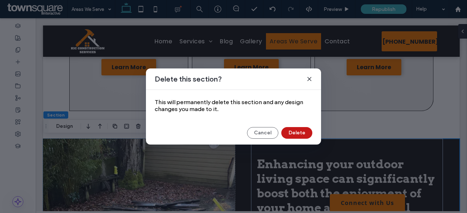
click at [300, 128] on button "Delete" at bounding box center [296, 133] width 31 height 12
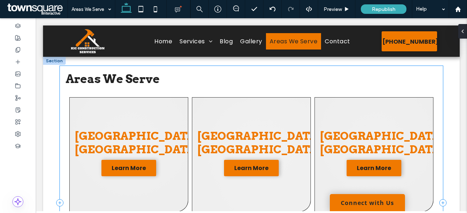
scroll to position [2, 0]
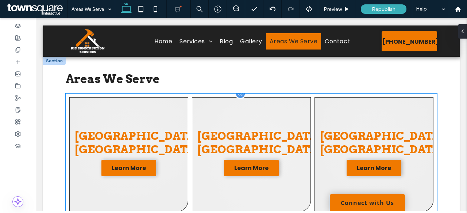
click at [201, 121] on link at bounding box center [251, 154] width 119 height 115
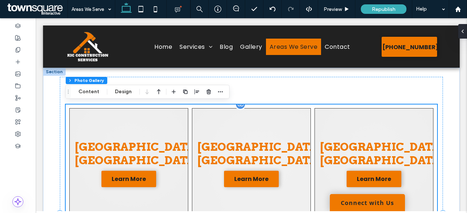
scroll to position [0, 0]
click at [223, 91] on span "button" at bounding box center [220, 91] width 9 height 9
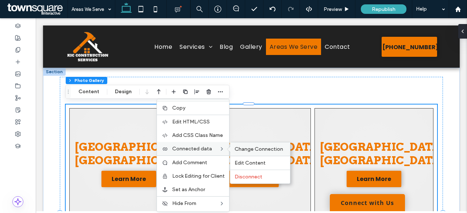
click at [262, 148] on span "Change Connection" at bounding box center [258, 149] width 48 height 6
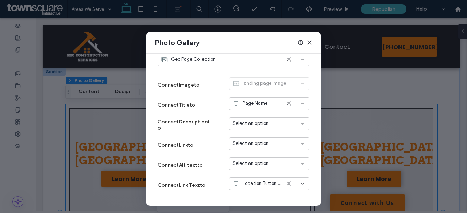
scroll to position [75, 0]
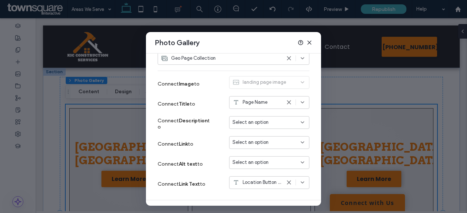
click at [237, 148] on div "Select an option" at bounding box center [269, 142] width 80 height 13
click at [242, 172] on div "Dynamic Page: Service Area" at bounding box center [264, 167] width 80 height 13
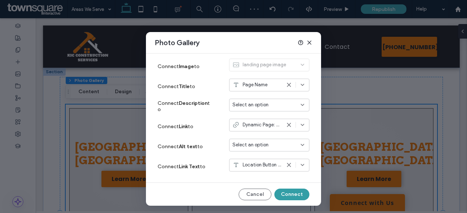
click at [286, 194] on button "Connect" at bounding box center [291, 195] width 35 height 12
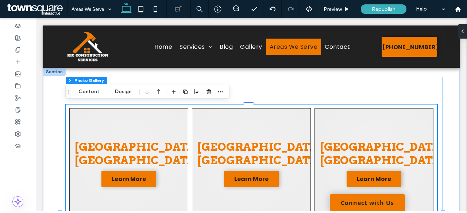
click at [294, 81] on div "Areas We Serve Lewis County, WA Learn More King County, WA Learn More Thurston …" at bounding box center [251, 214] width 383 height 274
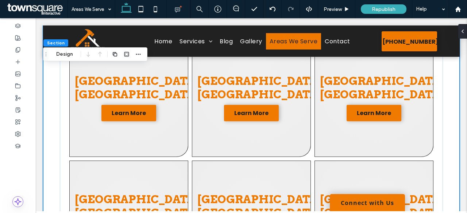
scroll to position [0, 0]
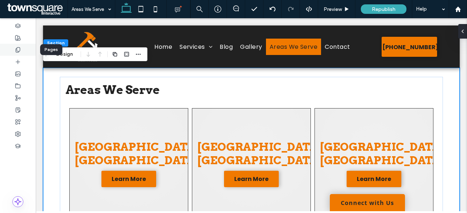
drag, startPoint x: 0, startPoint y: 40, endPoint x: 28, endPoint y: 55, distance: 31.5
click at [28, 55] on div at bounding box center [18, 50] width 36 height 12
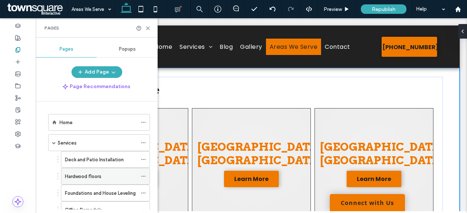
scroll to position [142, 0]
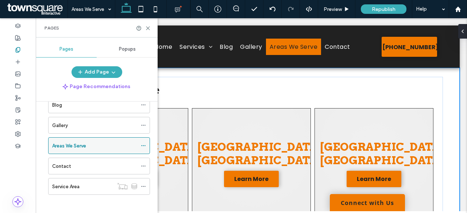
click at [146, 145] on div at bounding box center [145, 145] width 9 height 11
click at [145, 143] on icon at bounding box center [143, 145] width 5 height 5
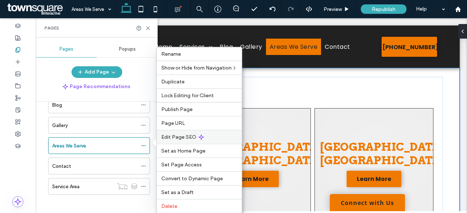
click at [186, 132] on div "Edit Page SEO" at bounding box center [199, 137] width 85 height 14
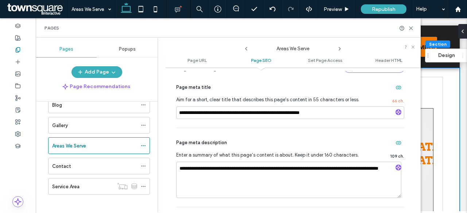
scroll to position [169, 0]
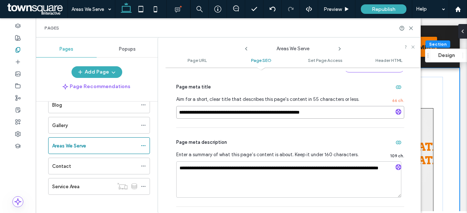
click at [233, 114] on input "**********" at bounding box center [290, 112] width 228 height 13
click at [189, 193] on textarea "**********" at bounding box center [288, 179] width 225 height 36
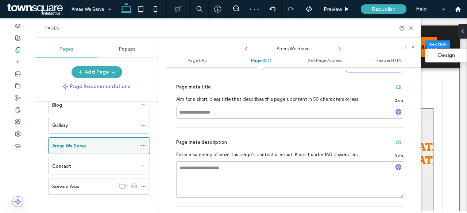
click at [110, 146] on div "Areas We Serve" at bounding box center [94, 146] width 85 height 8
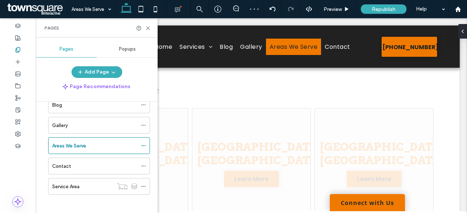
scroll to position [0, 0]
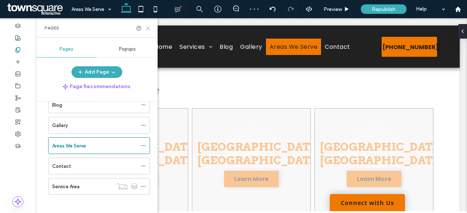
click at [147, 27] on use at bounding box center [147, 28] width 3 height 3
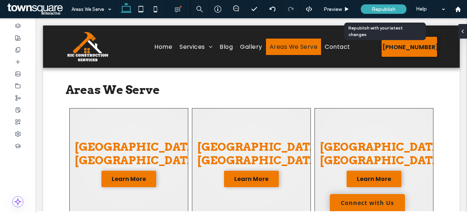
click at [380, 8] on span "Republish" at bounding box center [383, 9] width 24 height 6
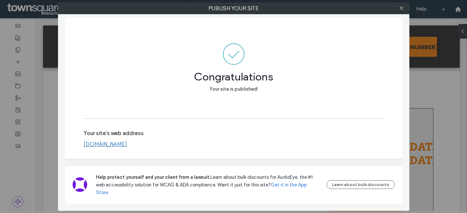
click at [127, 148] on link "www.kicconstructionservices.com" at bounding box center [104, 144] width 43 height 7
click at [402, 4] on span at bounding box center [400, 8] width 5 height 11
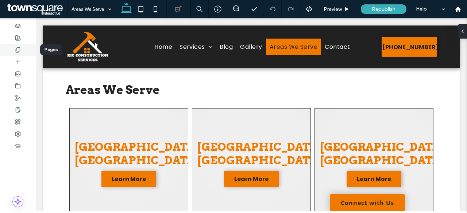
click at [14, 54] on div at bounding box center [18, 50] width 36 height 12
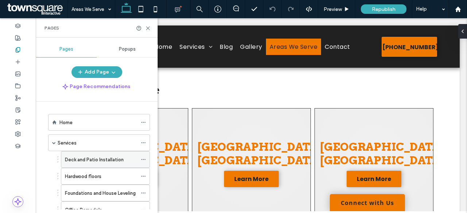
scroll to position [142, 0]
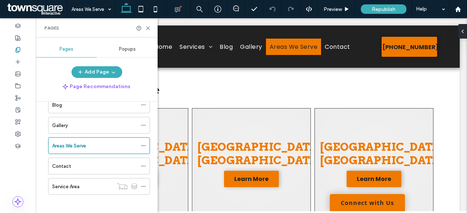
click at [148, 31] on div "Pages" at bounding box center [97, 27] width 122 height 19
click at [147, 27] on icon at bounding box center [147, 28] width 5 height 5
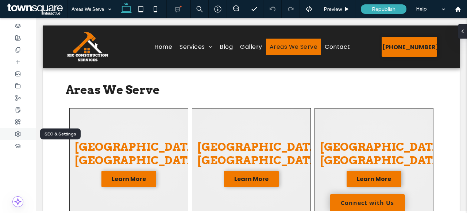
click at [19, 138] on div at bounding box center [18, 134] width 36 height 12
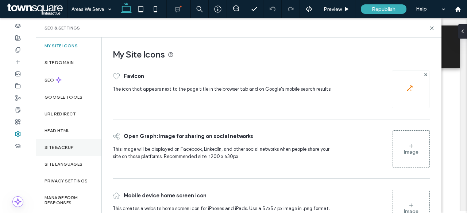
click at [66, 141] on div "Site Backup" at bounding box center [69, 147] width 66 height 17
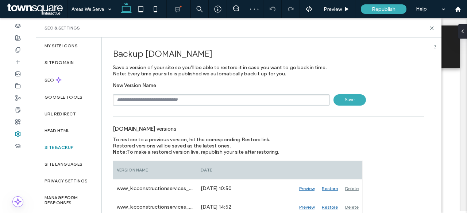
click at [30, 8] on span at bounding box center [36, 9] width 62 height 15
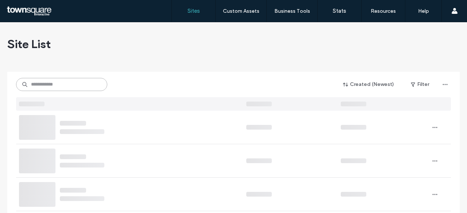
click at [74, 85] on input at bounding box center [61, 84] width 91 height 13
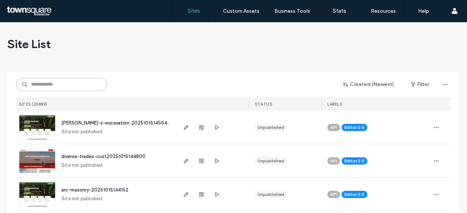
paste input "**********"
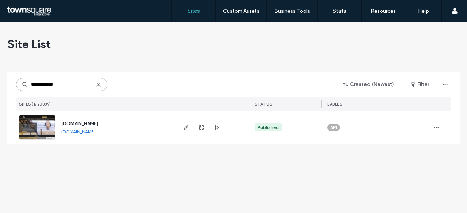
type input "**********"
click at [84, 123] on span "www.egmconcrete.com" at bounding box center [79, 123] width 37 height 5
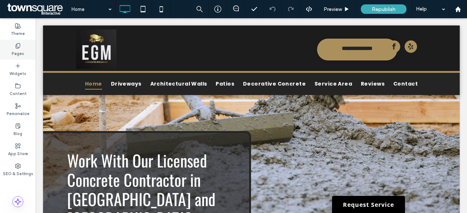
click at [24, 46] on div "Pages" at bounding box center [18, 50] width 36 height 20
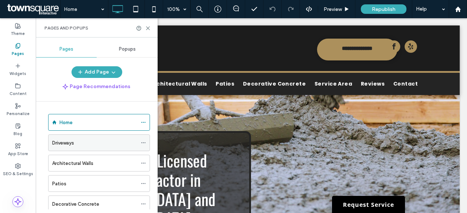
scroll to position [80, 0]
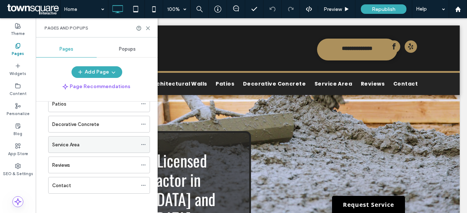
click at [78, 137] on div "Service Area" at bounding box center [94, 145] width 85 height 16
